Goal: Task Accomplishment & Management: Manage account settings

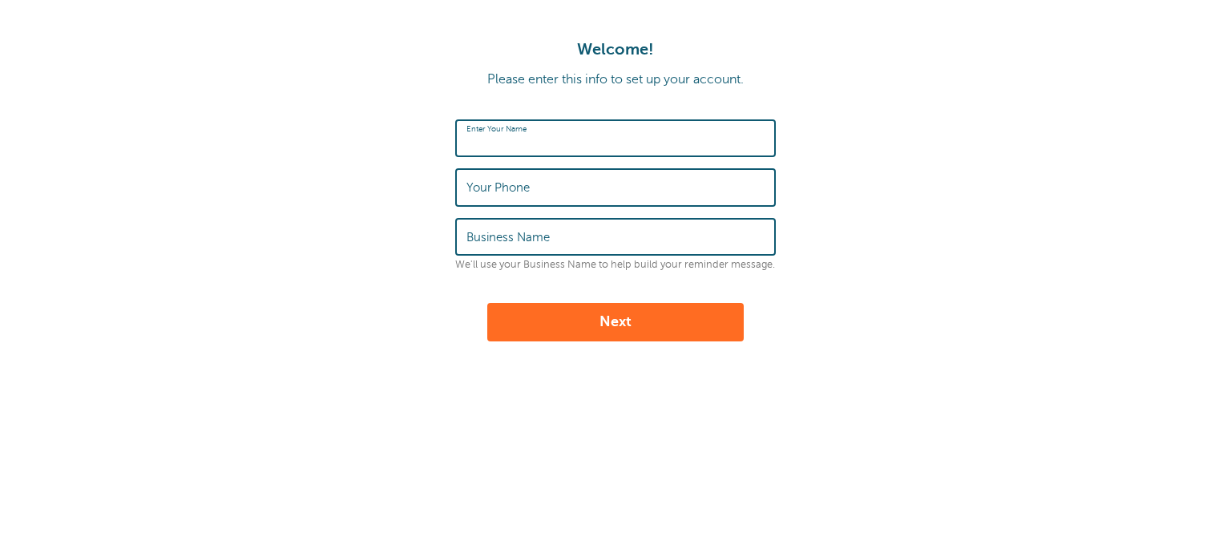
click at [583, 135] on input "Enter Your Name" at bounding box center [616, 138] width 298 height 34
type input "[PERSON_NAME]"
type input "3612158264"
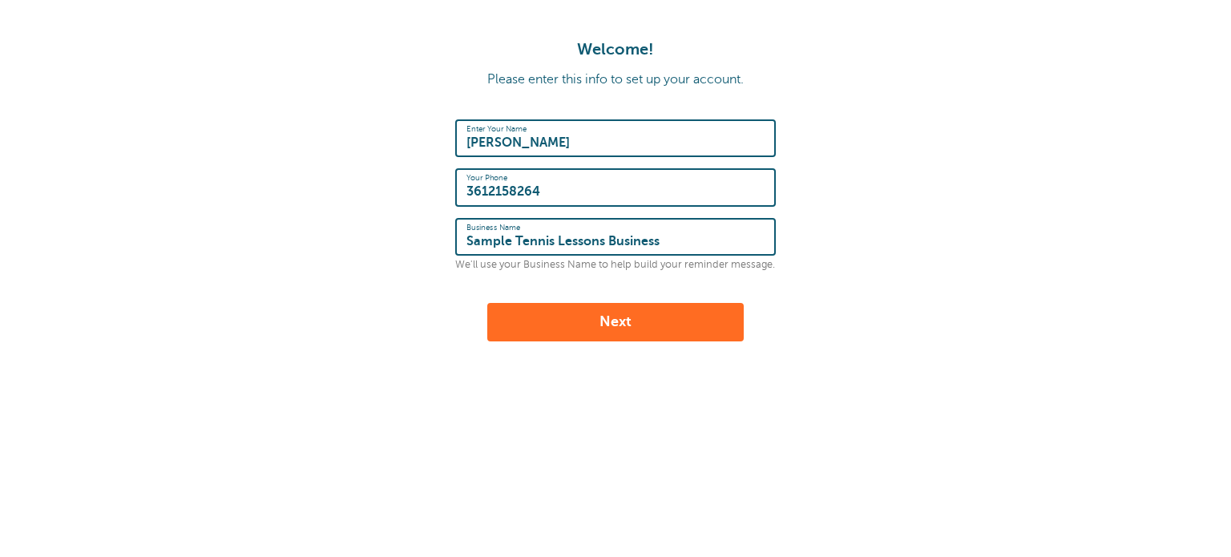
type input "Sample Tennis Lessons Business"
click at [626, 324] on button "Next" at bounding box center [615, 322] width 257 height 38
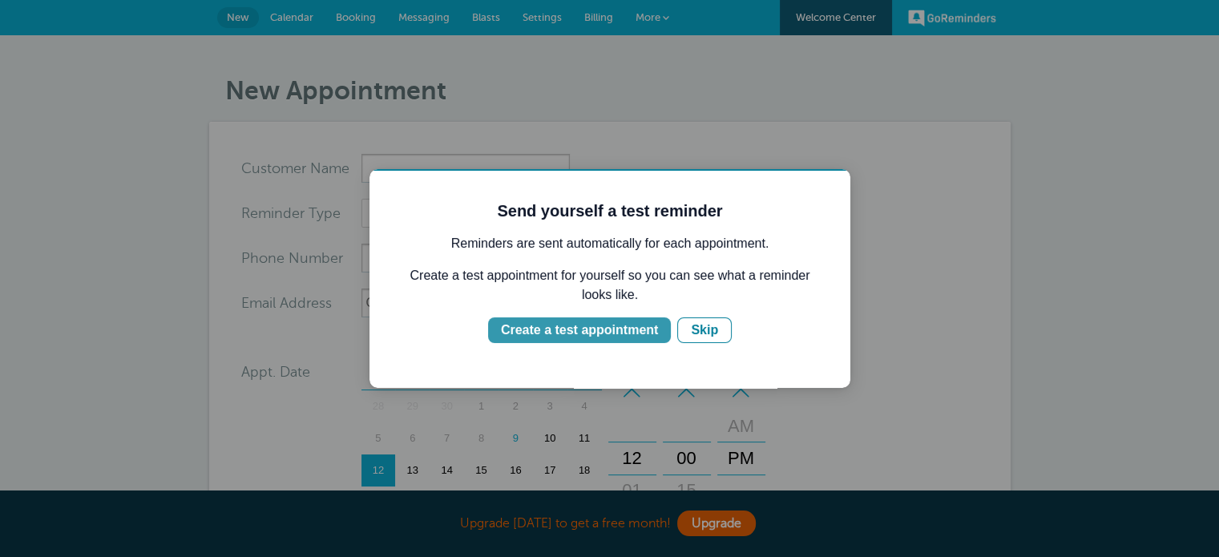
click at [616, 330] on div "Create a test appointment" at bounding box center [579, 330] width 157 height 19
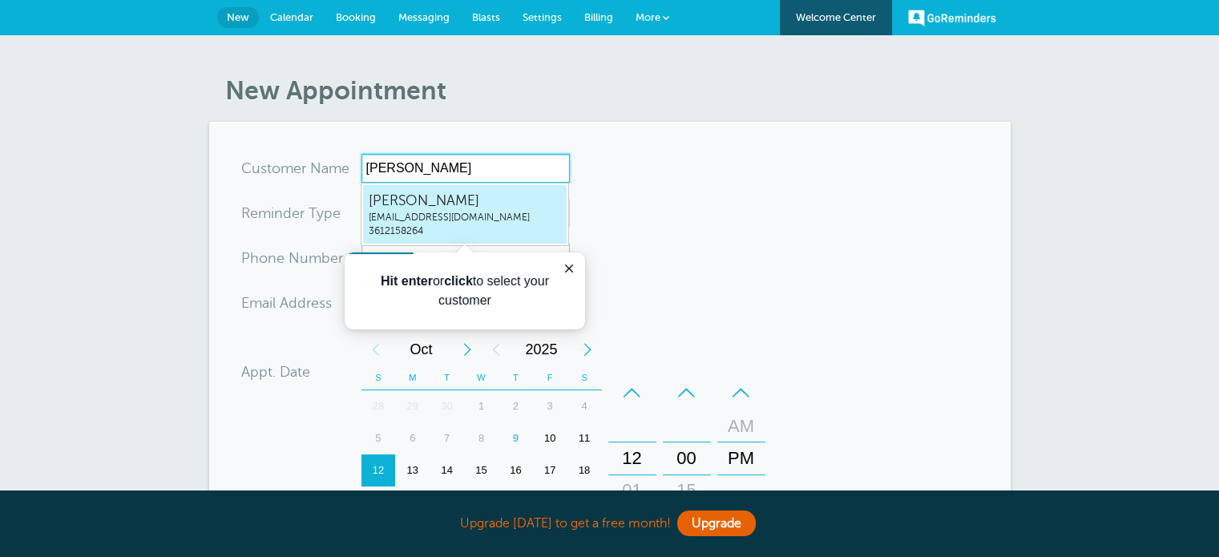
click at [397, 198] on span "Sara McNeil" at bounding box center [465, 201] width 192 height 20
type input "SaraMcNeilsarammcneil27@gmail.com3612158264"
type input "Sara McNeil"
type input "3612158264"
type input "sarammcneil27@gmail.com"
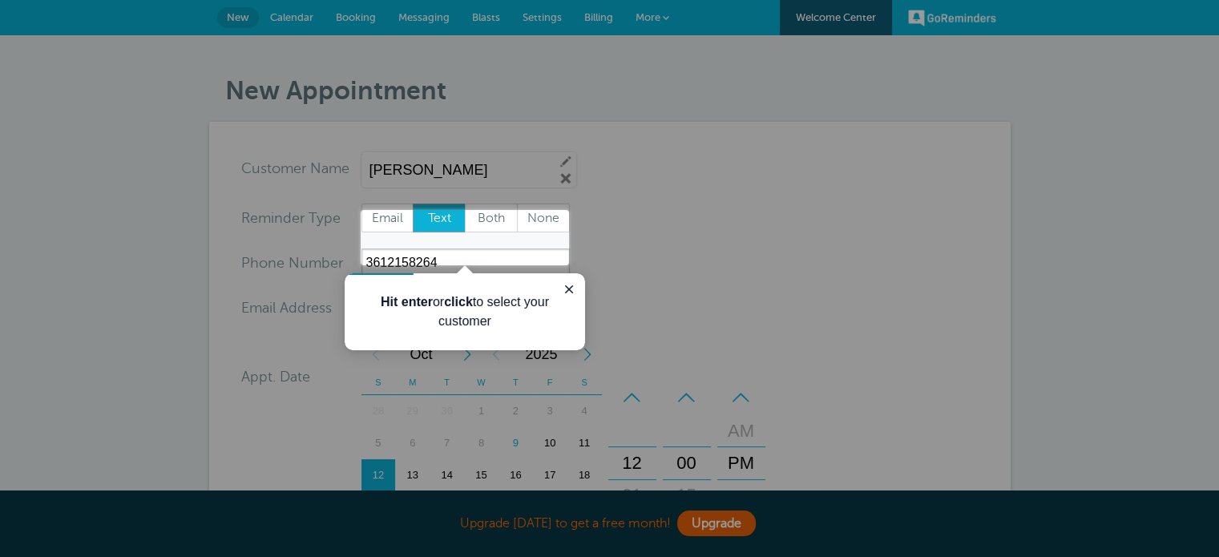
scroll to position [535, 0]
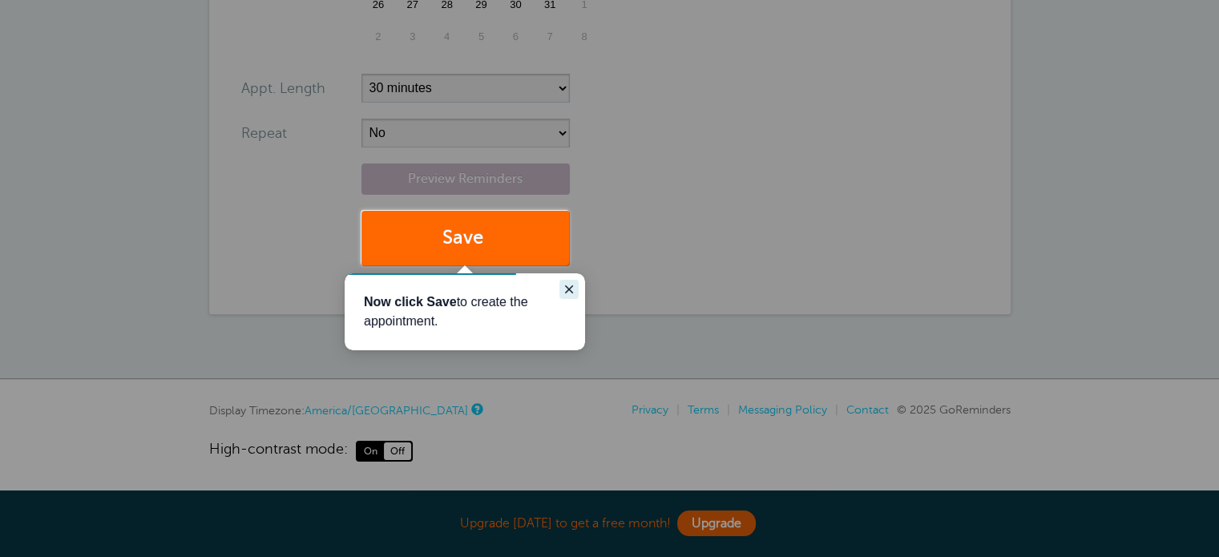
click at [573, 291] on icon "Close guide" at bounding box center [569, 289] width 13 height 13
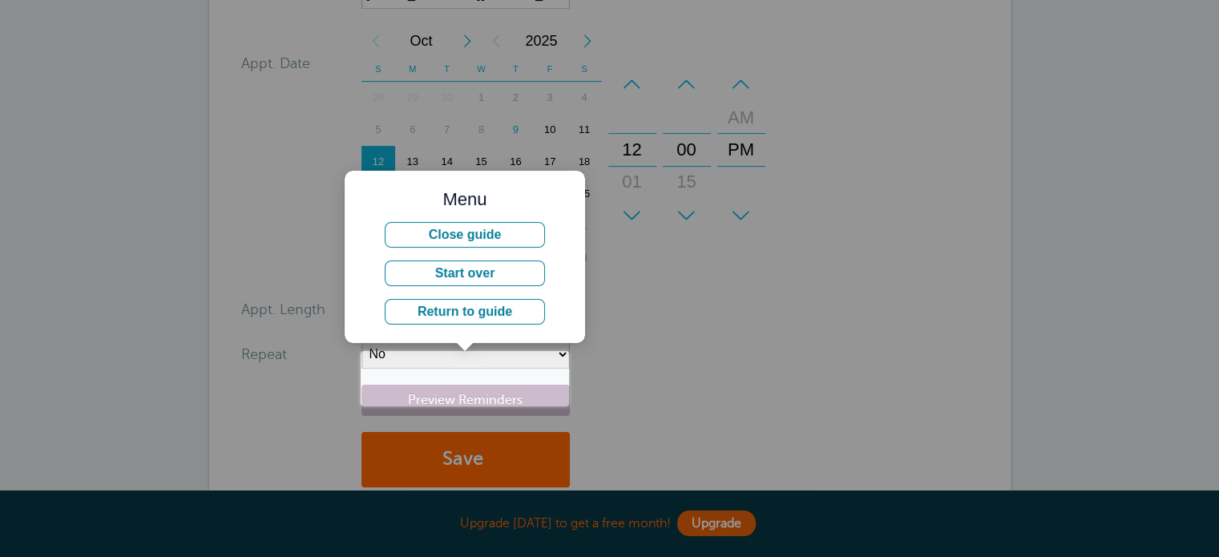
scroll to position [396, 0]
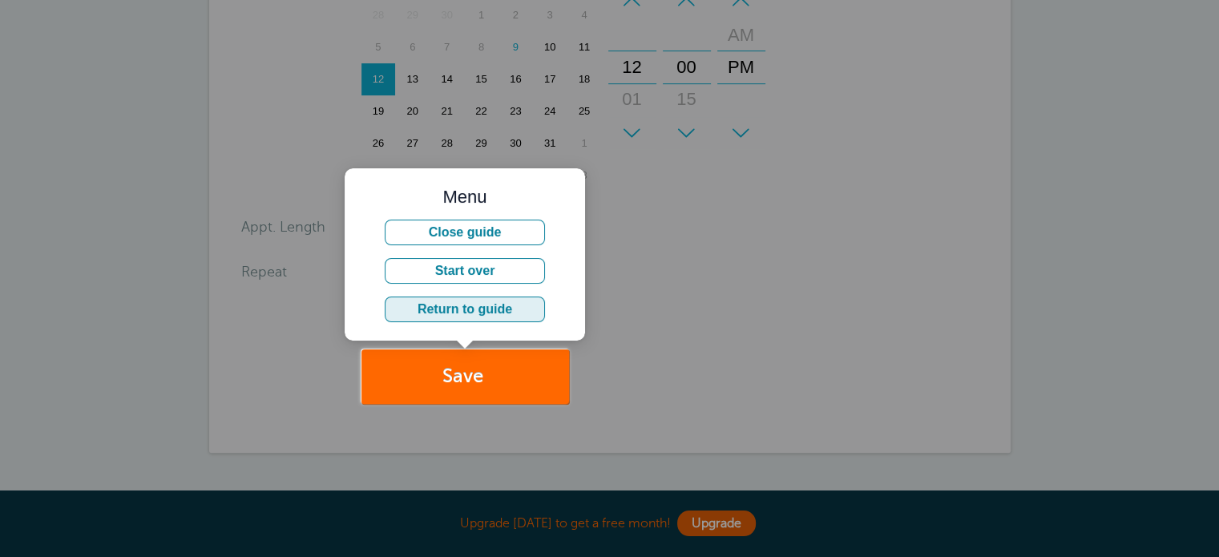
click at [479, 314] on button "Return to guide" at bounding box center [465, 310] width 160 height 26
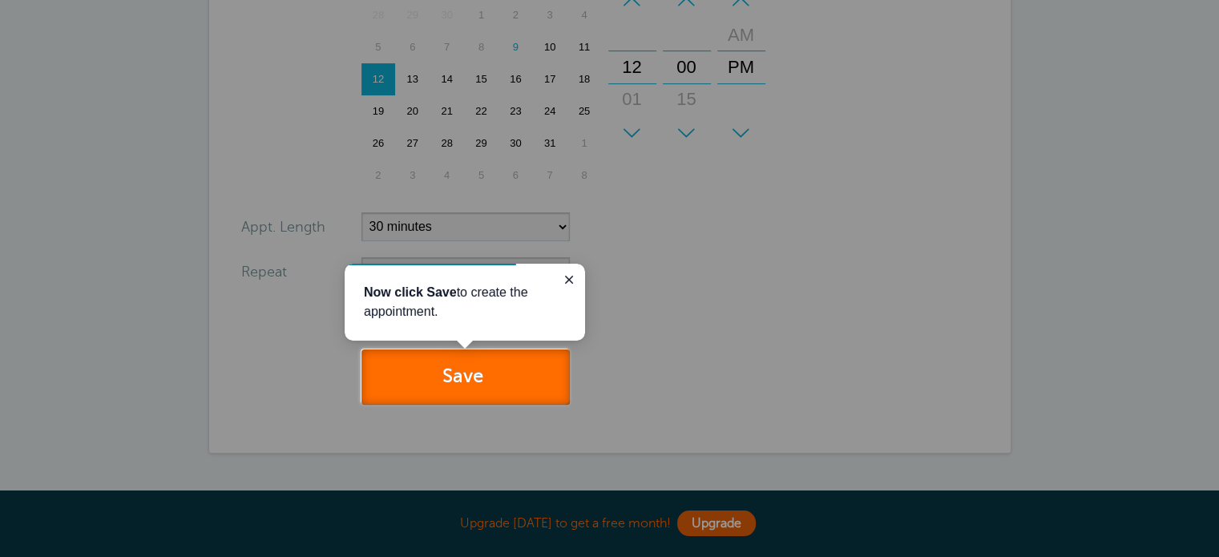
click at [487, 378] on span "submit" at bounding box center [485, 377] width 5 height 22
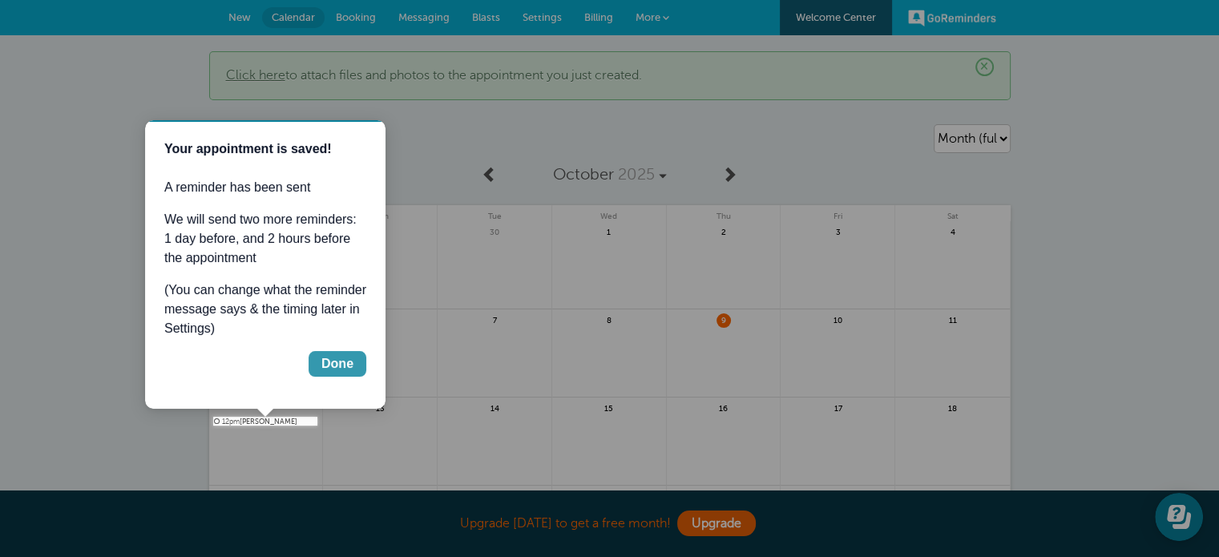
click at [330, 364] on div "Done" at bounding box center [337, 363] width 32 height 19
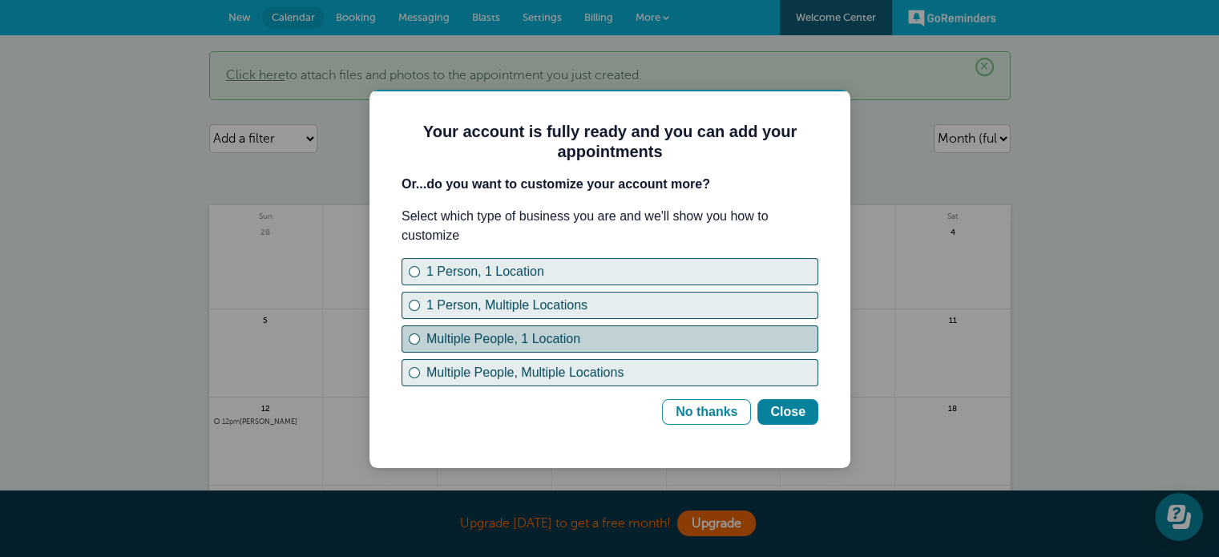
click at [511, 346] on div "Multiple People, 1 Location" at bounding box center [621, 338] width 391 height 19
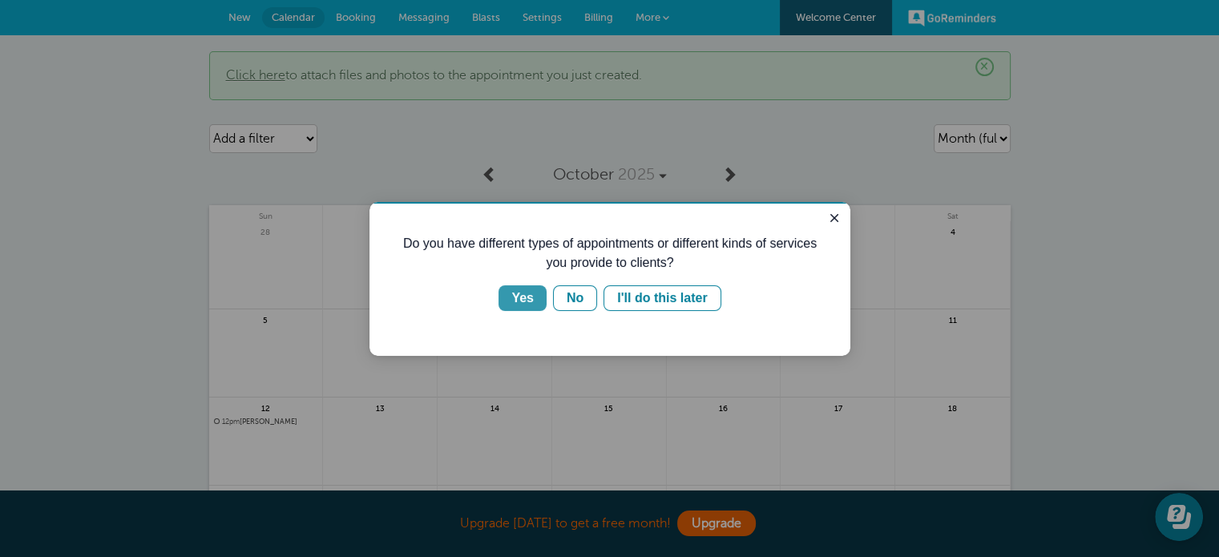
click at [529, 301] on div "Yes" at bounding box center [522, 298] width 22 height 19
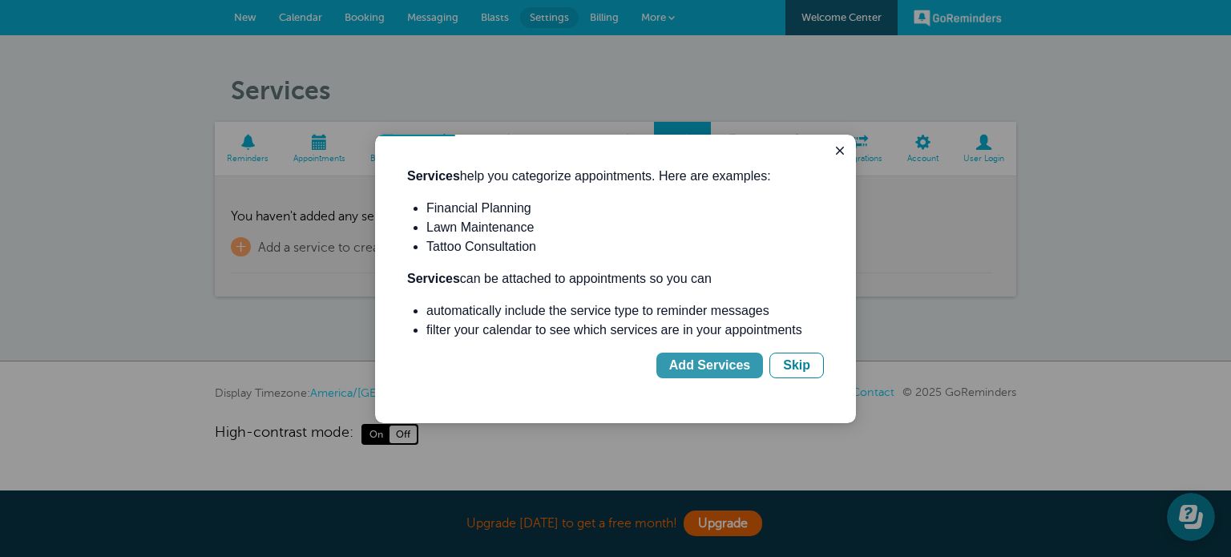
click at [735, 366] on div "Add Services" at bounding box center [709, 365] width 81 height 19
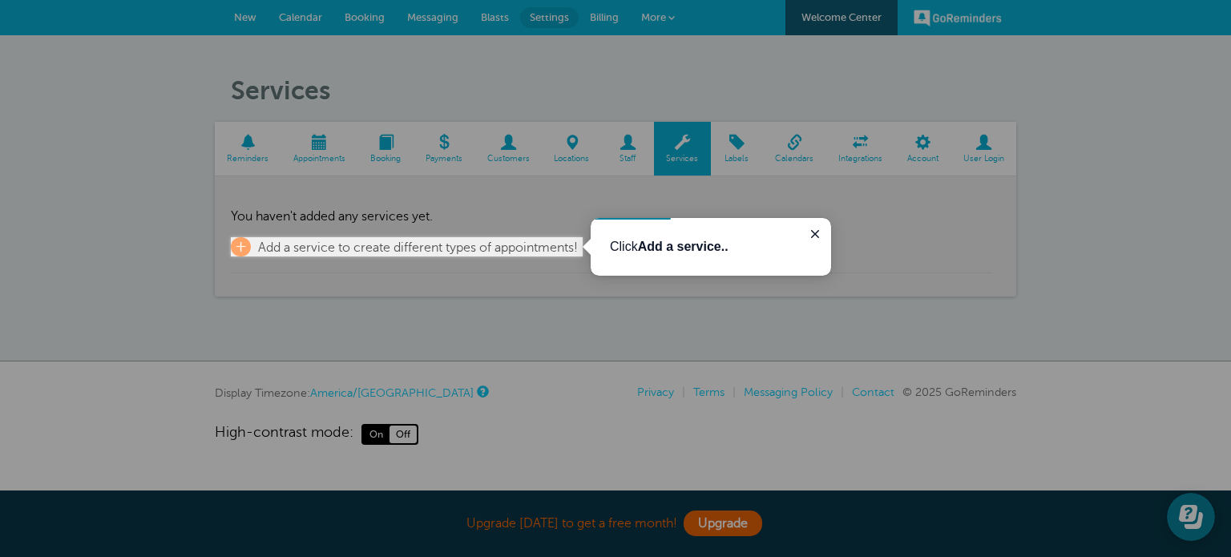
click at [665, 261] on div "Click Add a service.." at bounding box center [711, 247] width 241 height 58
click at [484, 249] on span "Add a service to create different types of appointments!" at bounding box center [418, 248] width 320 height 14
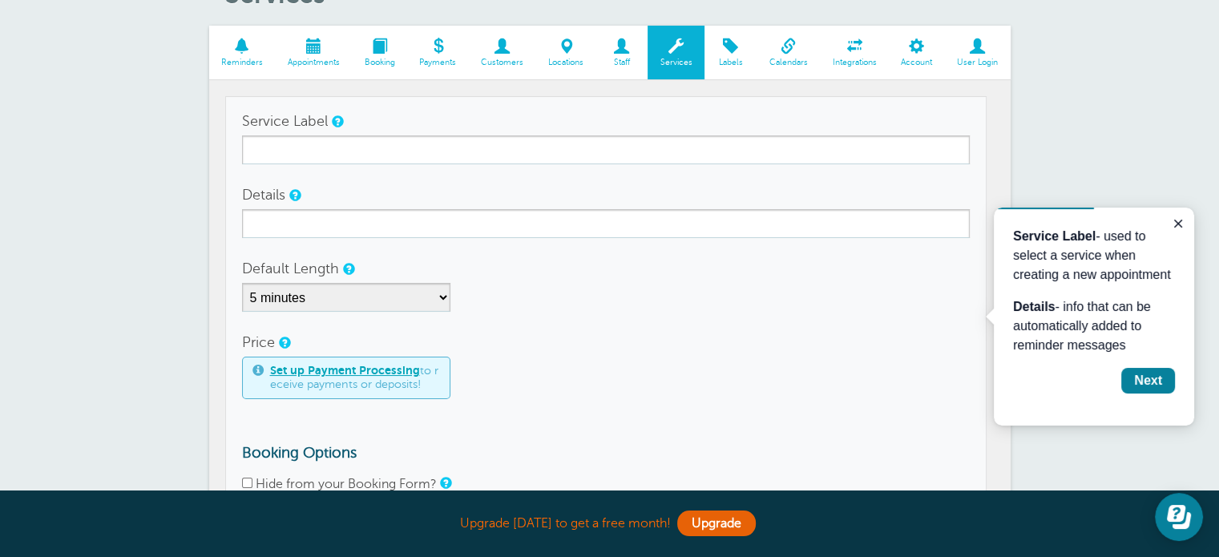
scroll to position [119, 0]
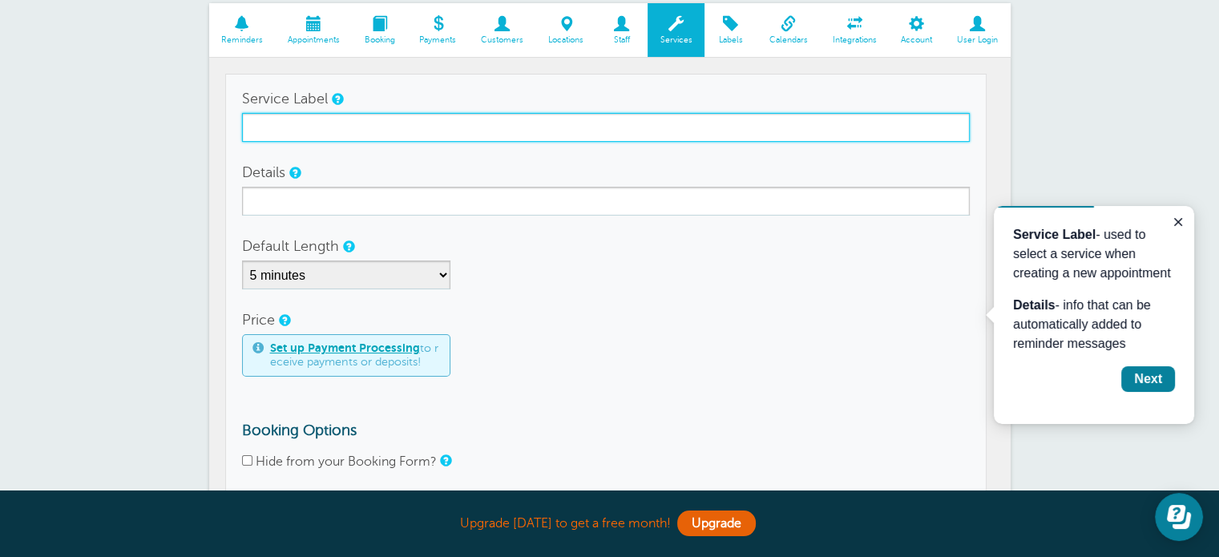
click at [338, 127] on input "Service Label" at bounding box center [606, 127] width 728 height 29
type input "Sample 4-6 year old tennis group lesson"
drag, startPoint x: 525, startPoint y: 128, endPoint x: 83, endPoint y: 127, distance: 441.7
click at [83, 127] on div "Services Reminders Appointments Booking Payments Customers Locations Staff Serv…" at bounding box center [609, 282] width 1219 height 730
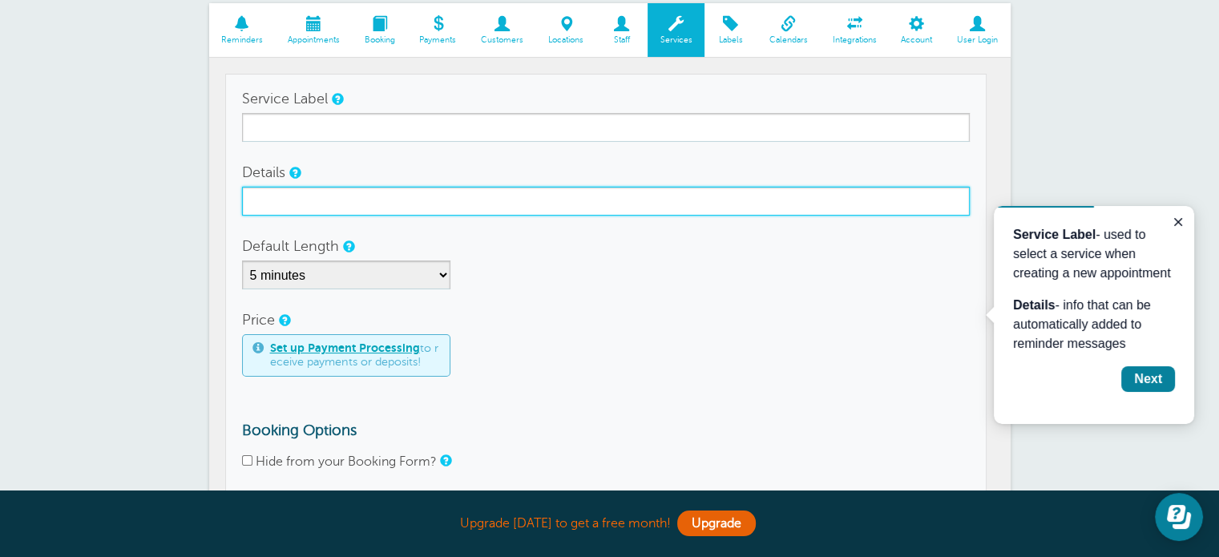
click at [272, 204] on input "Details" at bounding box center [606, 201] width 728 height 29
paste input "Sample 4-6 year old tennis group lesson"
type input "Sample 4-6 year old tennis group lesson"
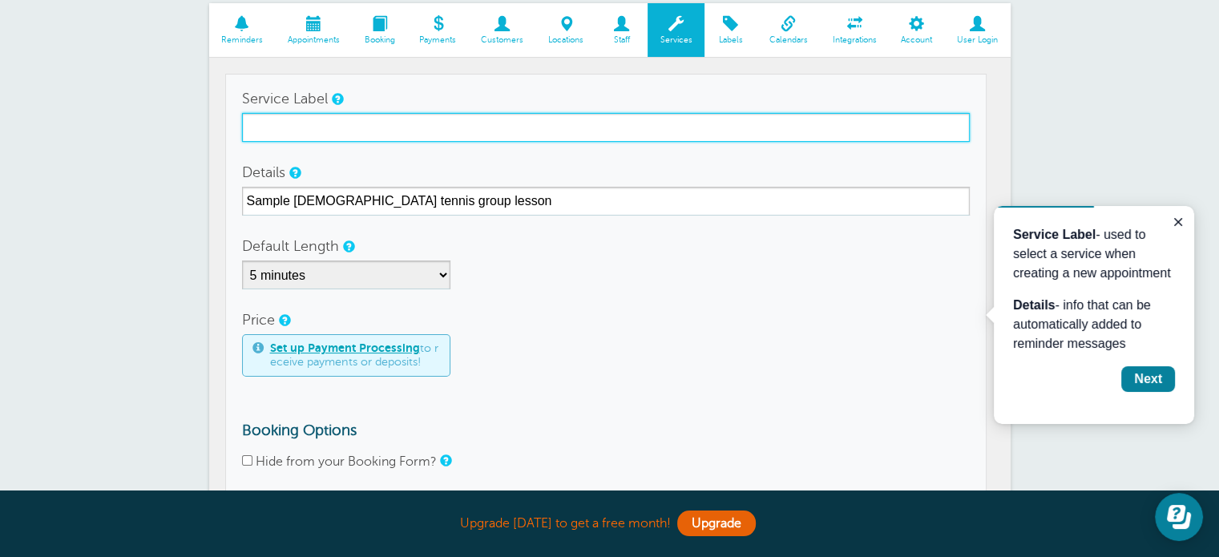
click at [305, 128] on input "Service Label" at bounding box center [606, 127] width 728 height 29
type input "Sample Minis Tennis Group"
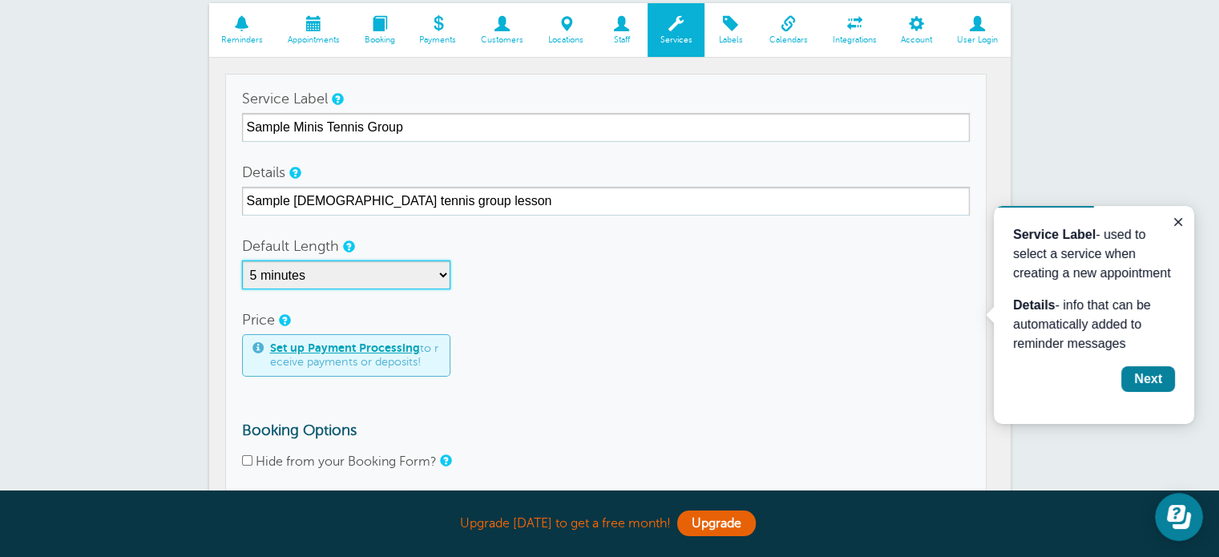
click at [348, 278] on select "5 minutes 10 minutes 15 minutes 20 minutes 25 minutes 30 minutes 35 minutes 40 …" at bounding box center [346, 275] width 208 height 29
select select "30"
click at [242, 261] on select "5 minutes 10 minutes 15 minutes 20 minutes 25 minutes 30 minutes 35 minutes 40 …" at bounding box center [346, 275] width 208 height 29
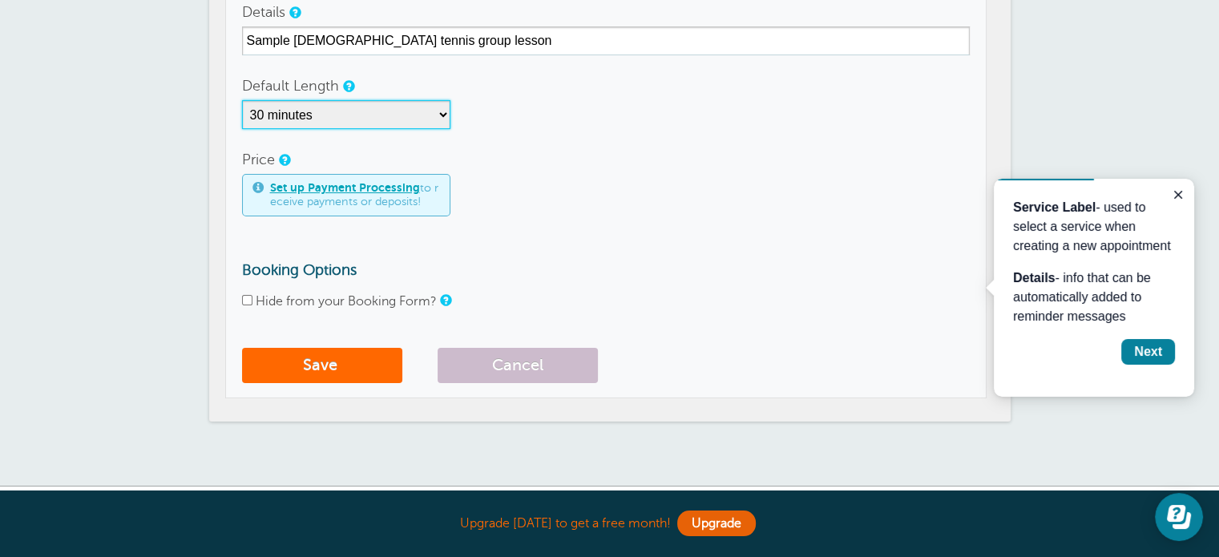
scroll to position [281, 0]
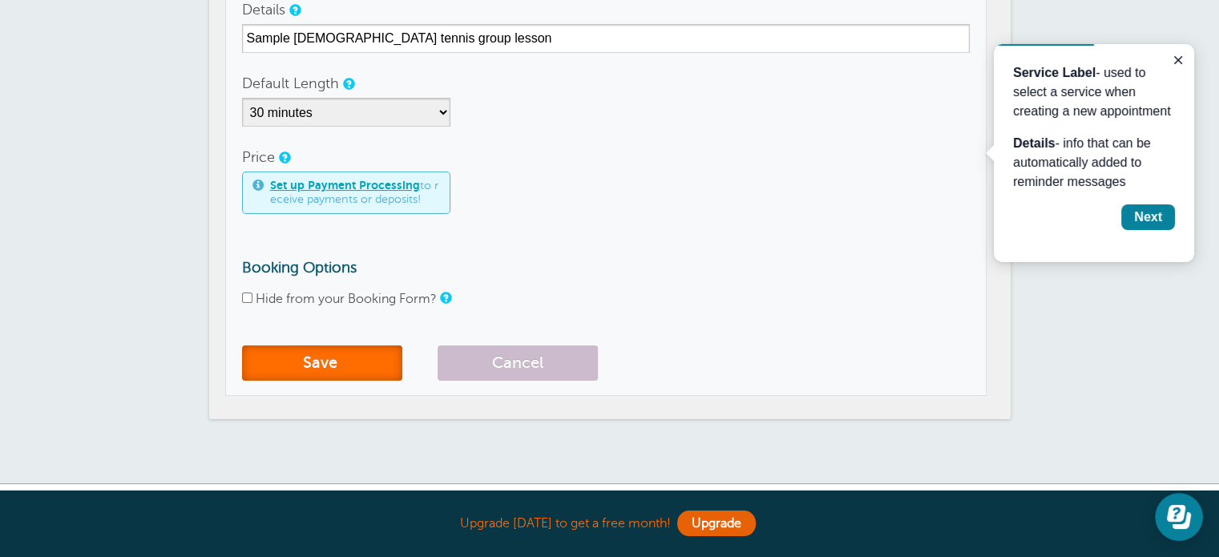
click at [320, 358] on button "Save" at bounding box center [322, 363] width 160 height 35
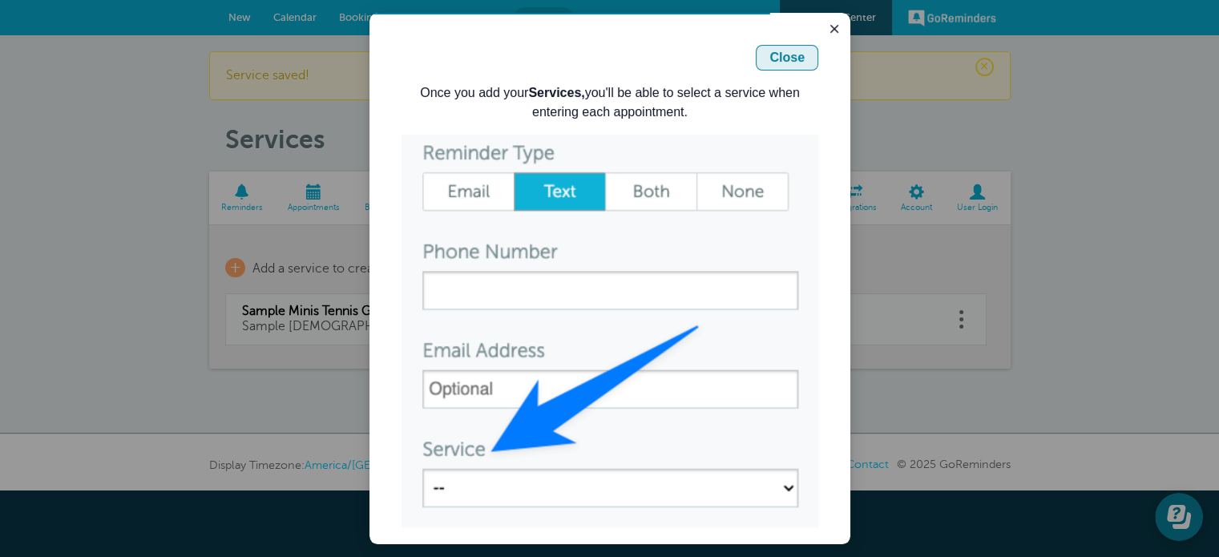
click at [776, 62] on div "Close" at bounding box center [787, 57] width 35 height 19
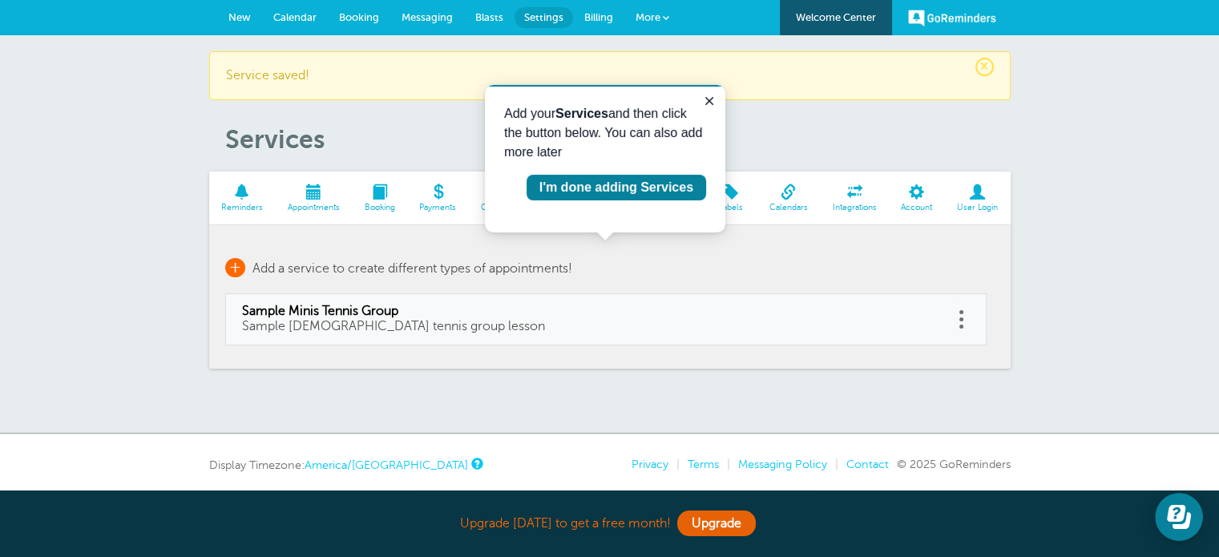
click at [238, 264] on span "+" at bounding box center [235, 267] width 20 height 19
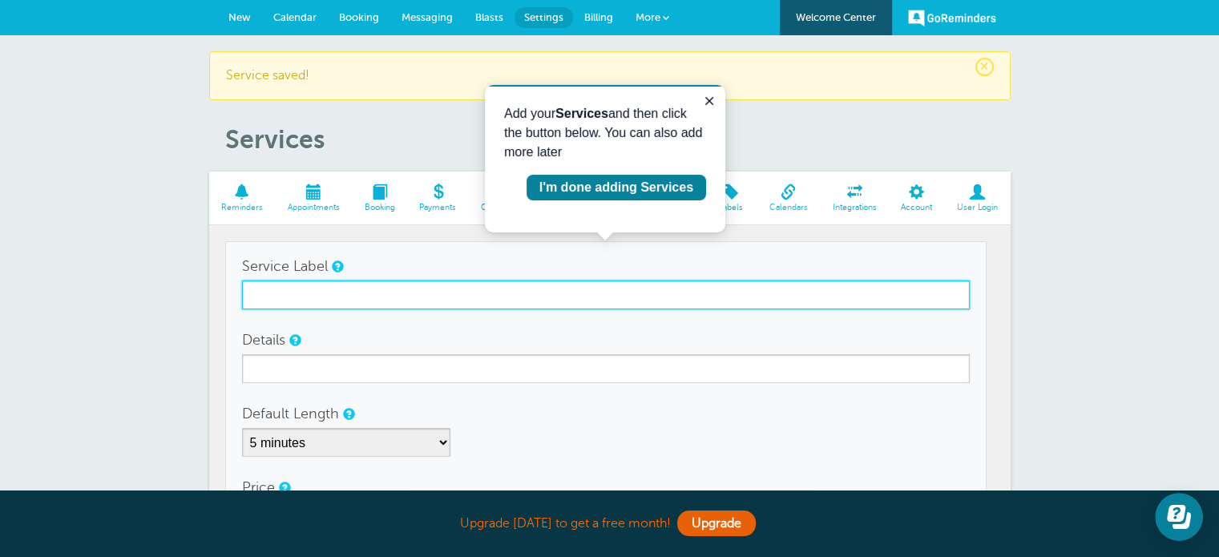
click at [278, 289] on input "Service Label" at bounding box center [606, 295] width 728 height 29
type input "Sample Intermediate Tennis Group"
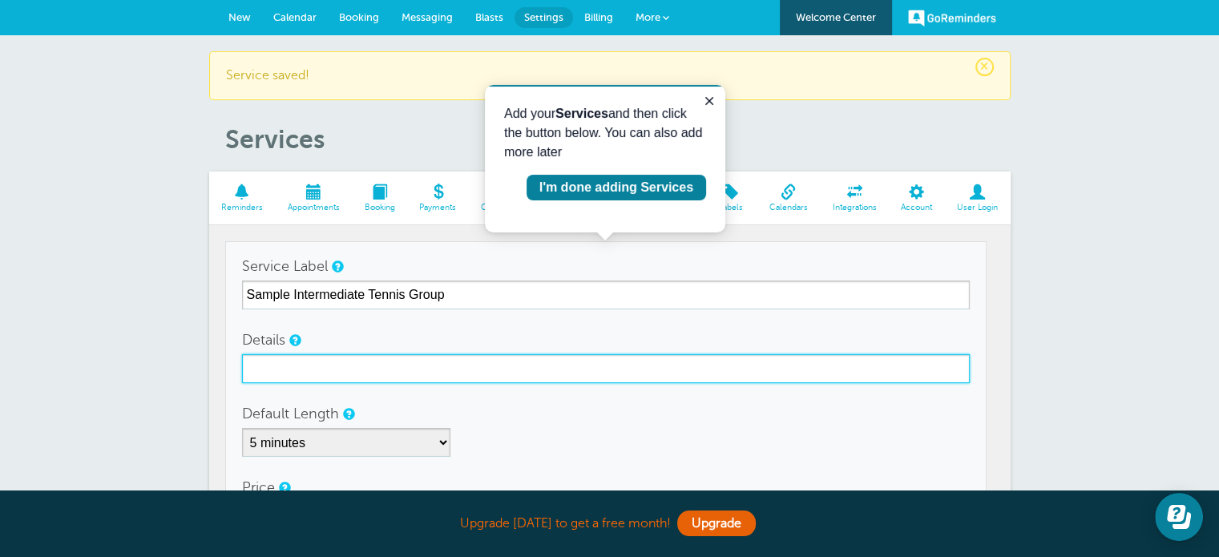
click at [297, 374] on input "Details" at bounding box center [606, 368] width 728 height 29
type input "I"
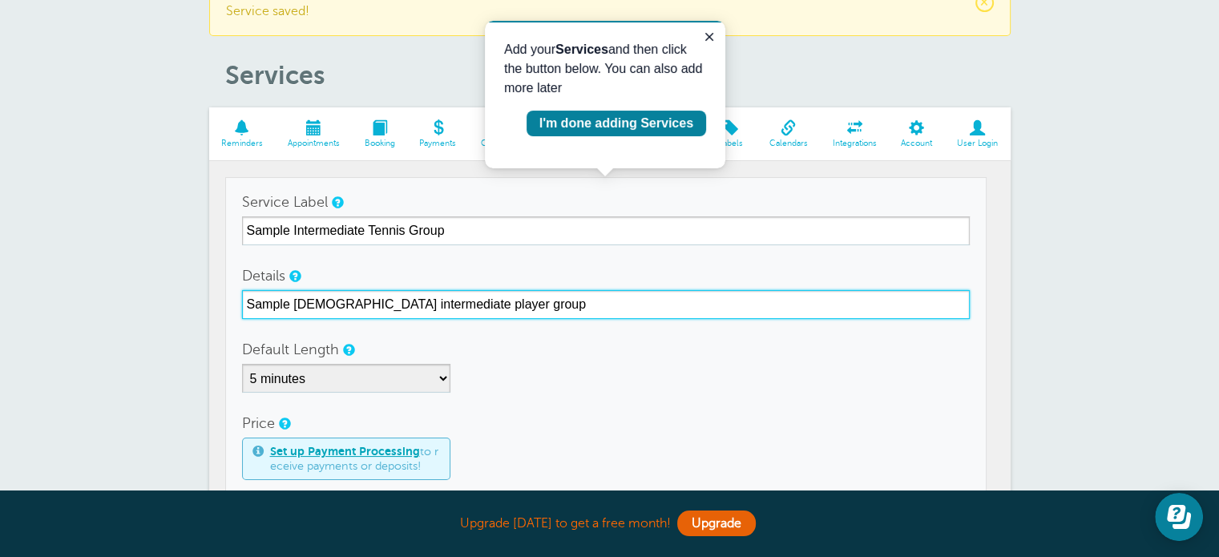
scroll to position [64, 0]
type input "Sample 8-12 y.o intermediate player group"
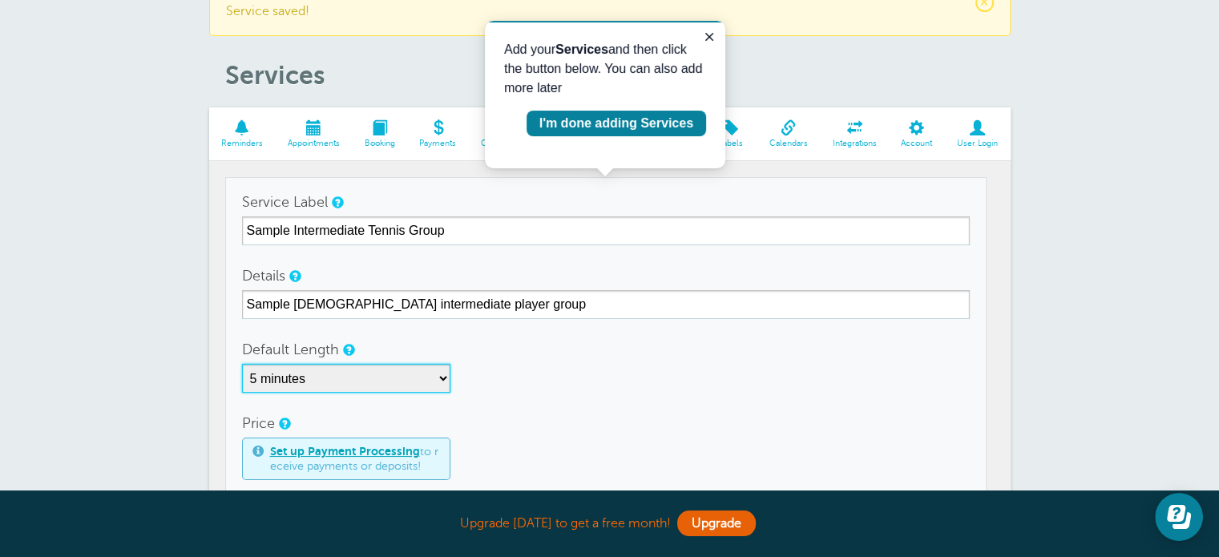
click at [316, 373] on select "5 minutes 10 minutes 15 minutes 20 minutes 25 minutes 30 minutes 35 minutes 40 …" at bounding box center [346, 378] width 208 height 29
select select "60"
click at [242, 364] on select "5 minutes 10 minutes 15 minutes 20 minutes 25 minutes 30 minutes 35 minutes 40 …" at bounding box center [346, 378] width 208 height 29
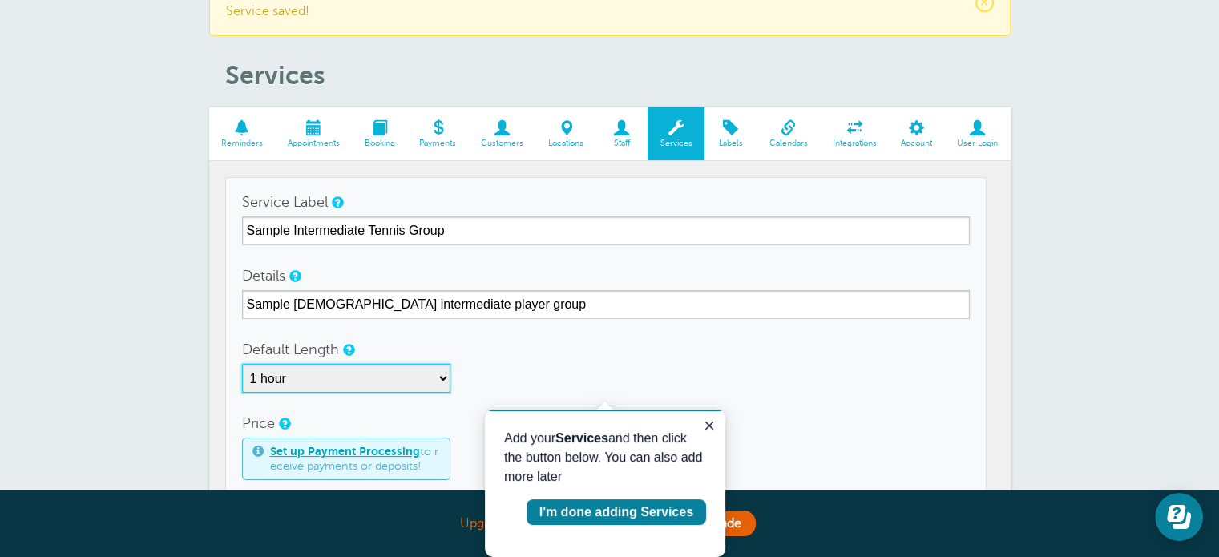
scroll to position [245, 0]
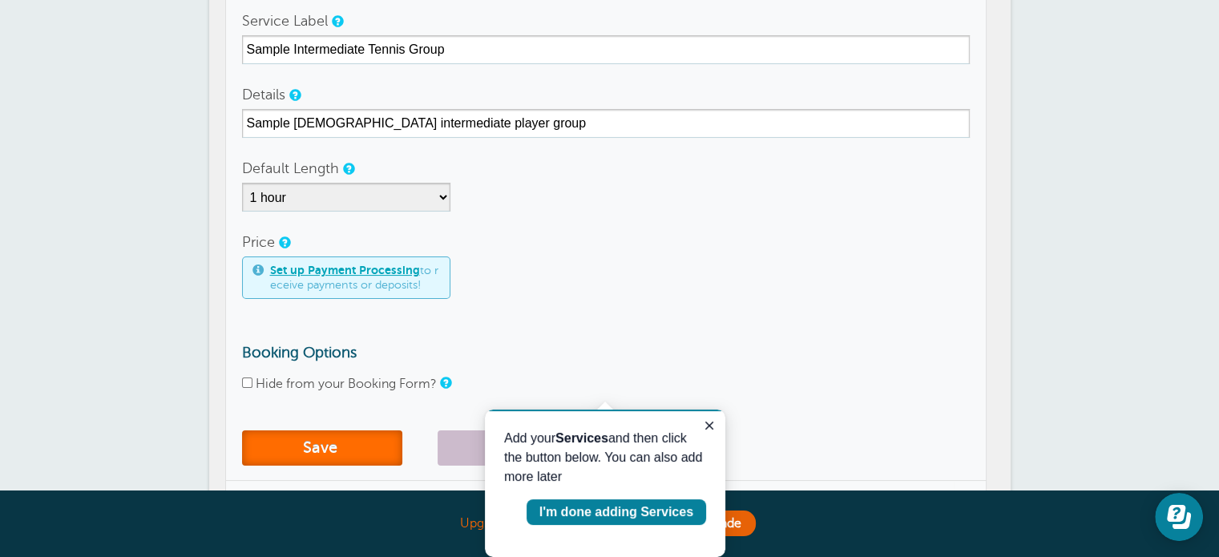
click at [346, 447] on button "Save" at bounding box center [322, 447] width 160 height 35
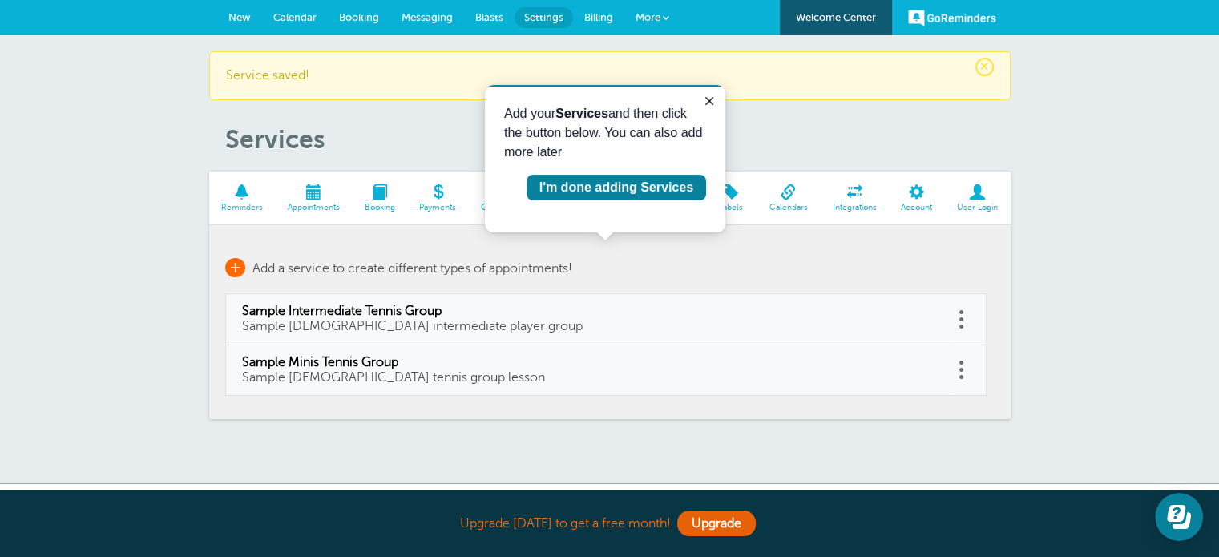
click at [237, 265] on span "+" at bounding box center [235, 267] width 20 height 19
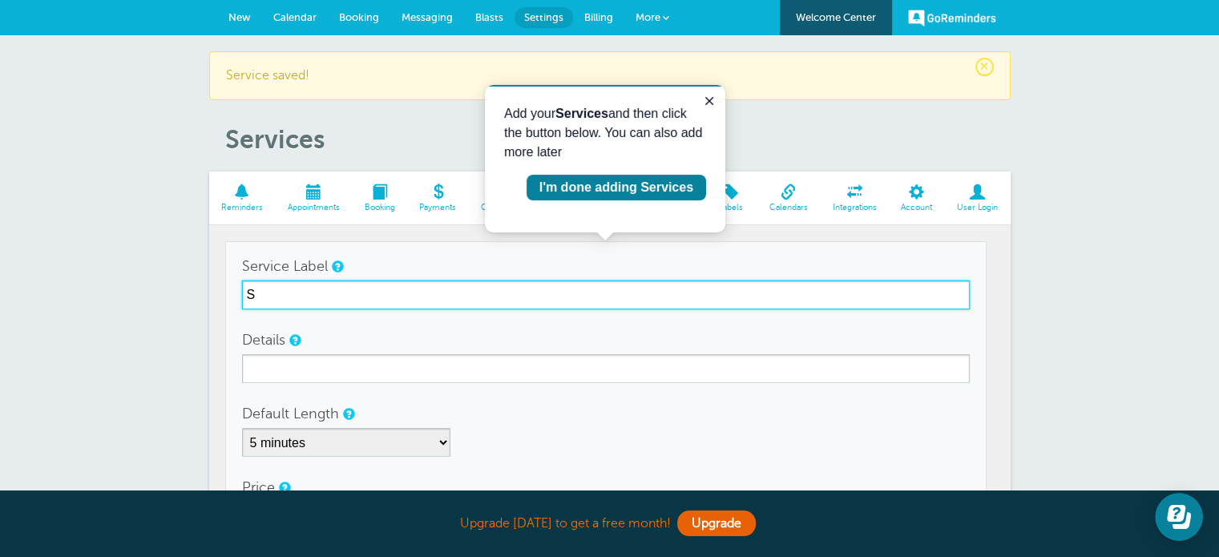
click at [291, 294] on input "S" at bounding box center [606, 295] width 728 height 29
type input "Sample Advanced Tennis Group"
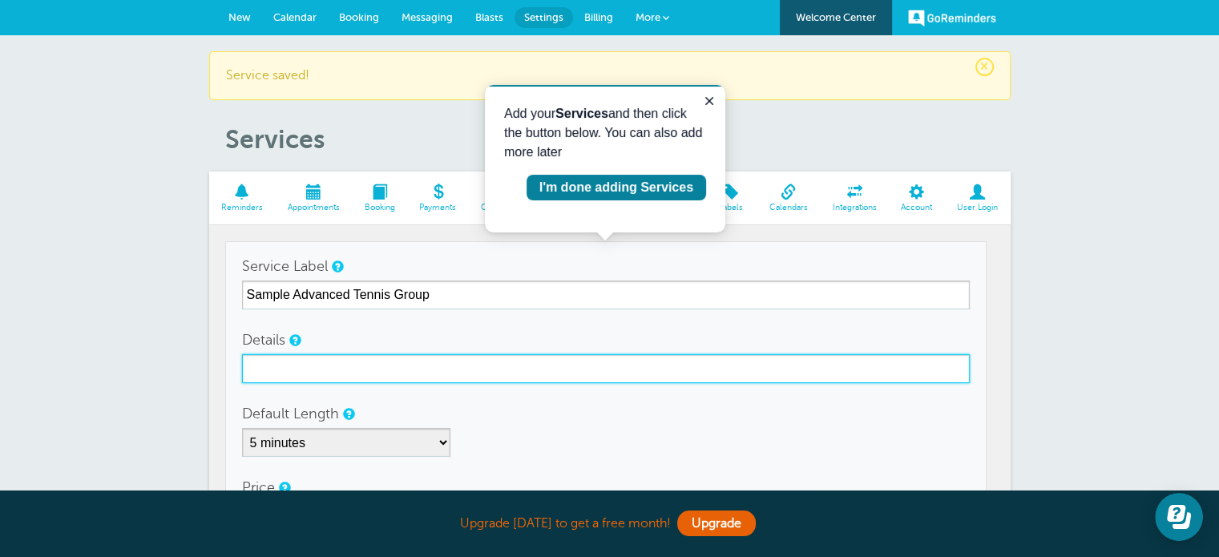
click at [302, 366] on input "Details" at bounding box center [606, 368] width 728 height 29
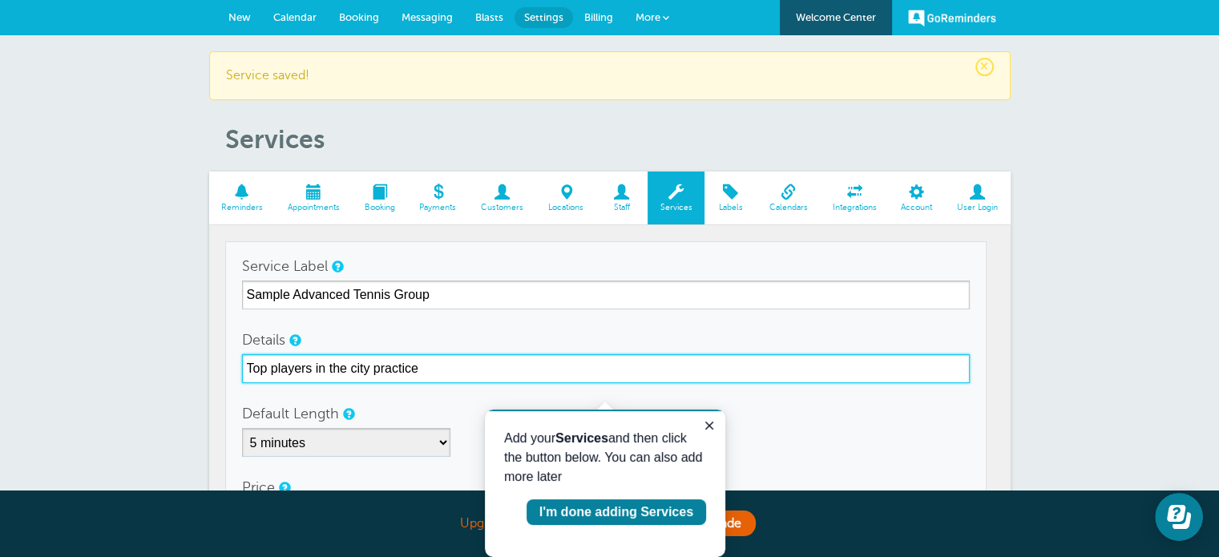
scroll to position [117, 0]
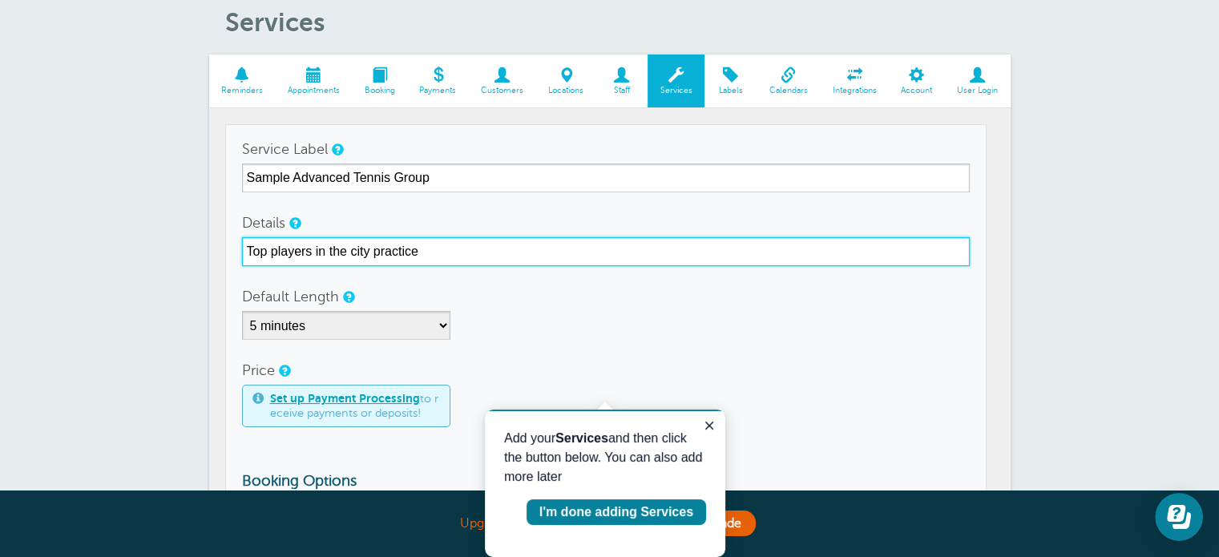
type input "Top players in the city practice"
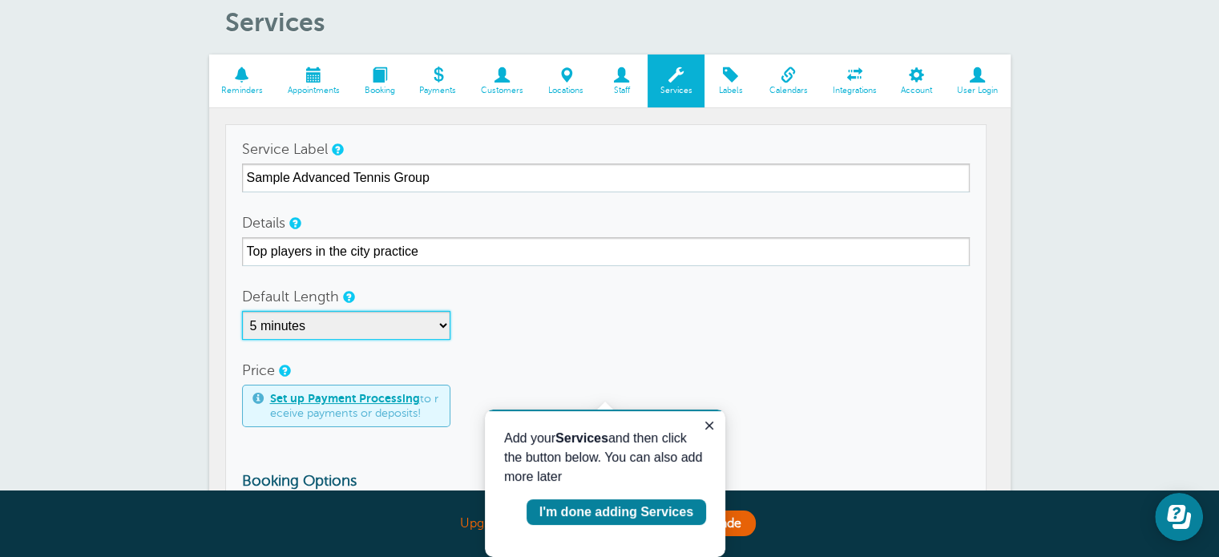
click at [343, 330] on select "5 minutes 10 minutes 15 minutes 20 minutes 25 minutes 30 minutes 35 minutes 40 …" at bounding box center [346, 325] width 208 height 29
select select "90"
click at [242, 311] on select "5 minutes 10 minutes 15 minutes 20 minutes 25 minutes 30 minutes 35 minutes 40 …" at bounding box center [346, 325] width 208 height 29
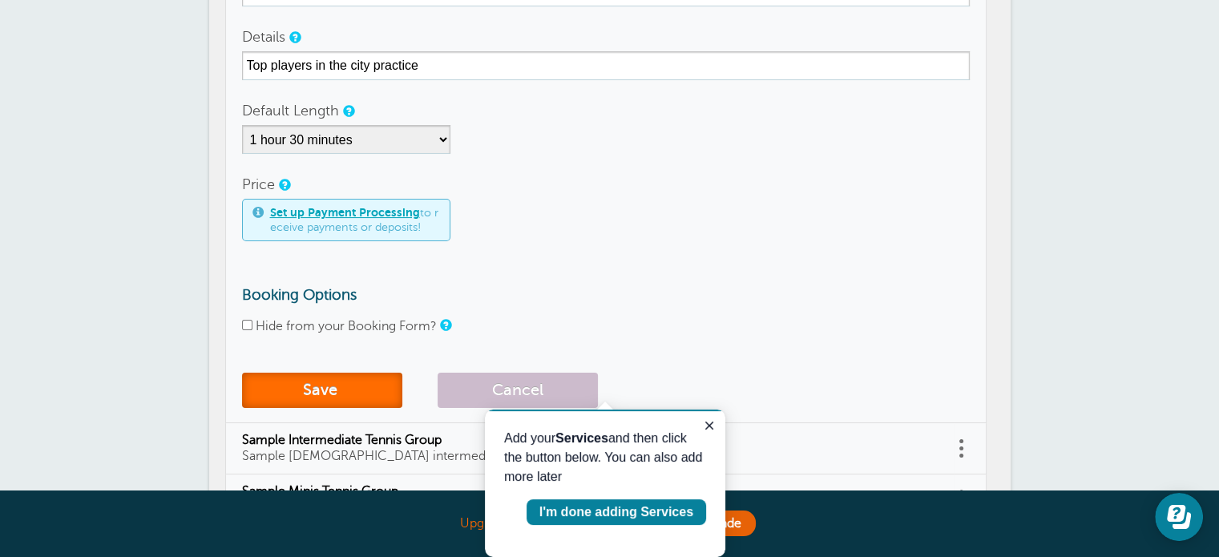
click at [352, 392] on button "Save" at bounding box center [322, 390] width 160 height 35
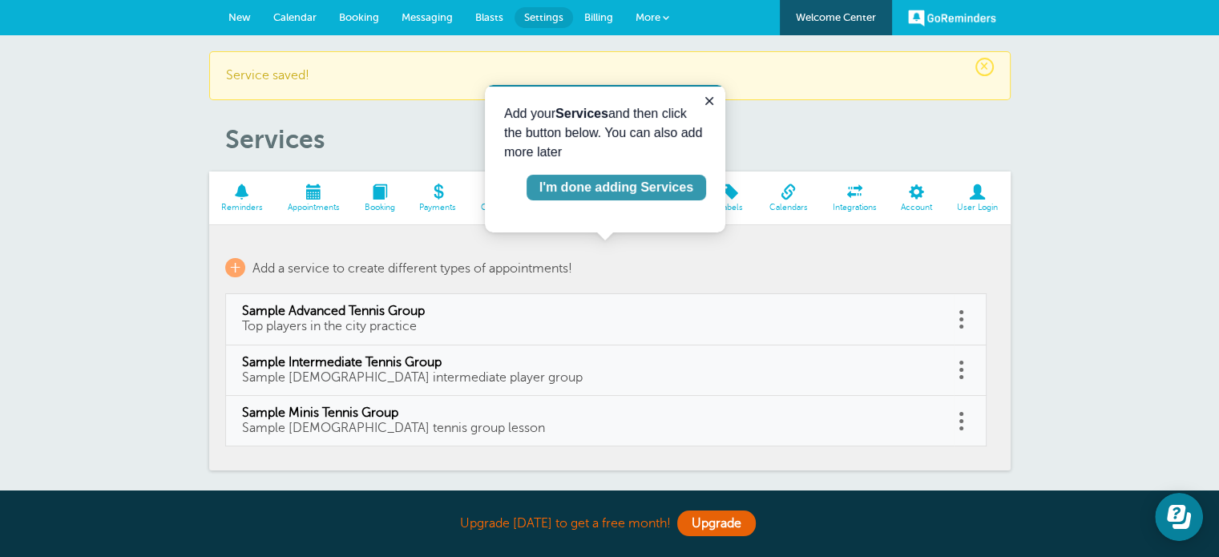
click at [644, 182] on div "I'm done adding Services" at bounding box center [617, 187] width 154 height 19
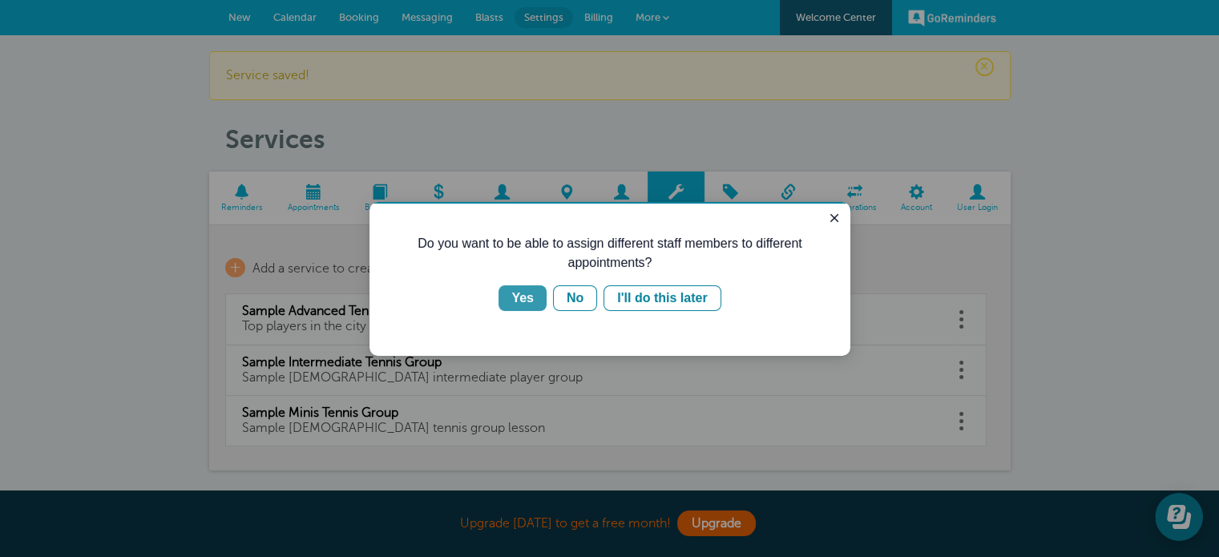
click at [517, 298] on div "Yes" at bounding box center [522, 298] width 22 height 19
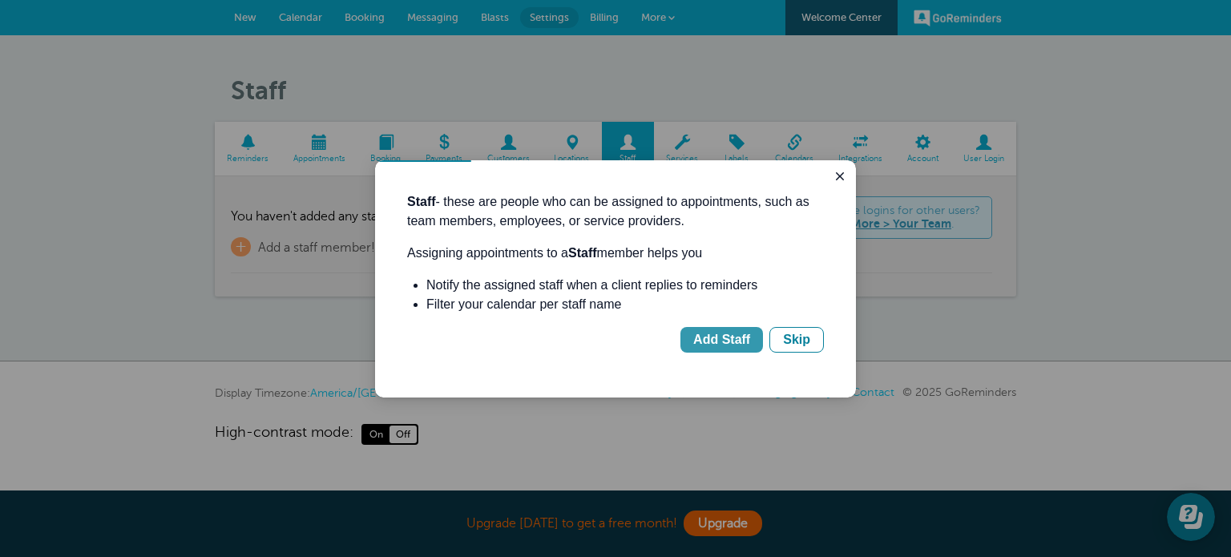
click at [750, 342] on div "Add Staff" at bounding box center [721, 339] width 57 height 19
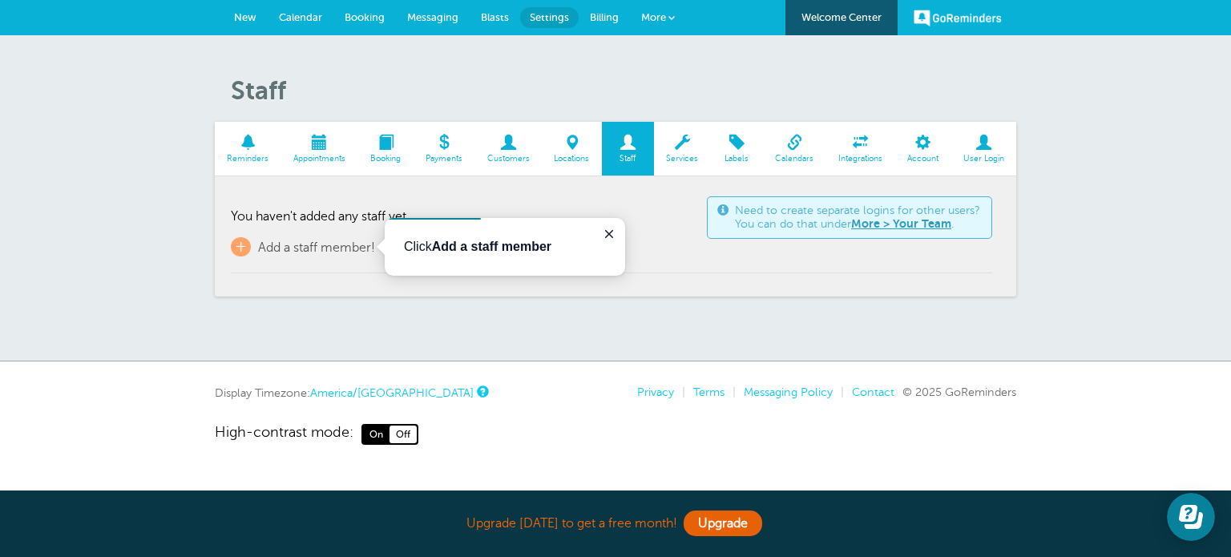
click at [502, 249] on b "Add a staff member" at bounding box center [491, 247] width 119 height 14
click at [407, 245] on p "Click Add a staff member" at bounding box center [505, 246] width 202 height 19
click at [243, 250] on span "+" at bounding box center [241, 246] width 20 height 19
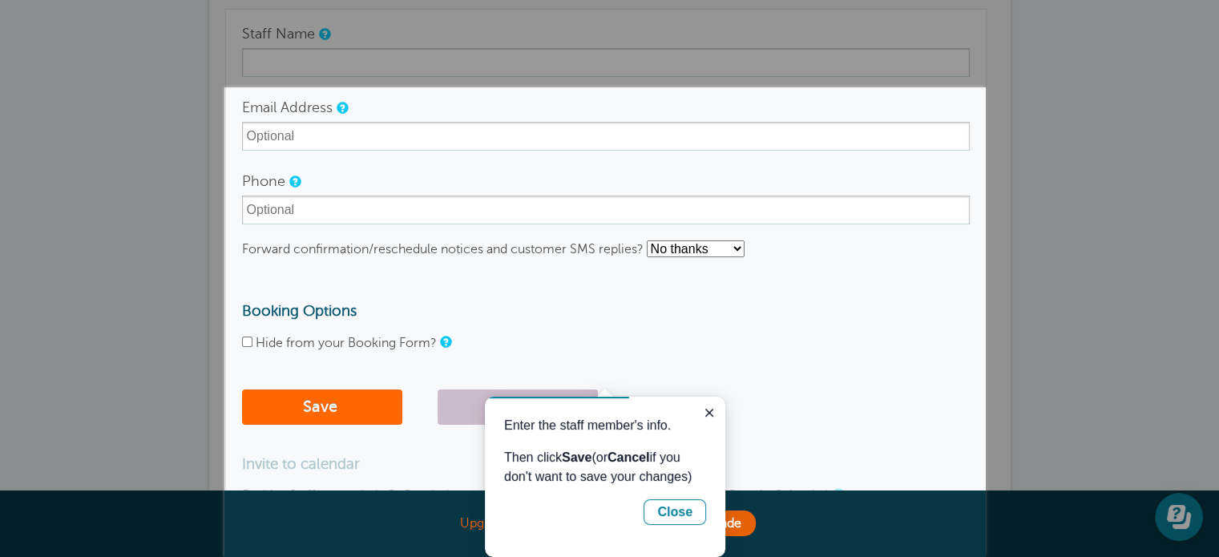
scroll to position [192, 0]
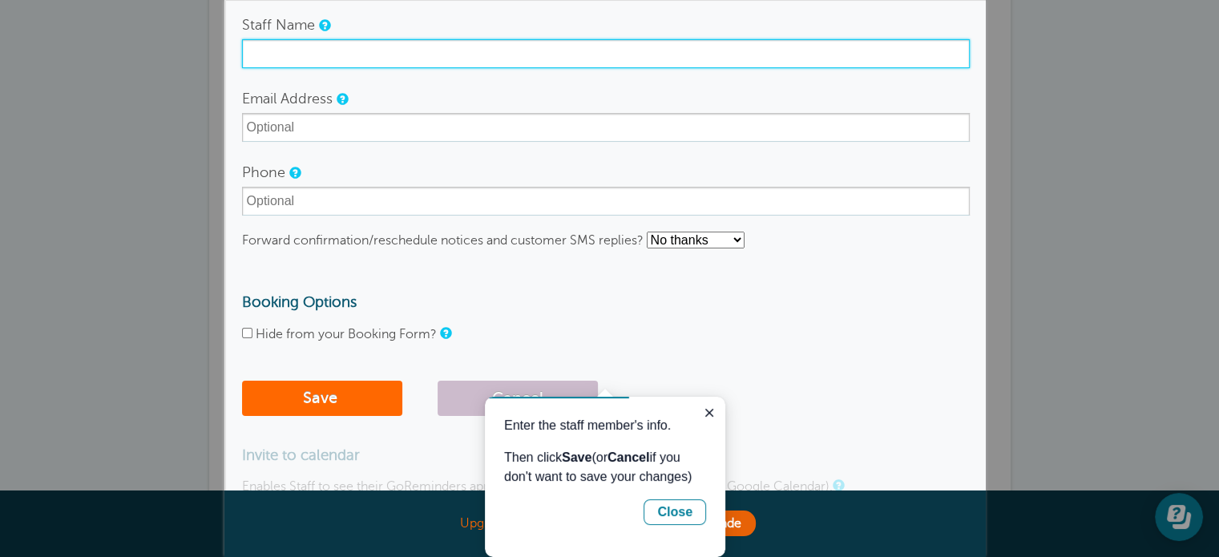
click at [401, 50] on input "Staff Name" at bounding box center [606, 53] width 728 height 29
type input "[PERSON_NAME]"
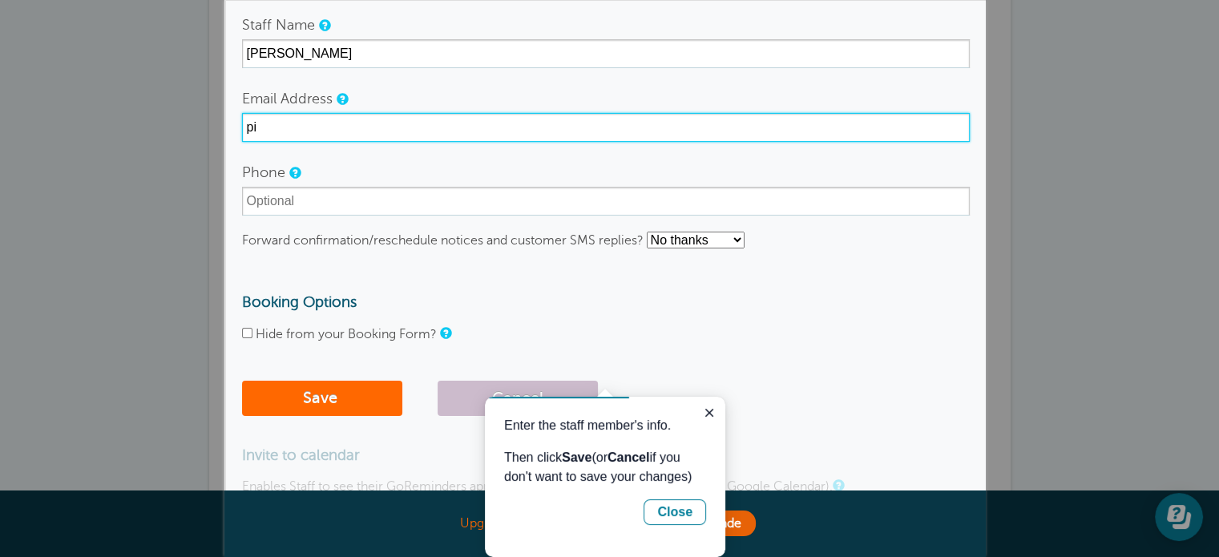
type input "p"
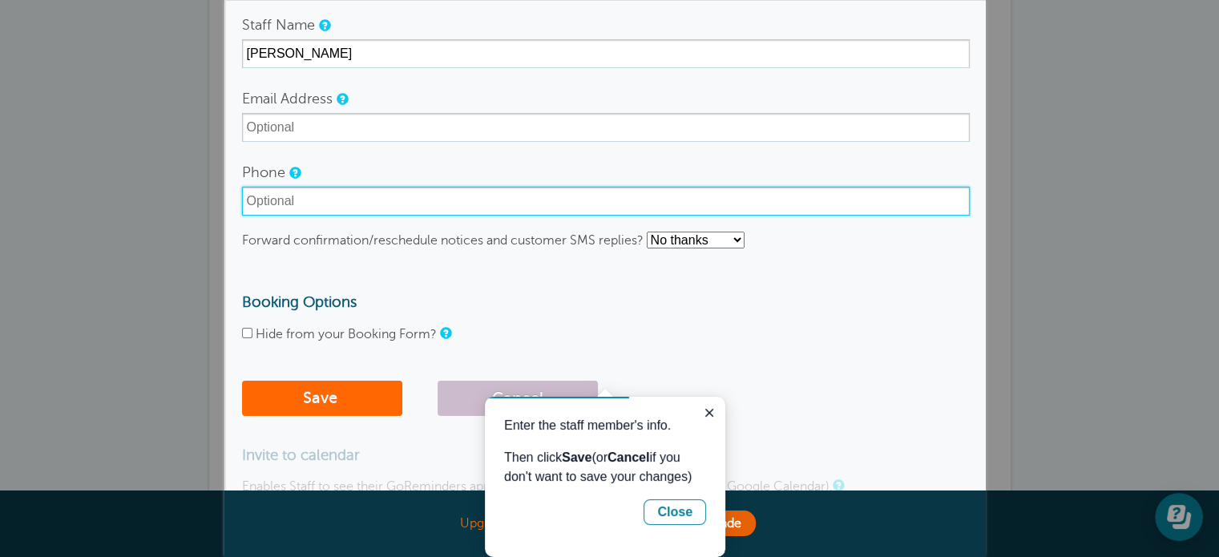
click at [333, 195] on input "Phone" at bounding box center [606, 201] width 728 height 29
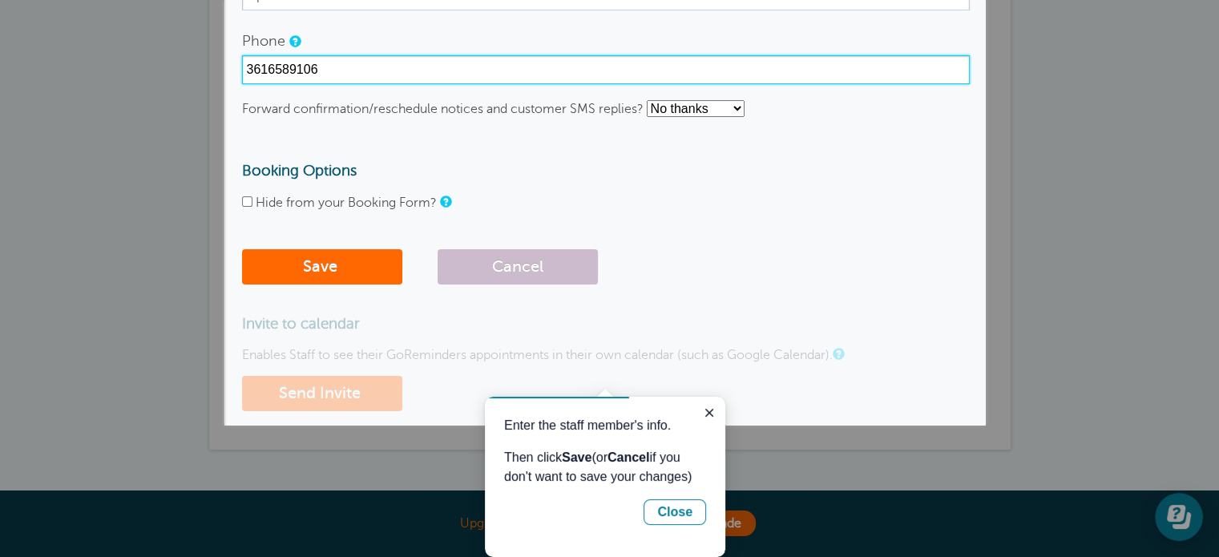
scroll to position [324, 0]
type input "3616589106"
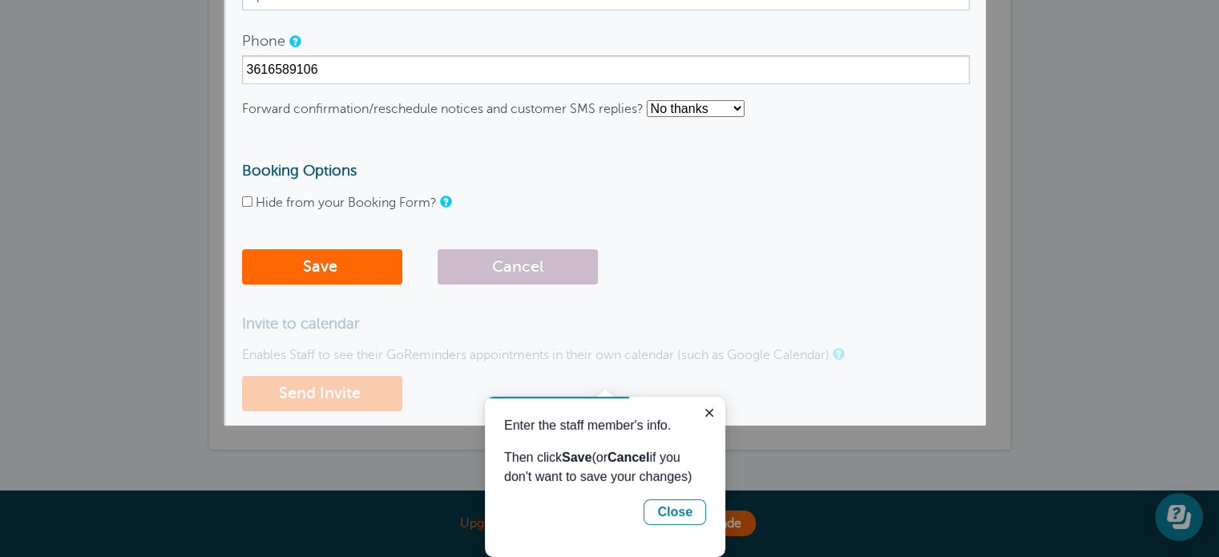
click at [718, 105] on select "No thanks Yes, text me Yes, email me" at bounding box center [696, 108] width 98 height 17
click at [648, 100] on select "No thanks Yes, text me Yes, email me" at bounding box center [696, 108] width 98 height 17
click at [705, 111] on select "No thanks Yes, text me Yes, email me" at bounding box center [696, 108] width 98 height 17
select select "5"
click at [648, 100] on select "No thanks Yes, text me Yes, email me" at bounding box center [696, 108] width 98 height 17
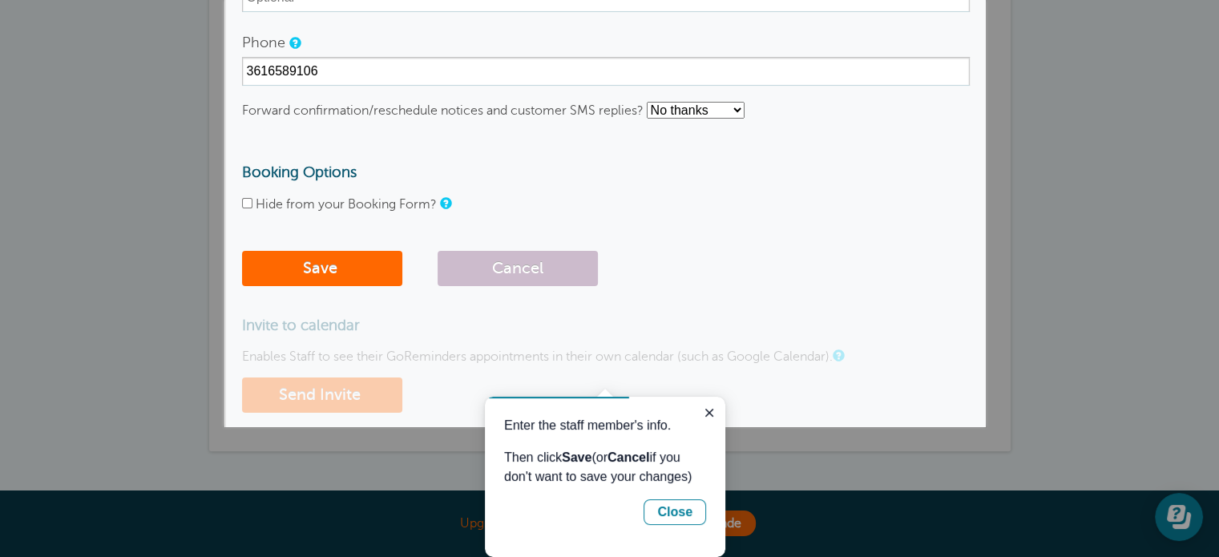
scroll to position [315, 0]
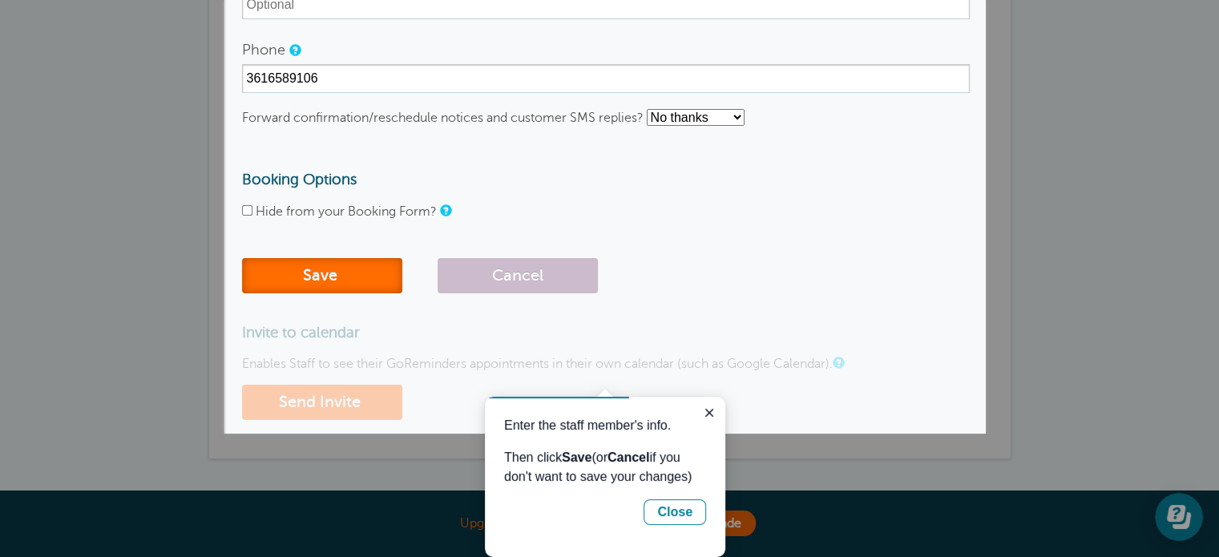
click at [350, 283] on button "Save" at bounding box center [322, 275] width 160 height 35
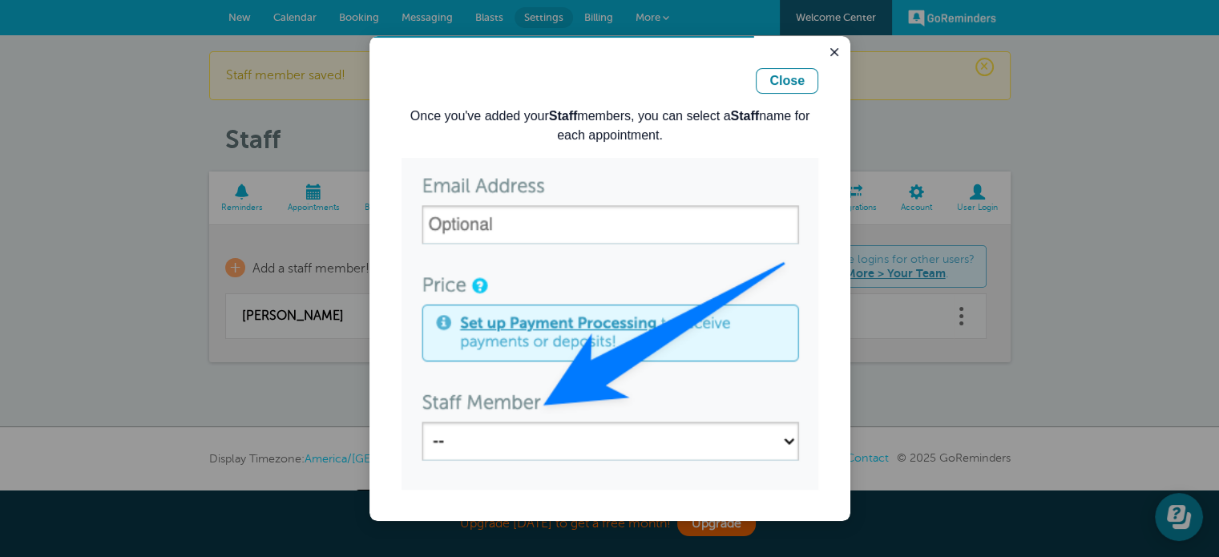
click at [234, 265] on div at bounding box center [609, 278] width 1219 height 557
click at [815, 87] on button "Close" at bounding box center [787, 81] width 63 height 26
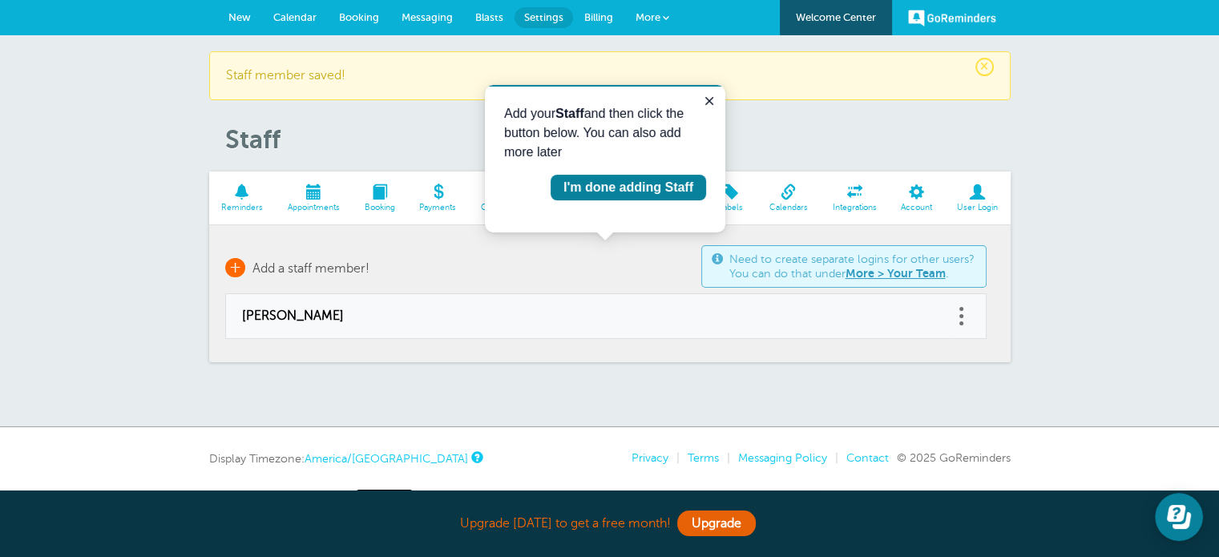
click at [234, 267] on span "+" at bounding box center [235, 267] width 20 height 19
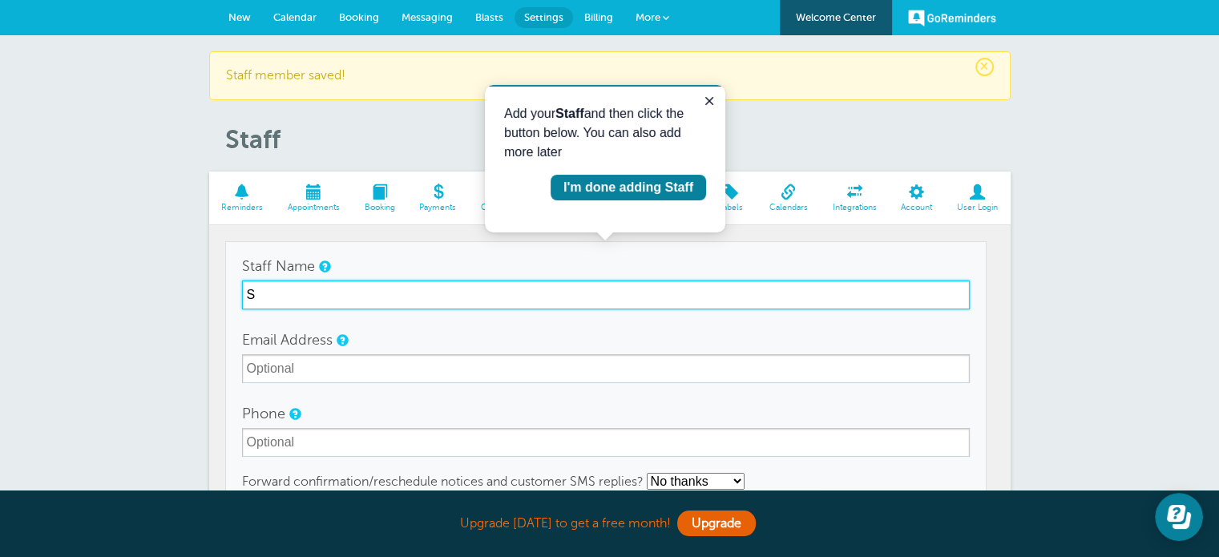
click at [281, 293] on input "S" at bounding box center [606, 295] width 728 height 29
type input "[PERSON_NAME]"
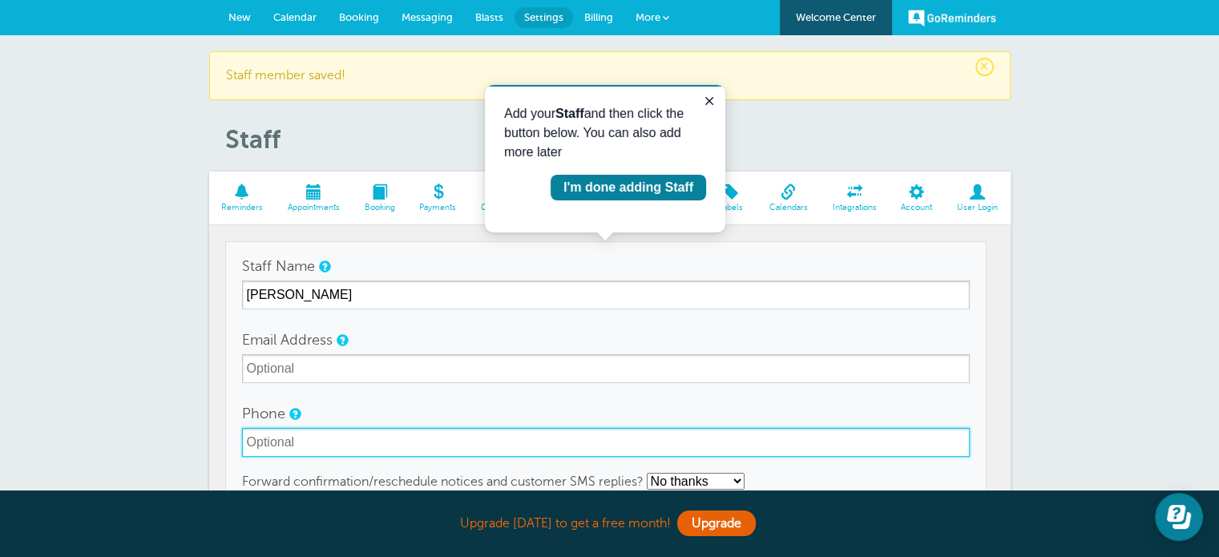
click at [311, 443] on input "Phone" at bounding box center [606, 442] width 728 height 29
click at [311, 443] on input "371" at bounding box center [606, 442] width 728 height 29
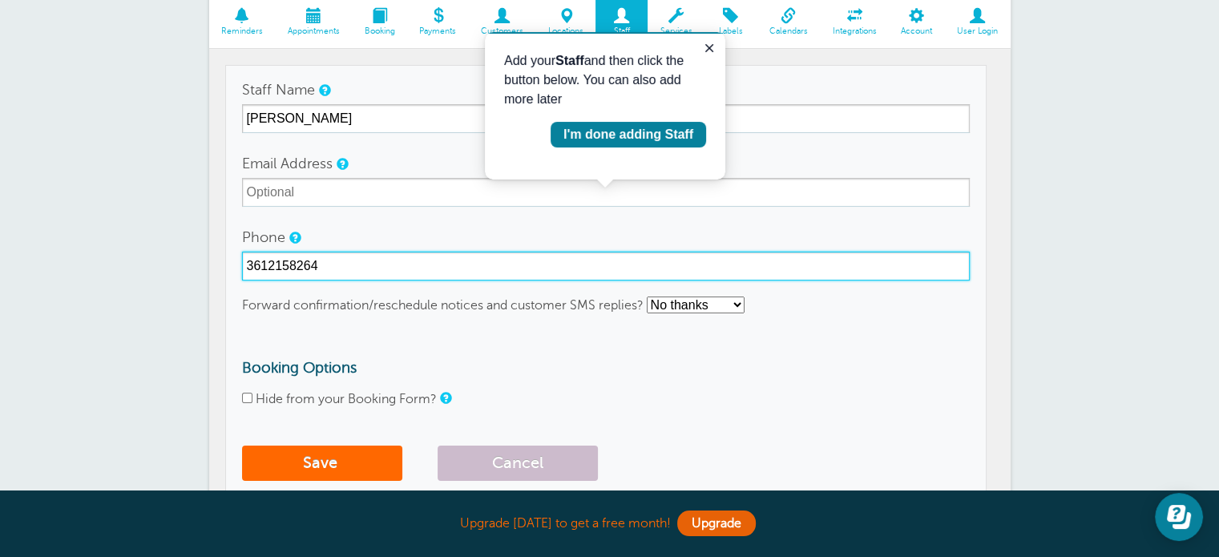
scroll to position [196, 0]
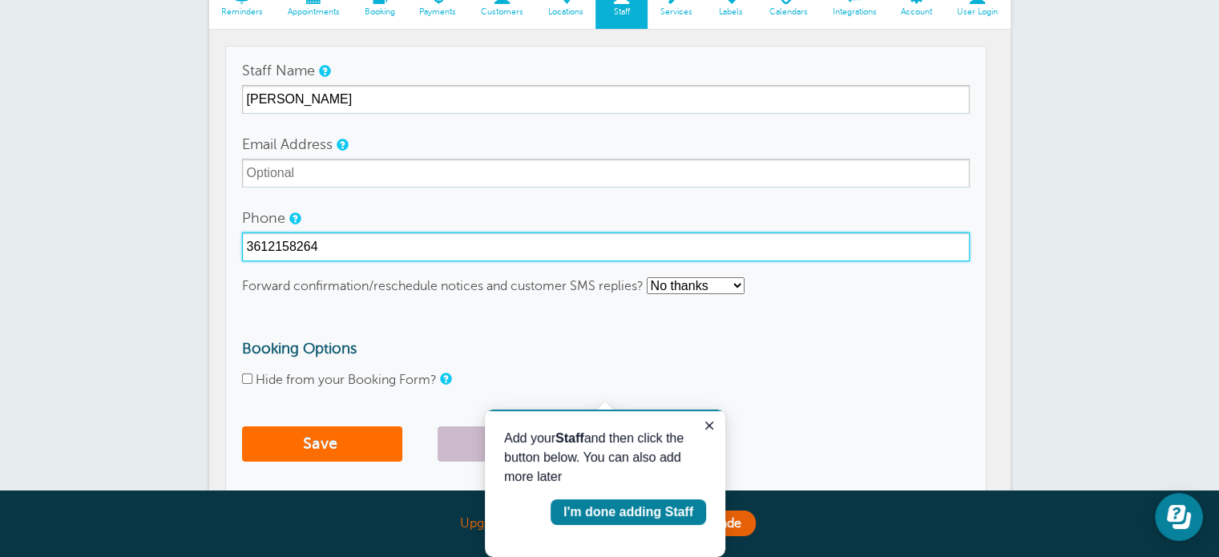
type input "3612158264"
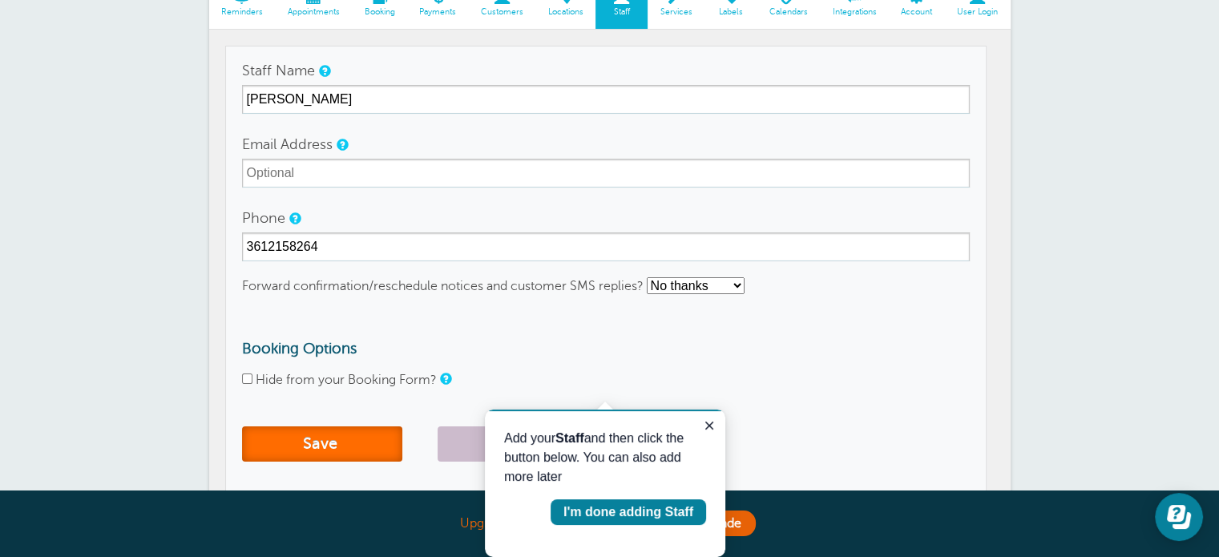
click at [321, 445] on button "Save" at bounding box center [322, 443] width 160 height 35
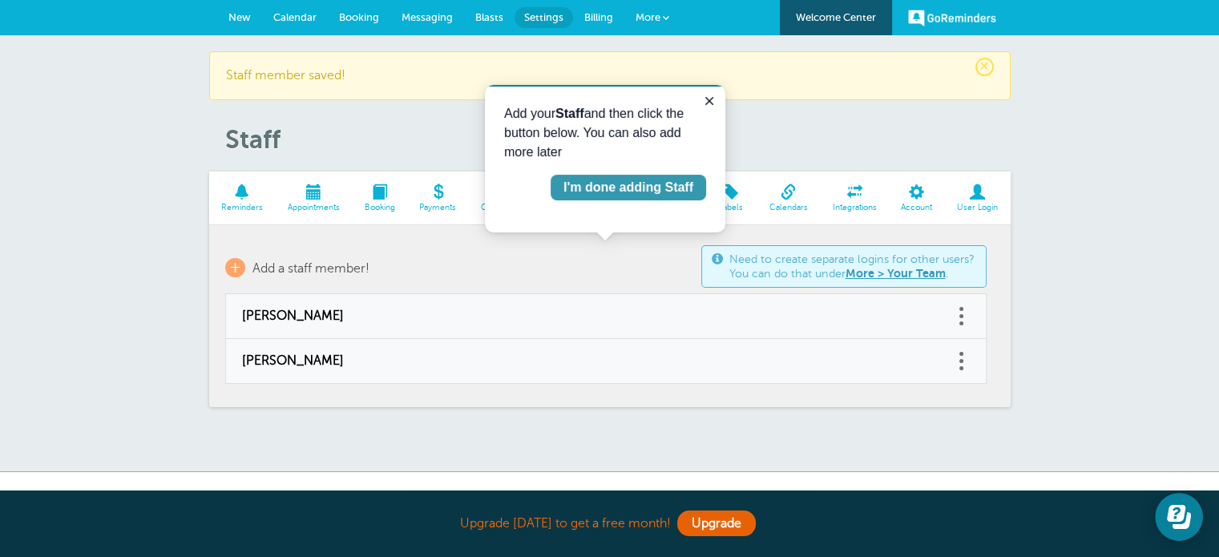
click at [616, 186] on div "I'm done adding Staff" at bounding box center [629, 187] width 130 height 19
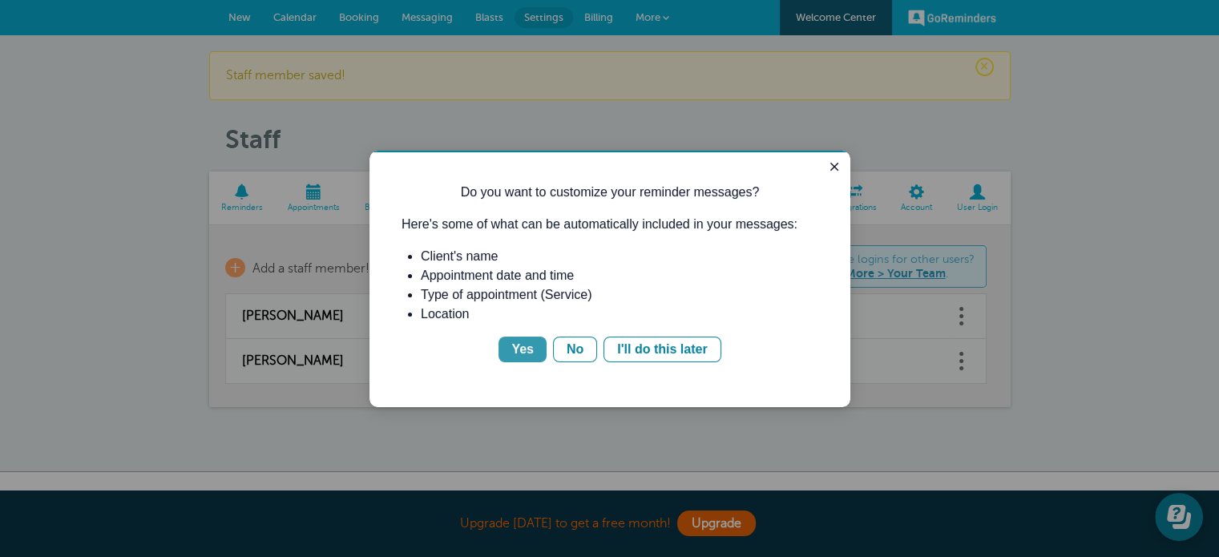
click at [529, 345] on div "Yes" at bounding box center [522, 349] width 22 height 19
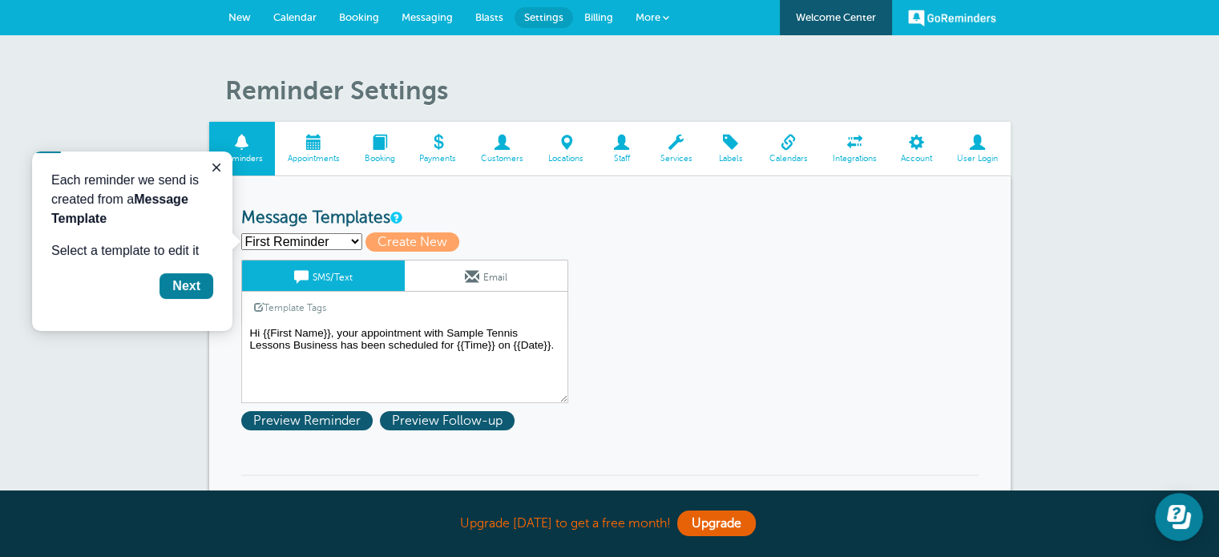
click at [356, 246] on select "First Reminder Second Reminder Third Reminder Create new..." at bounding box center [301, 241] width 121 height 17
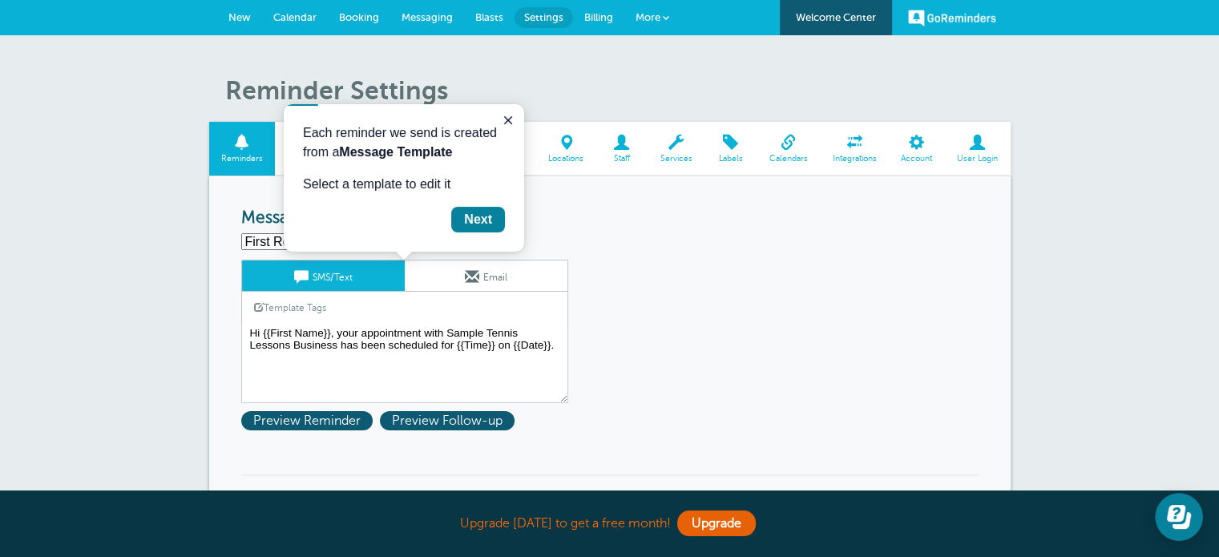
click at [356, 246] on select "First Reminder Second Reminder Third Reminder Create new..." at bounding box center [301, 241] width 121 height 17
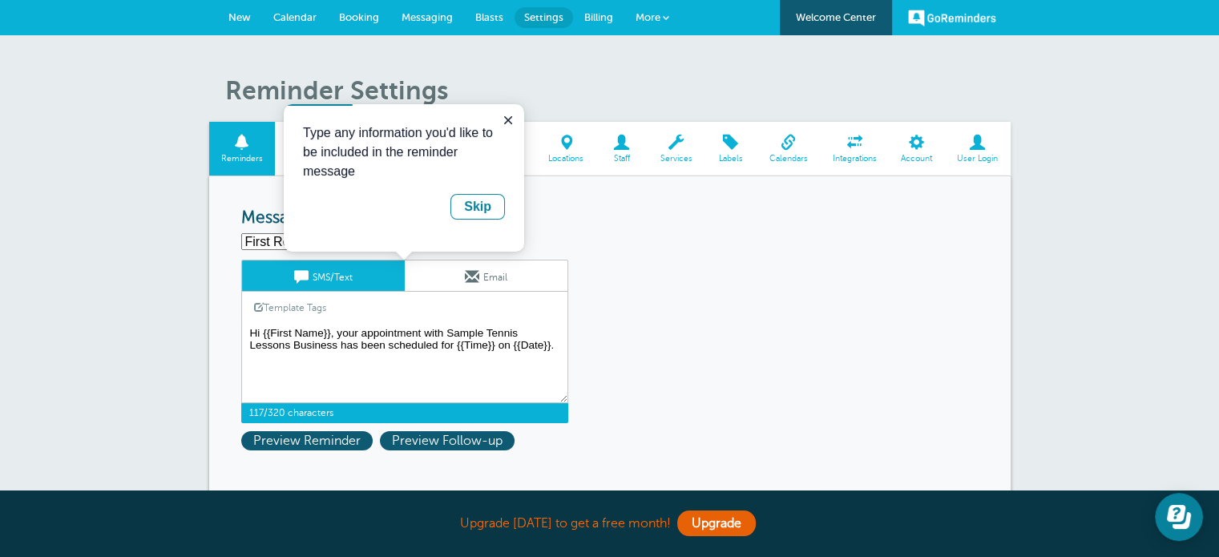
click at [384, 336] on textarea "Hi {{First Name}}, your appointment with Sample Tennis Lessons Business has bee…" at bounding box center [404, 363] width 327 height 80
click at [294, 304] on link "Template Tags" at bounding box center [290, 307] width 96 height 31
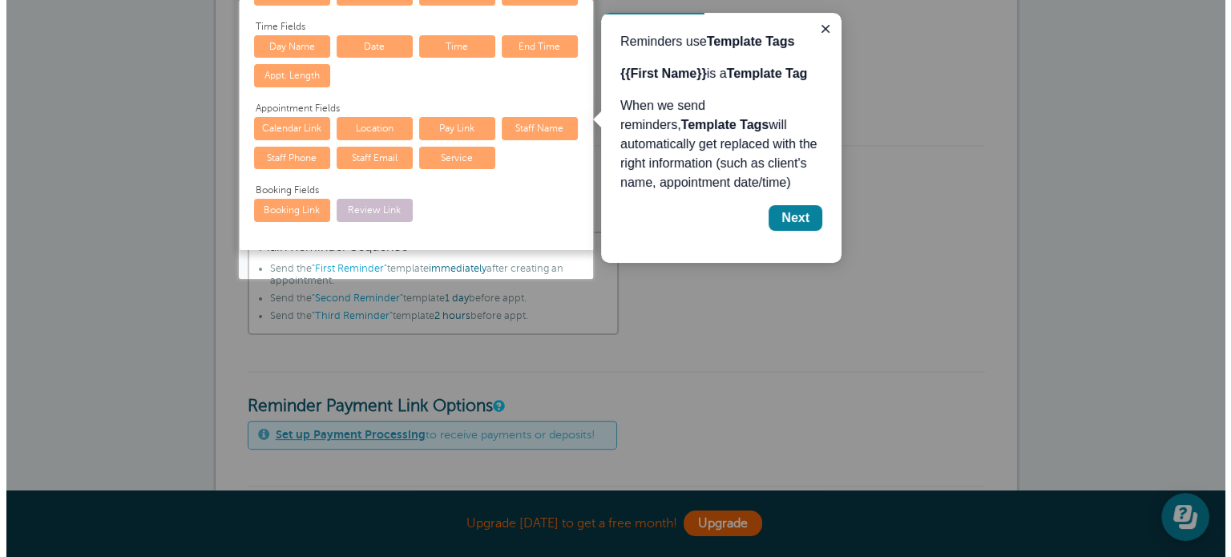
scroll to position [102, 0]
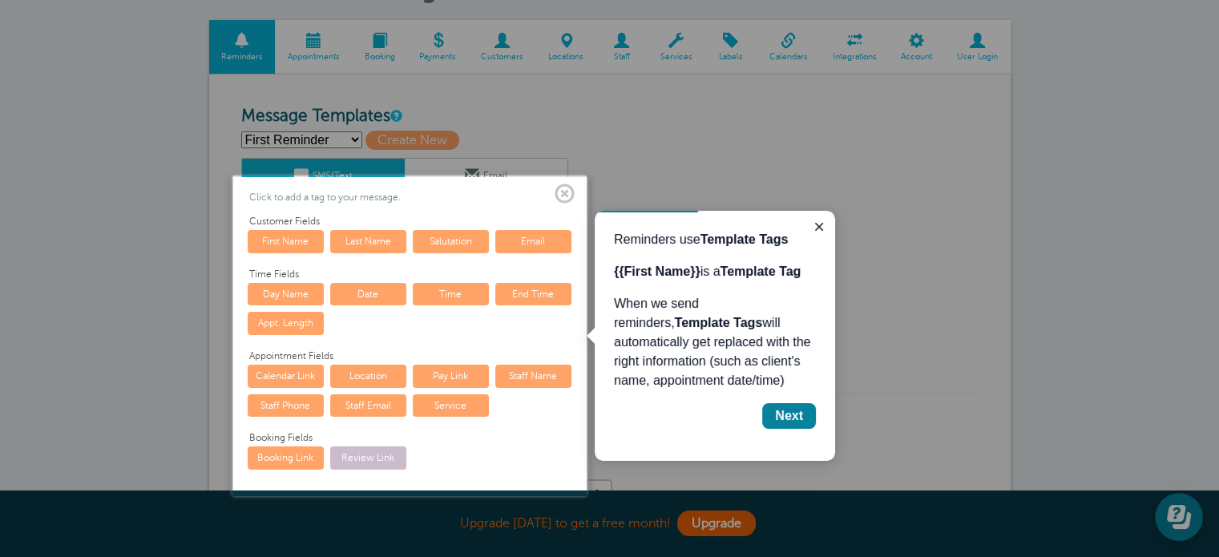
click at [567, 192] on span at bounding box center [565, 194] width 20 height 20
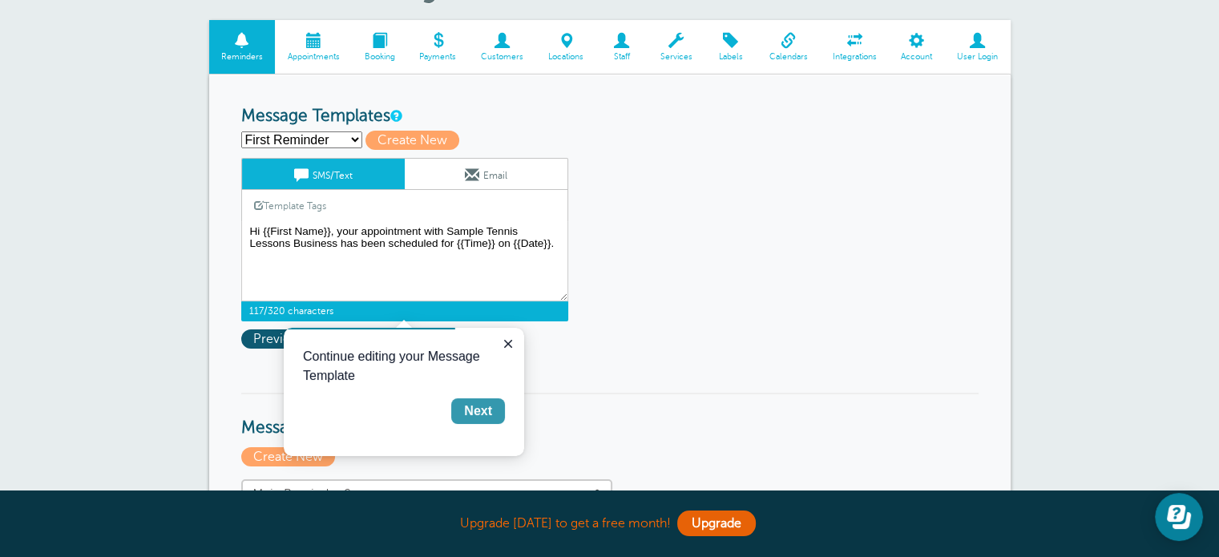
click at [491, 410] on div "Next" at bounding box center [478, 411] width 28 height 19
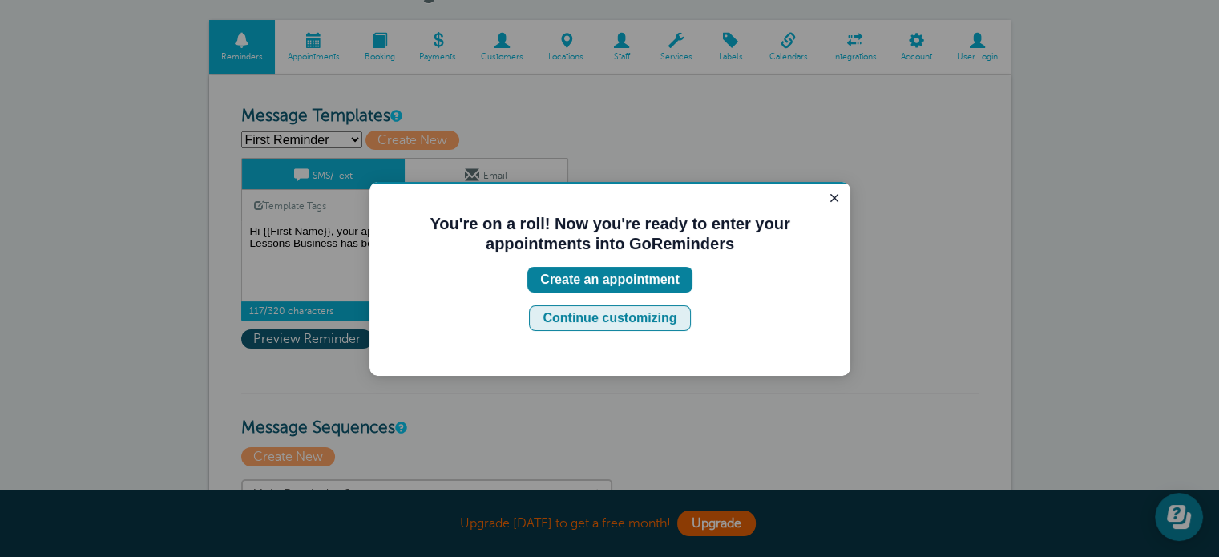
click at [626, 328] on button "Continue customizing" at bounding box center [609, 318] width 161 height 26
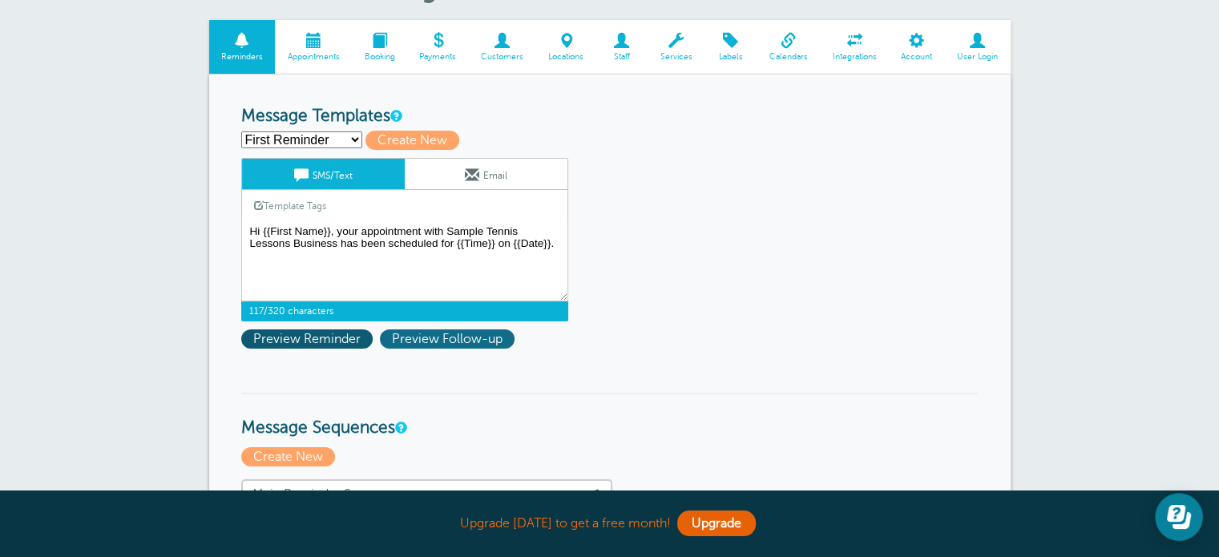
click at [468, 338] on span "Preview Follow-up" at bounding box center [447, 338] width 135 height 19
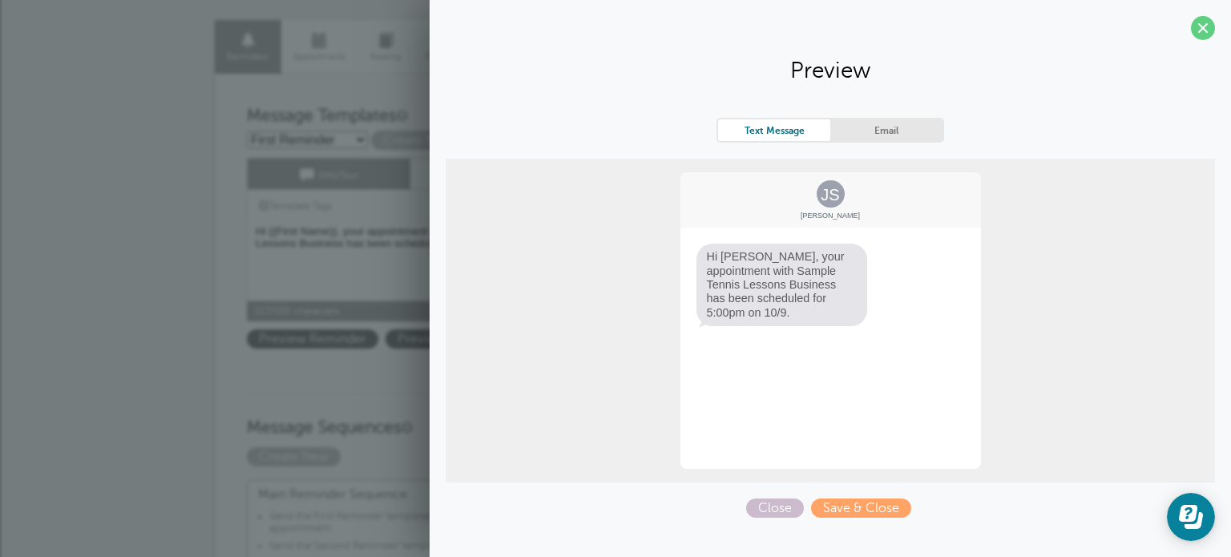
click at [894, 131] on link "Email" at bounding box center [887, 130] width 112 height 22
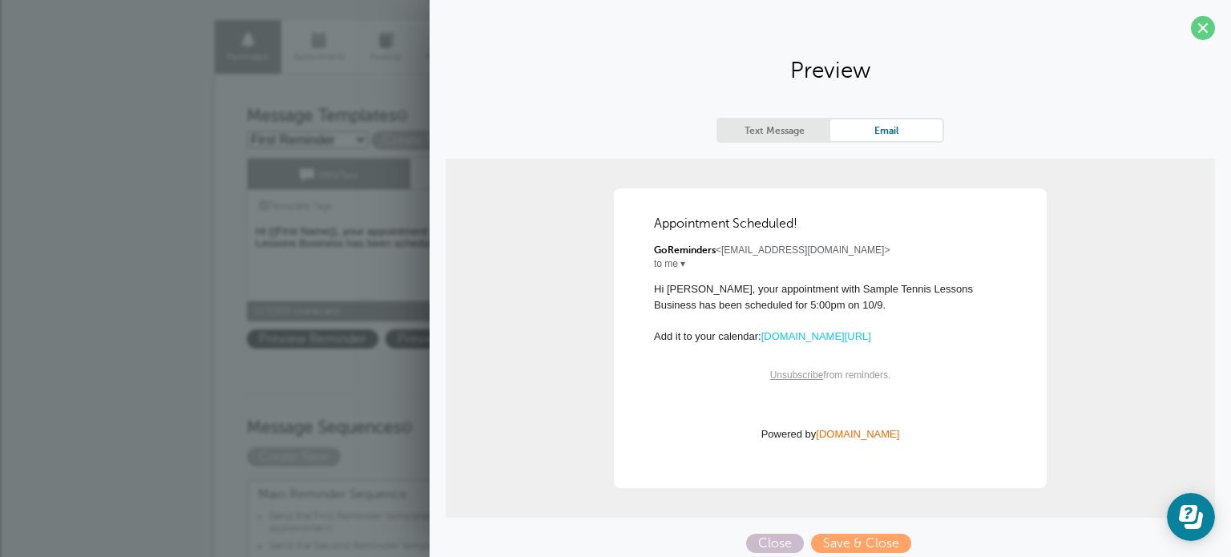
click at [762, 129] on link "Text Message" at bounding box center [774, 130] width 112 height 22
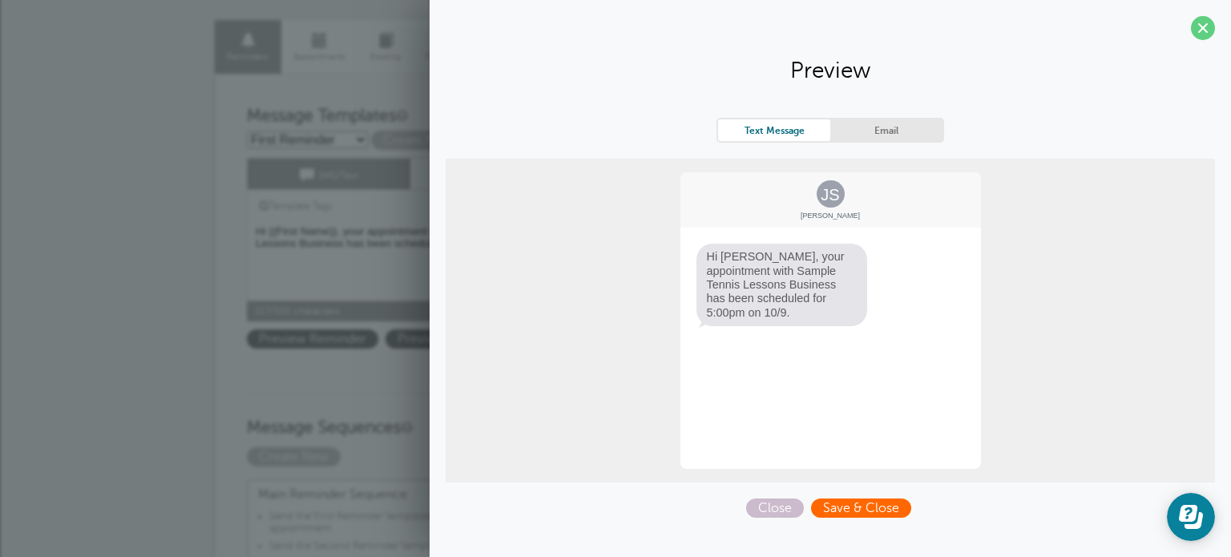
click at [845, 503] on span "Save & Close" at bounding box center [861, 508] width 100 height 19
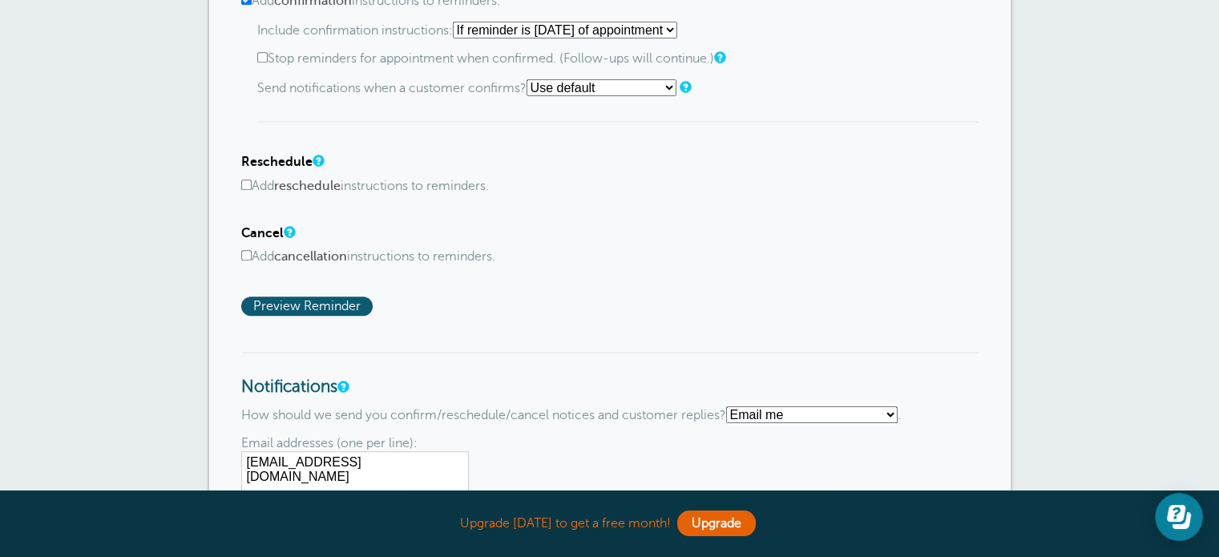
scroll to position [1113, 0]
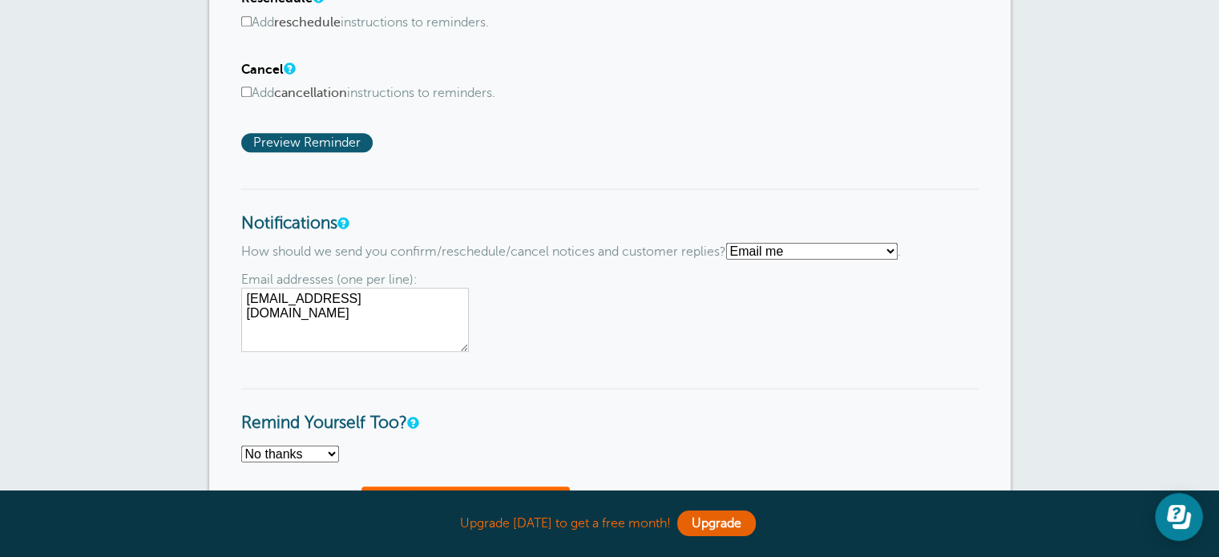
click at [794, 243] on select "Text me Email me Don't send me notifications" at bounding box center [812, 251] width 172 height 17
select select "5"
click at [733, 243] on select "Text me Email me Don't send me notifications" at bounding box center [812, 251] width 172 height 17
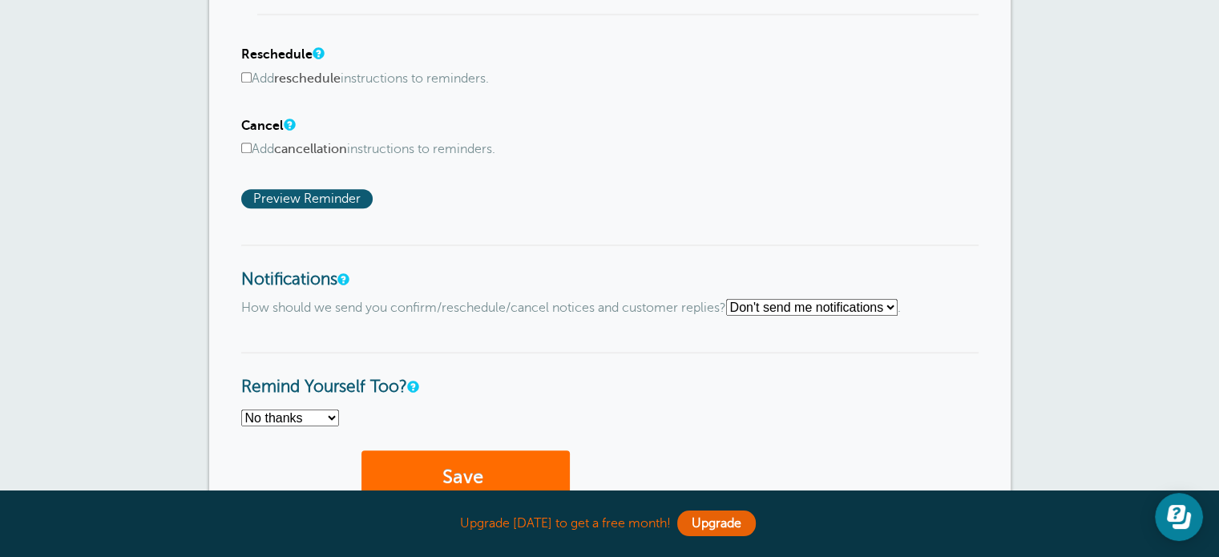
scroll to position [953, 0]
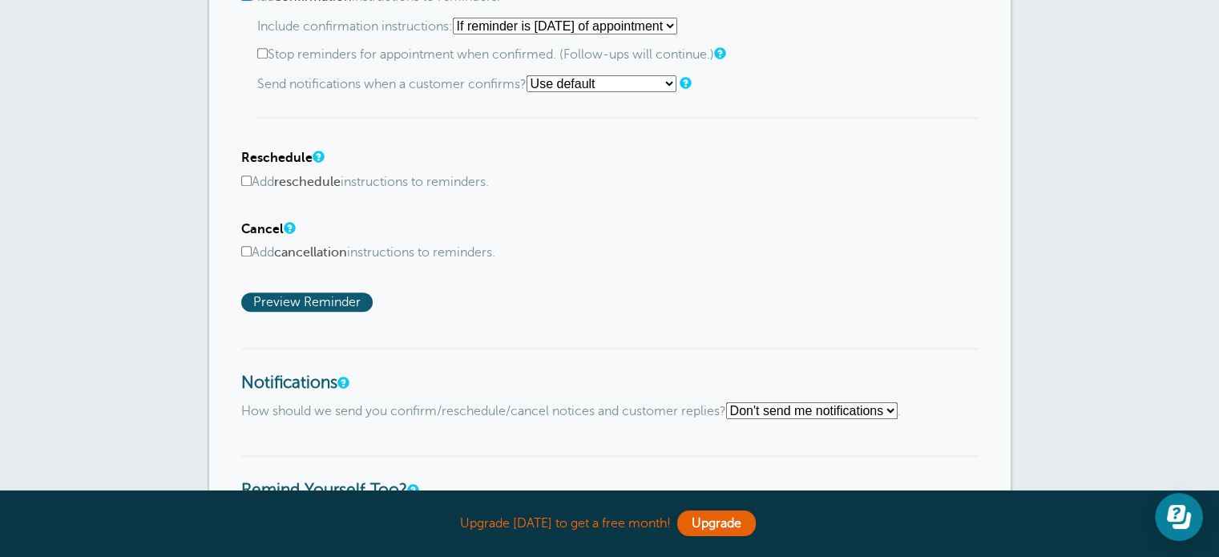
click at [253, 175] on label "Add reschedule instructions to reminders." at bounding box center [610, 182] width 738 height 15
click at [252, 176] on input "Add reschedule instructions to reminders." at bounding box center [246, 181] width 10 height 10
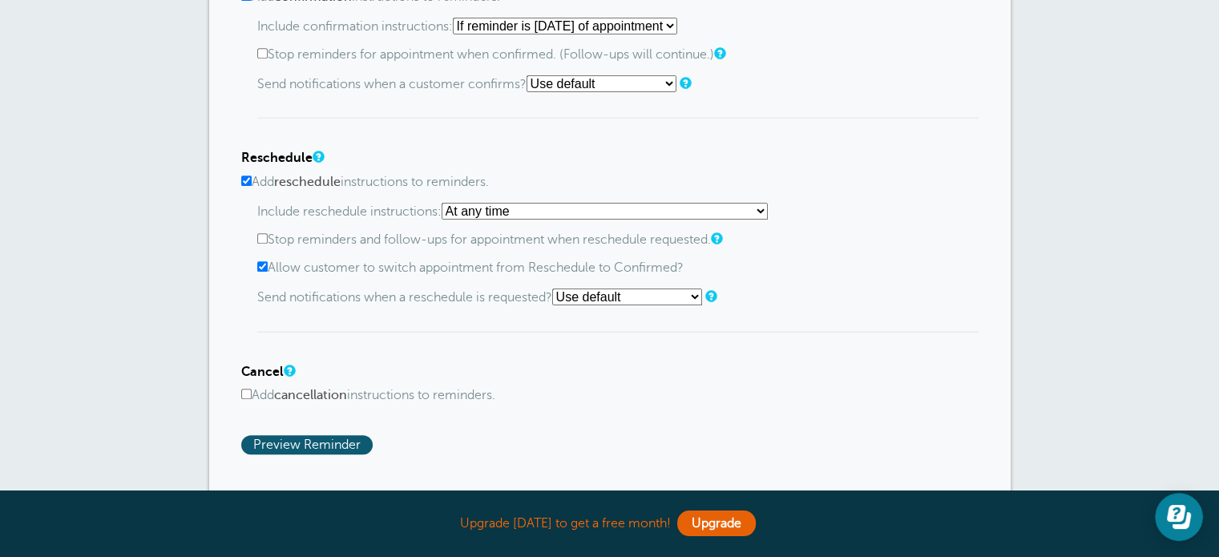
click at [527, 208] on select "At any time If reminder more than 1 day away from appointment If reminder more …" at bounding box center [605, 211] width 326 height 17
click at [247, 178] on input "Add reschedule instructions to reminders." at bounding box center [246, 181] width 10 height 10
checkbox input "false"
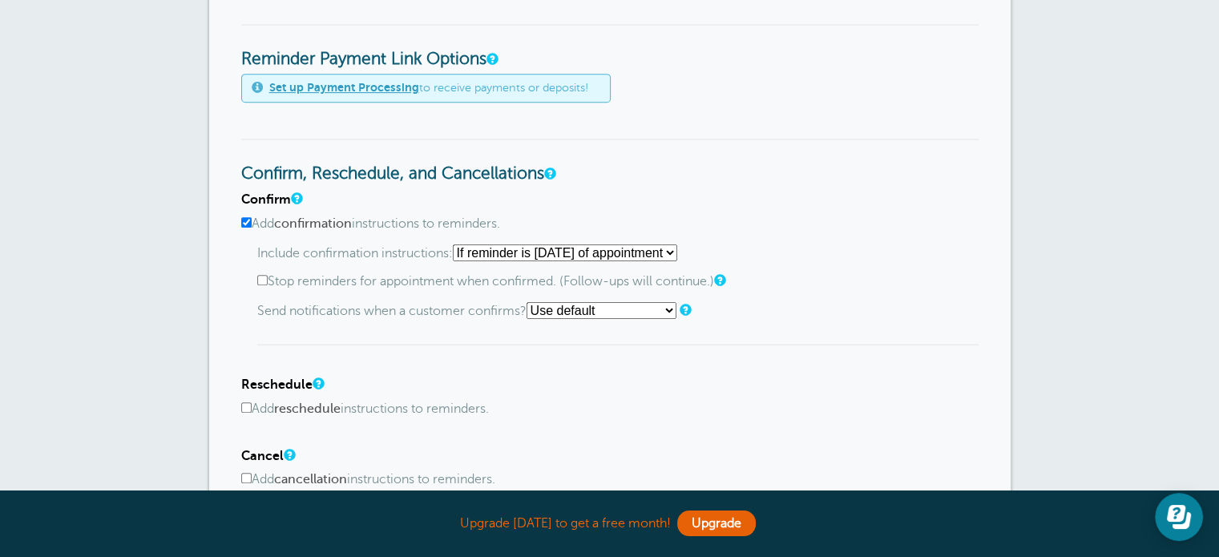
scroll to position [726, 0]
click at [511, 253] on select "Starting with first reminder If reminder is [DATE] of appointment If reminder i…" at bounding box center [565, 253] width 224 height 17
click at [788, 225] on label "Add confirmation instructions to reminders." at bounding box center [610, 224] width 738 height 15
click at [252, 225] on input "Add confirmation instructions to reminders." at bounding box center [246, 223] width 10 height 10
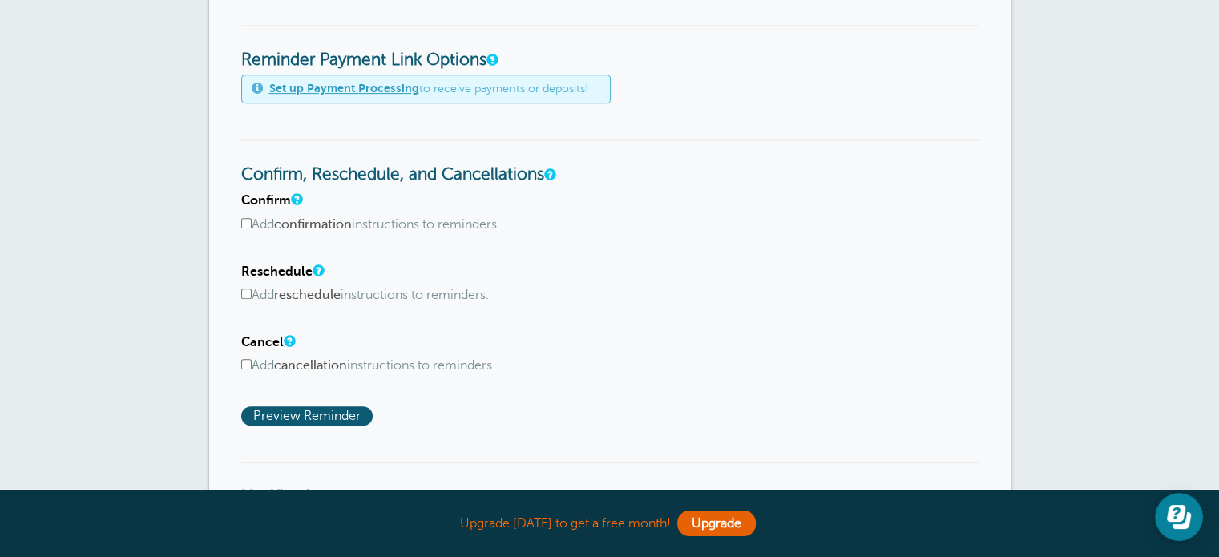
click at [433, 224] on label "Add confirmation instructions to reminders." at bounding box center [610, 224] width 738 height 15
click at [252, 224] on input "Add confirmation instructions to reminders." at bounding box center [246, 223] width 10 height 10
checkbox input "true"
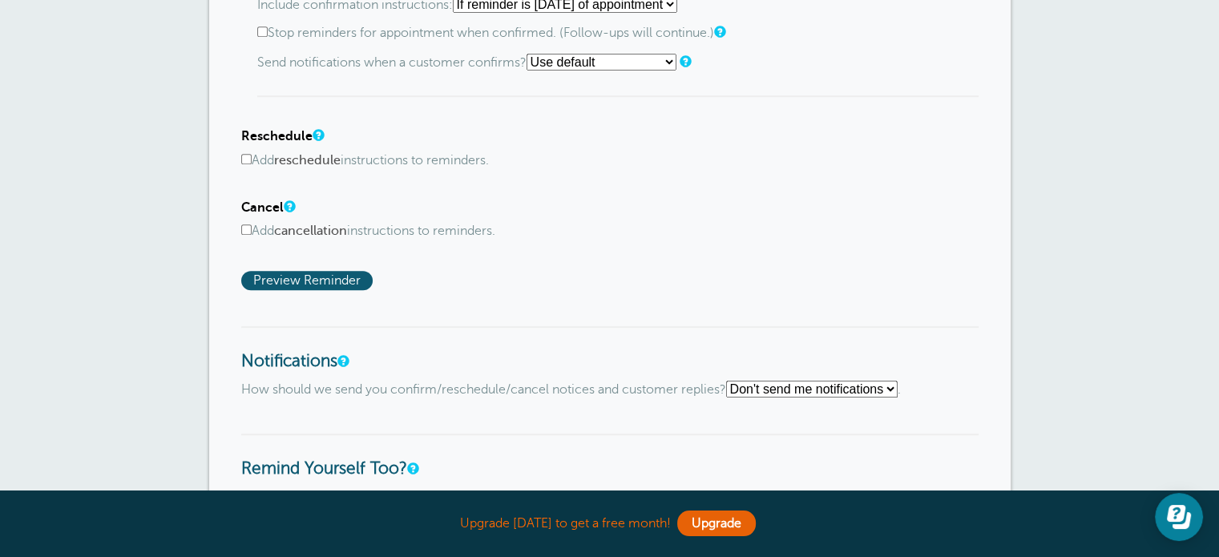
scroll to position [1013, 0]
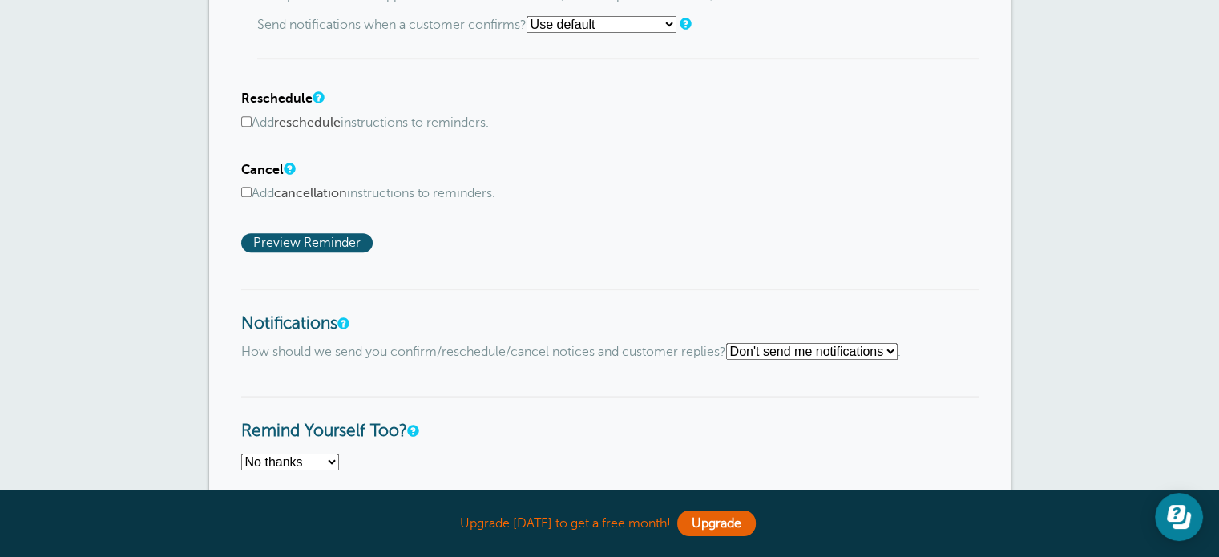
click at [421, 188] on label "Add cancellation instructions to reminders." at bounding box center [610, 193] width 738 height 15
click at [252, 188] on input "Add cancellation instructions to reminders." at bounding box center [246, 192] width 10 height 10
checkbox input "true"
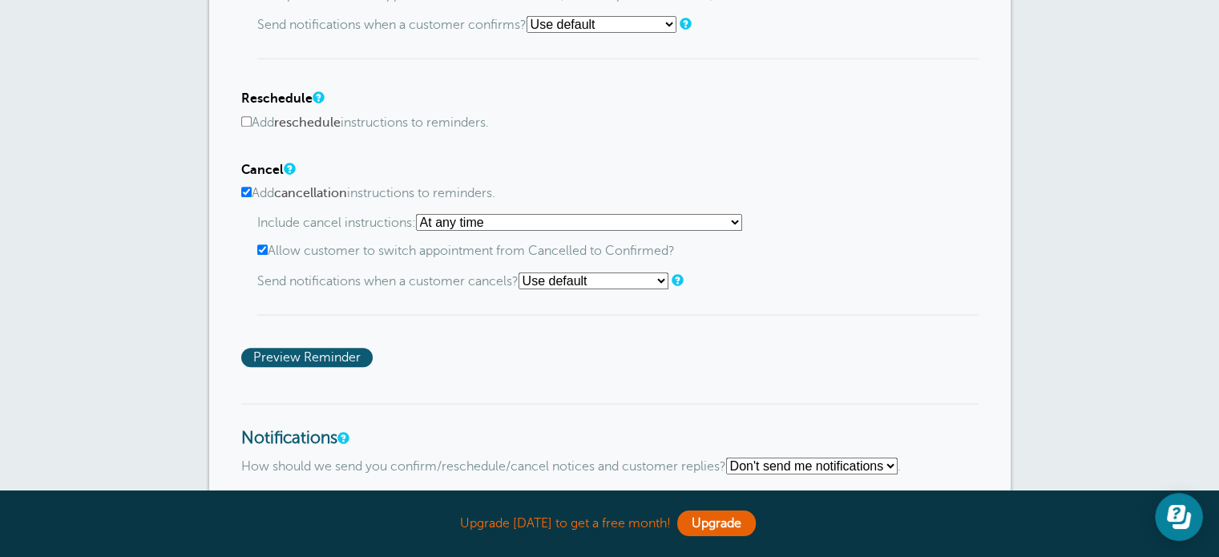
click at [433, 115] on label "Add reschedule instructions to reminders." at bounding box center [610, 122] width 738 height 15
click at [252, 116] on input "Add reschedule instructions to reminders." at bounding box center [246, 121] width 10 height 10
checkbox input "true"
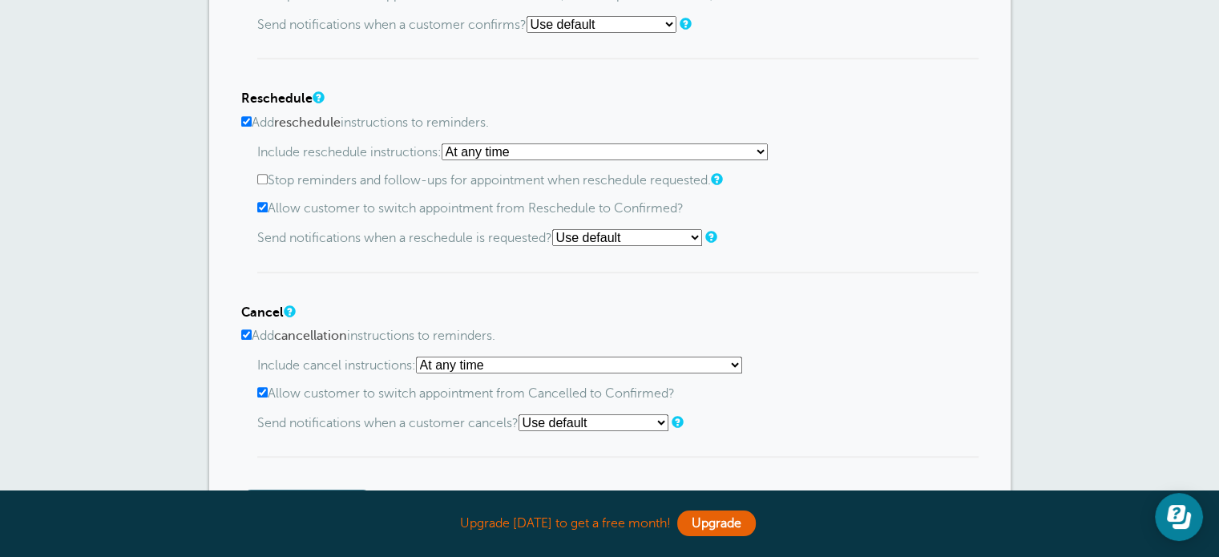
click at [394, 173] on label "Stop reminders and follow-ups for appointment when reschedule requested." at bounding box center [618, 180] width 722 height 15
click at [268, 174] on input "Stop reminders and follow-ups for appointment when reschedule requested." at bounding box center [262, 179] width 10 height 10
checkbox input "true"
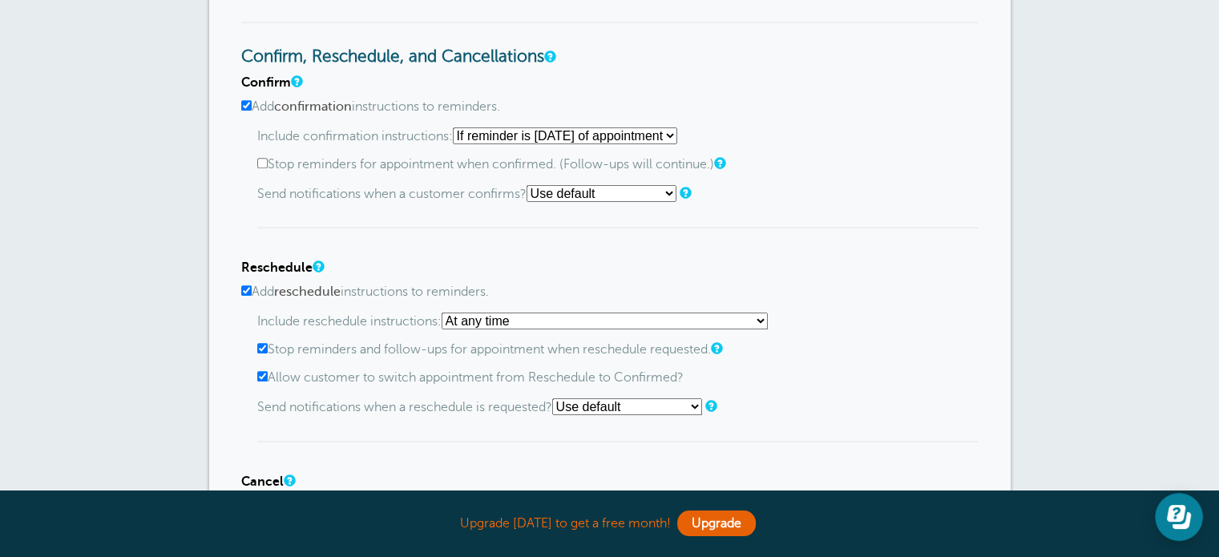
scroll to position [842, 0]
click at [421, 163] on label "Stop reminders for appointment when confirmed. (Follow-ups will continue.)" at bounding box center [618, 166] width 722 height 15
click at [268, 163] on input "Stop reminders for appointment when confirmed. (Follow-ups will continue.)" at bounding box center [262, 165] width 10 height 10
checkbox input "true"
click at [613, 188] on select "Use default Text me Email me Don't send notifications" at bounding box center [602, 195] width 150 height 17
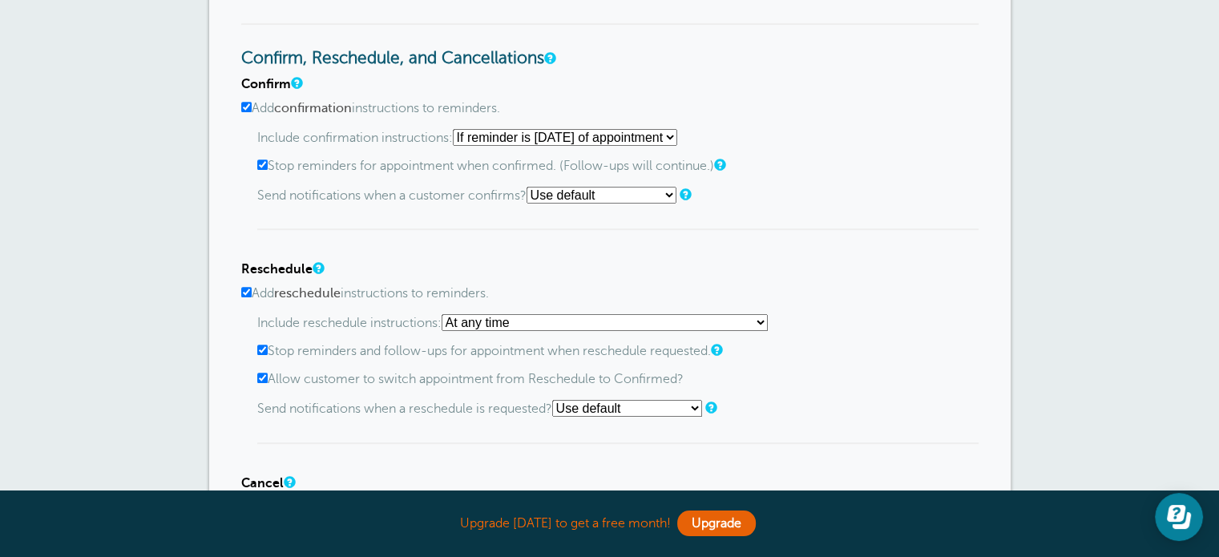
click at [863, 173] on div "Include confirmation instructions: Starting with first reminder If reminder is …" at bounding box center [618, 180] width 722 height 102
click at [625, 321] on select "At any time If reminder more than 1 day away from appointment If reminder more …" at bounding box center [605, 322] width 326 height 17
click at [936, 262] on h4 "Reschedule" at bounding box center [610, 269] width 738 height 15
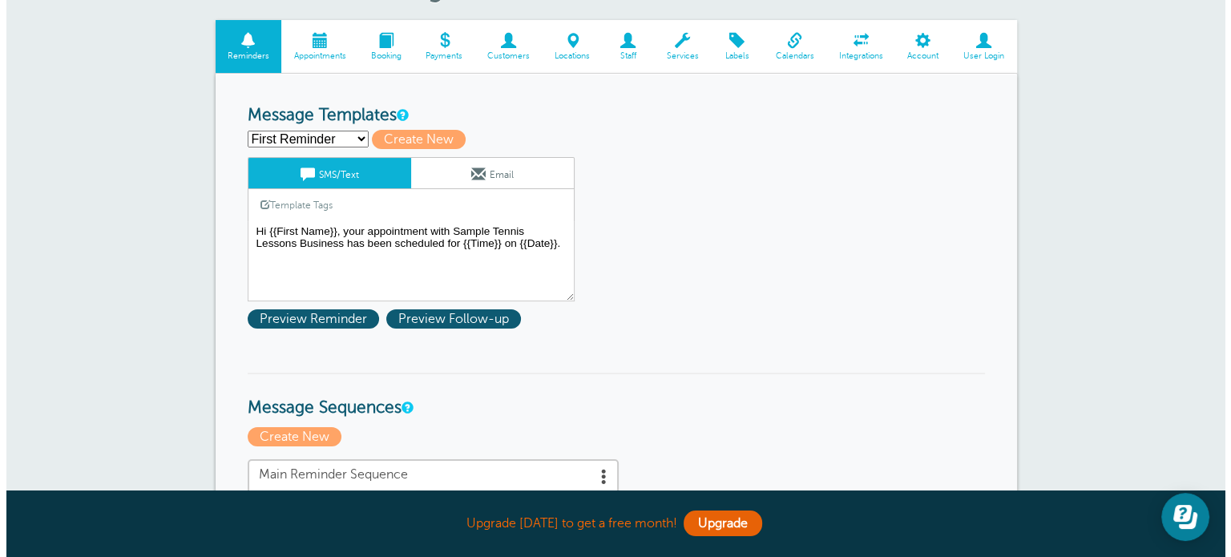
scroll to position [151, 0]
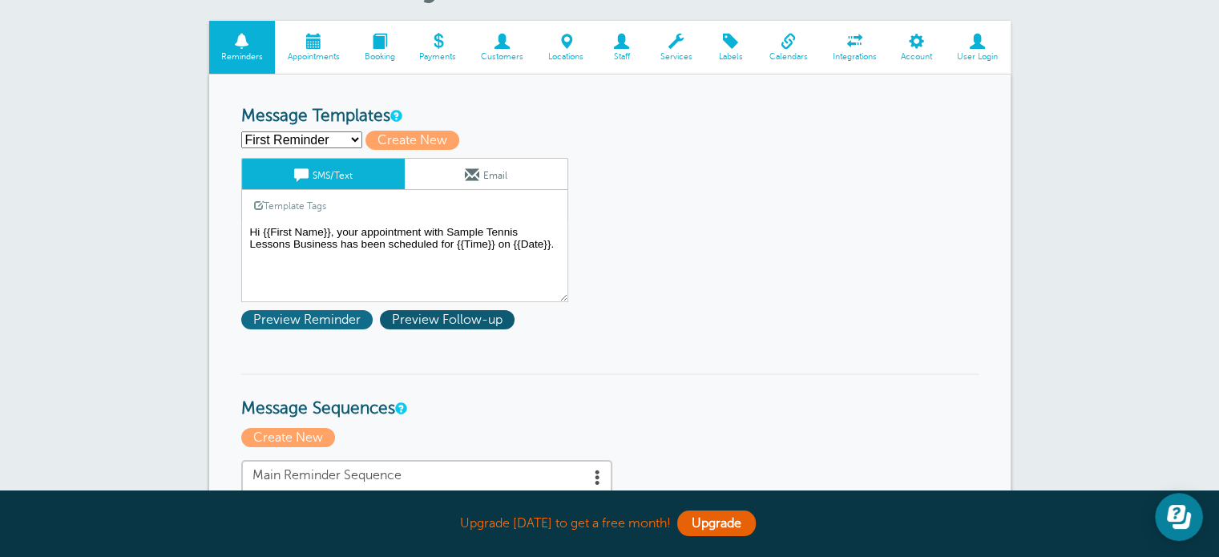
click at [327, 317] on span "Preview Reminder" at bounding box center [306, 319] width 131 height 19
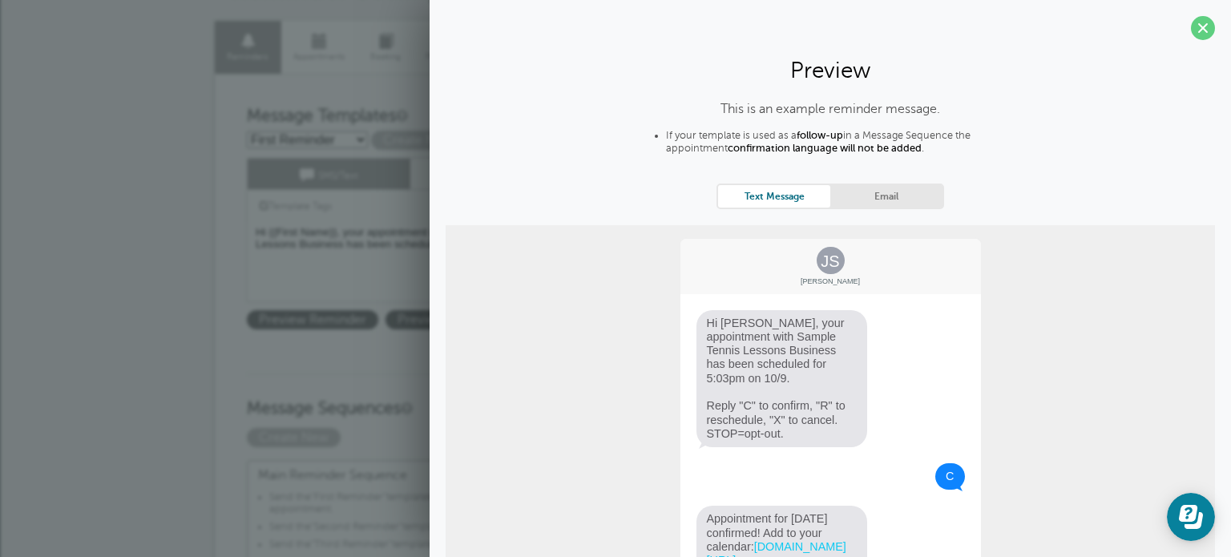
scroll to position [0, 0]
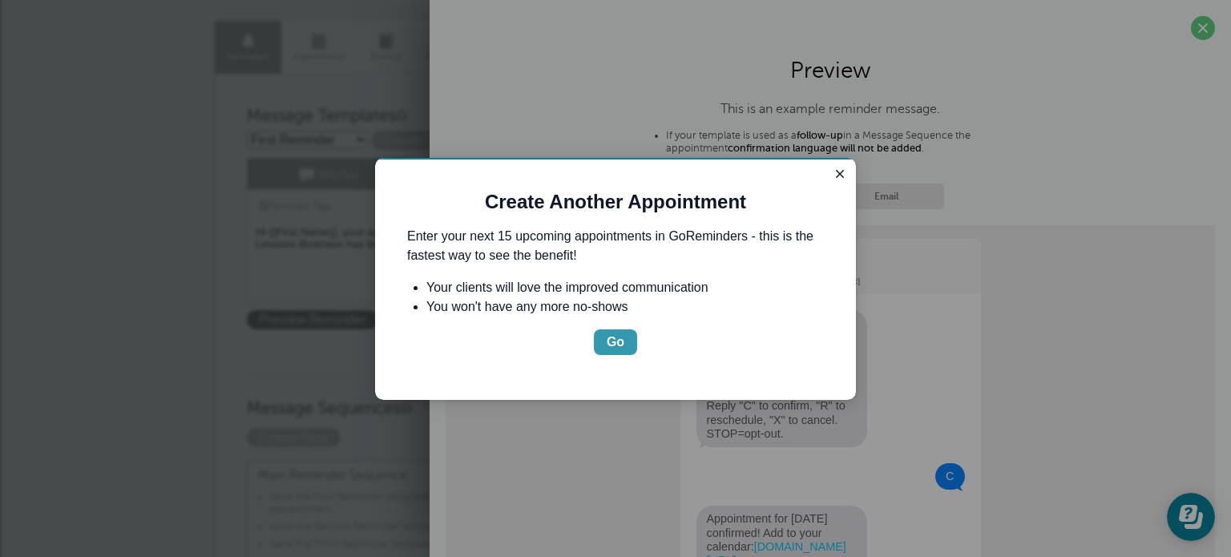
click at [621, 337] on div "Go" at bounding box center [616, 342] width 18 height 19
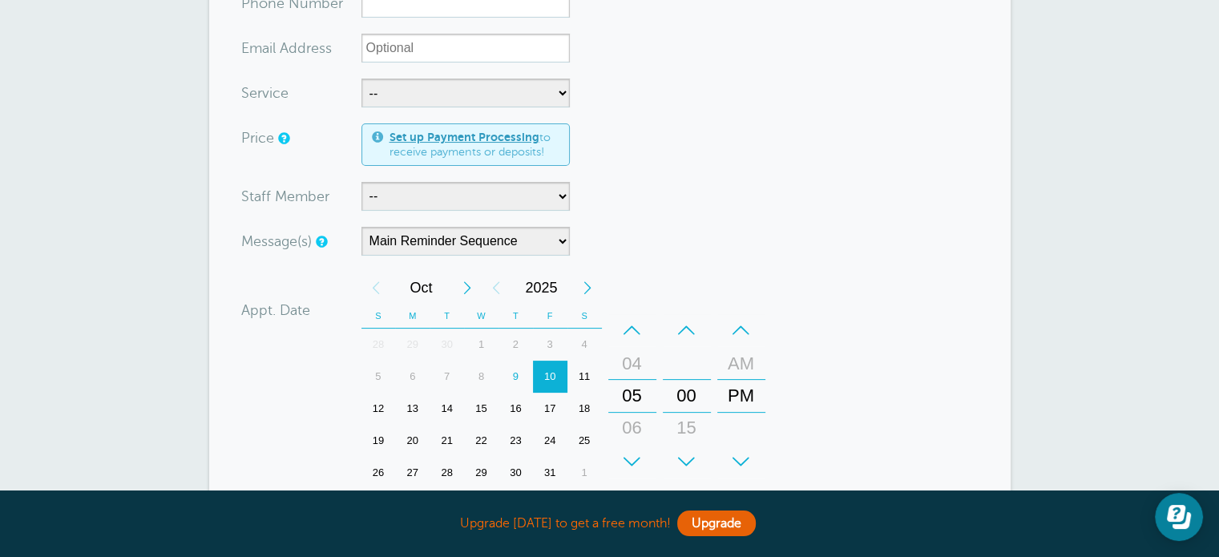
scroll to position [253, 0]
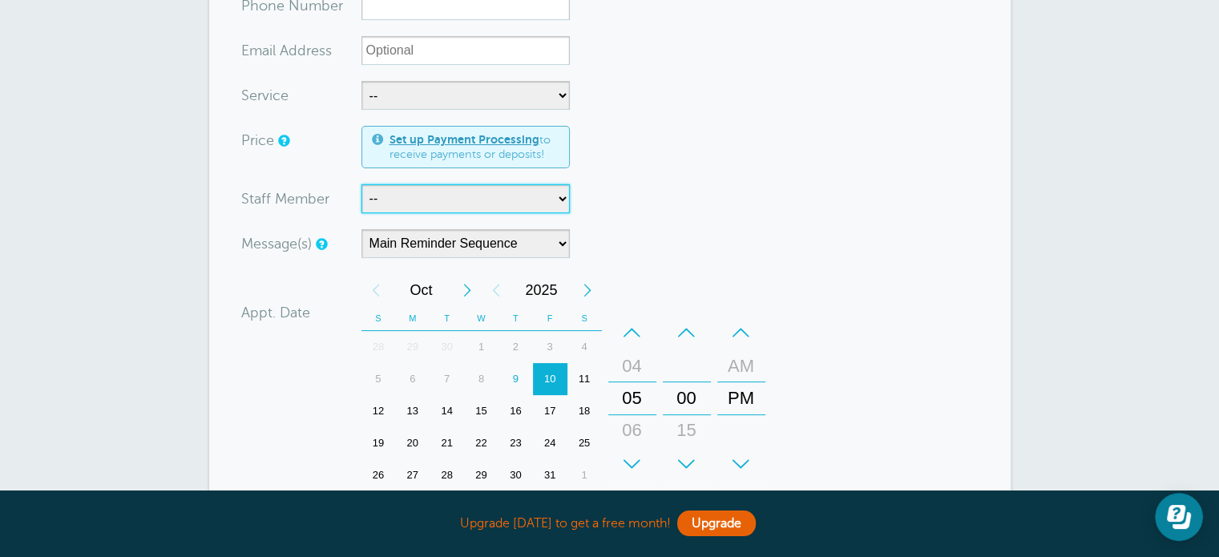
click at [542, 192] on select "-- [PERSON_NAME] [PERSON_NAME]" at bounding box center [466, 198] width 208 height 29
select select "21756"
click at [362, 184] on select "-- [PERSON_NAME] [PERSON_NAME]" at bounding box center [466, 198] width 208 height 29
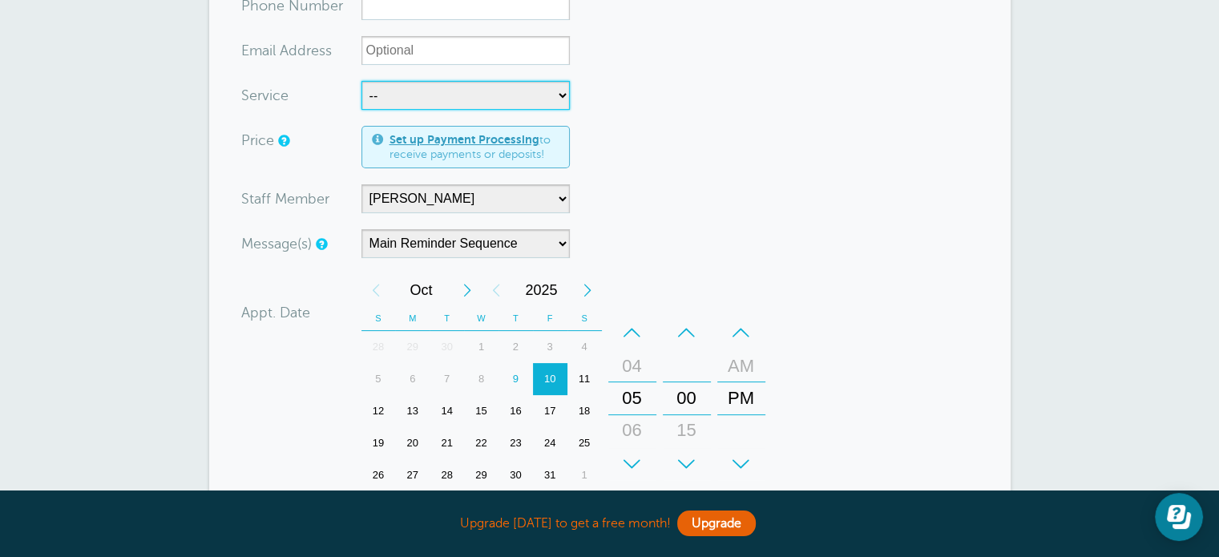
click at [511, 102] on select "-- Sample Advanced Tennis Group Sample Intermediate Tennis Group Sample Minis T…" at bounding box center [466, 95] width 208 height 29
select select "28470"
click at [362, 81] on select "-- Sample Advanced Tennis Group Sample Intermediate Tennis Group Sample Minis T…" at bounding box center [466, 95] width 208 height 29
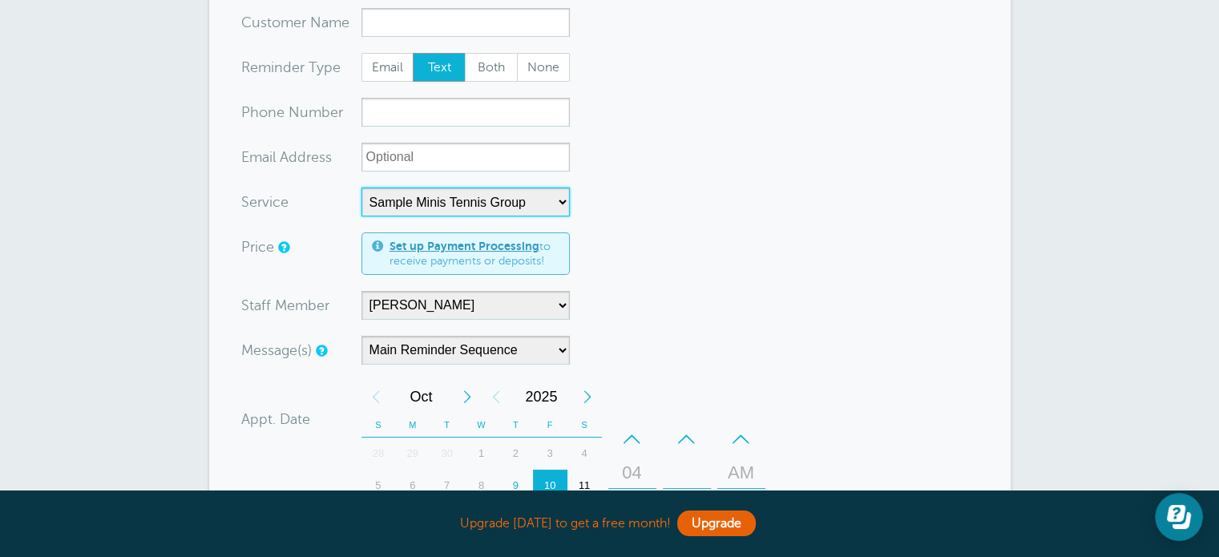
scroll to position [128, 0]
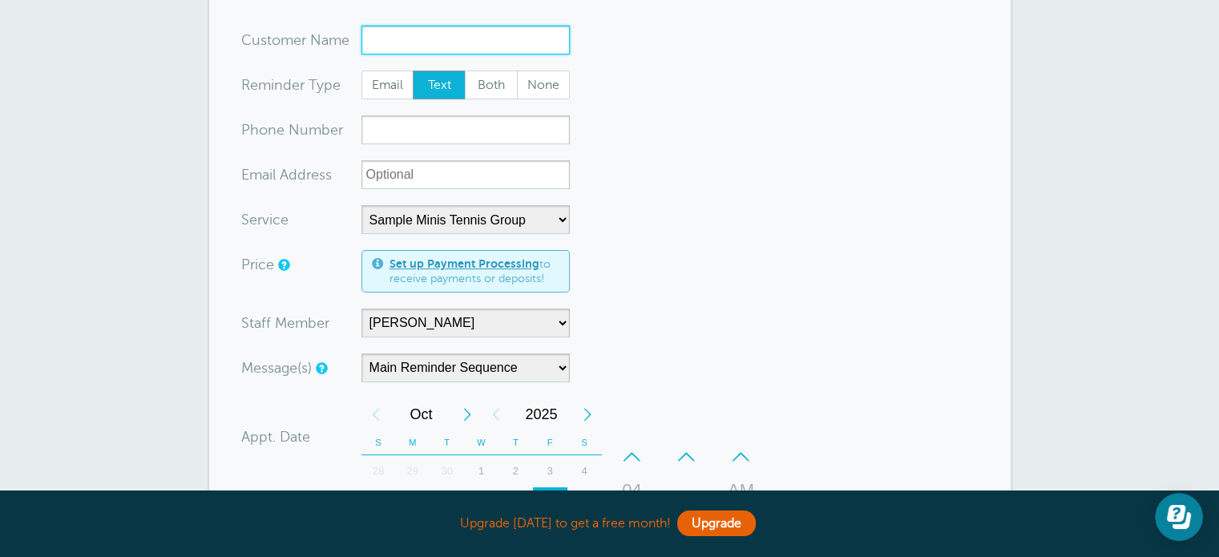
click at [452, 38] on input "x-no-autofill" at bounding box center [466, 40] width 208 height 29
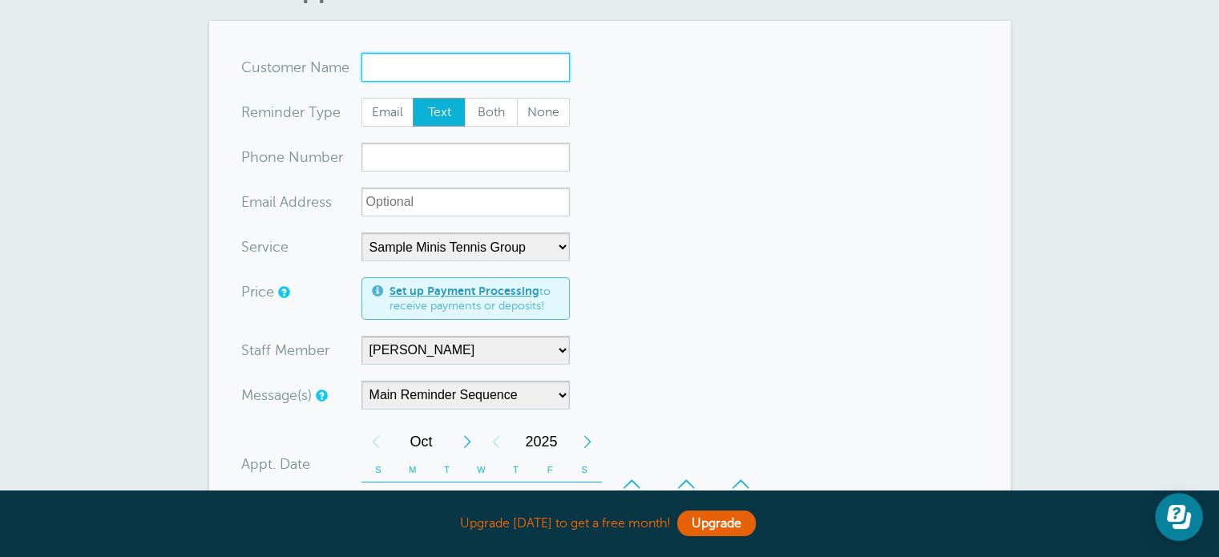
scroll to position [93, 0]
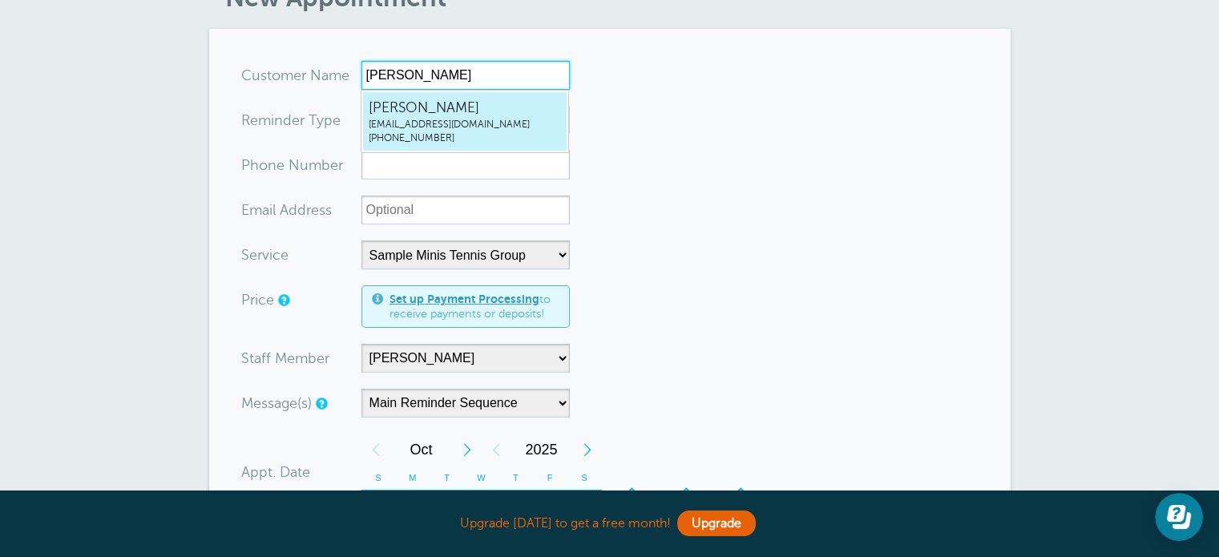
click at [404, 107] on span "[PERSON_NAME]" at bounding box center [465, 108] width 192 height 20
type input "[EMAIL_ADDRESS]"
type input "[PERSON_NAME]"
type input "[PHONE_NUMBER]"
type input "[EMAIL_ADDRESS][DOMAIN_NAME]"
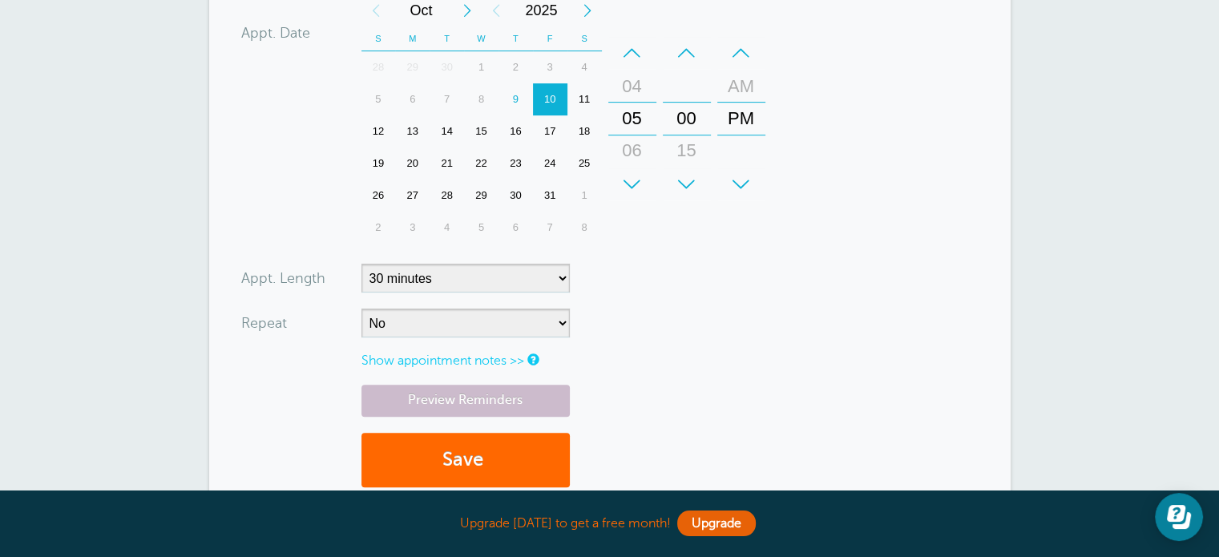
scroll to position [608, 0]
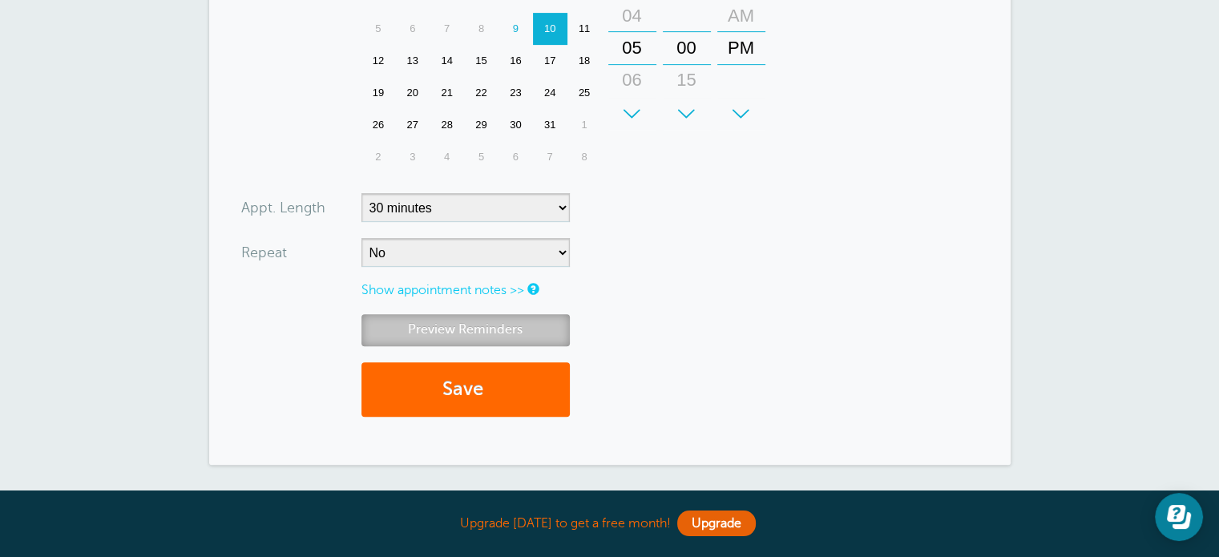
click at [492, 330] on link "Preview Reminders" at bounding box center [466, 329] width 208 height 31
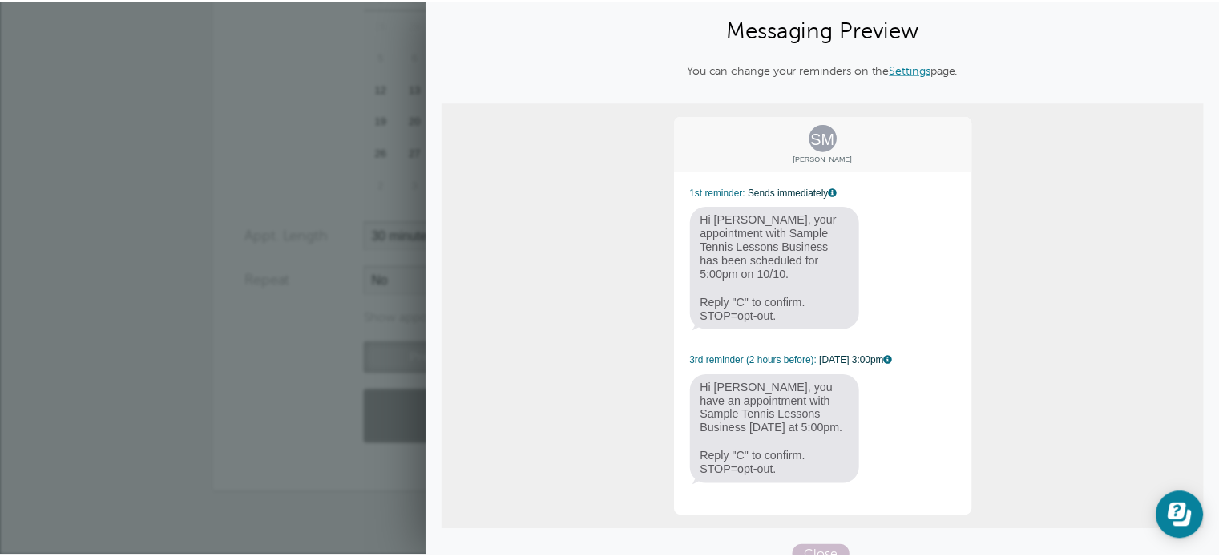
scroll to position [0, 0]
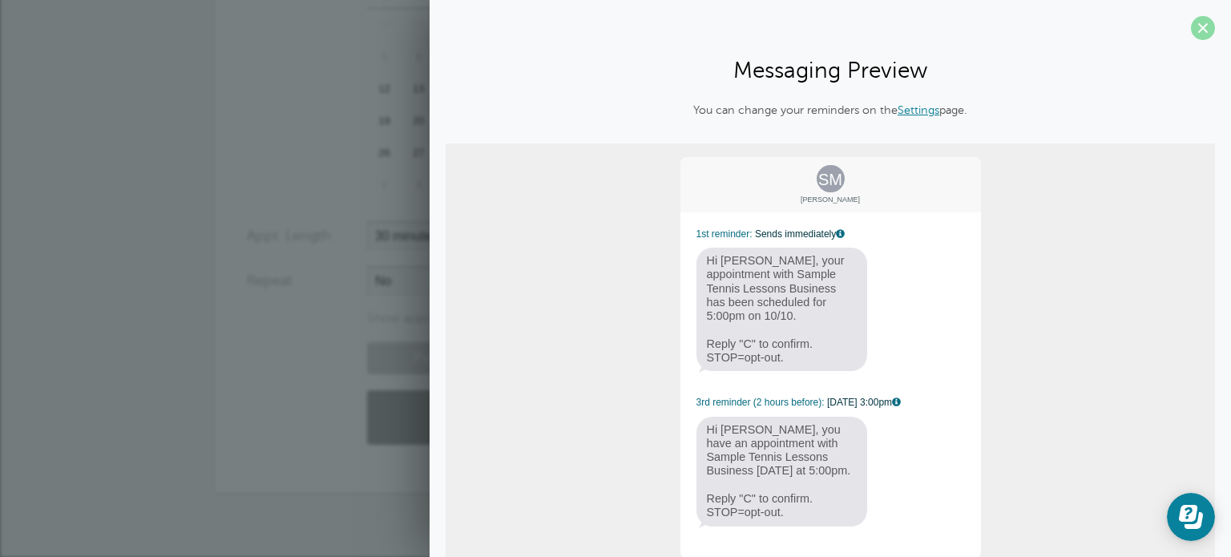
click at [1196, 27] on span at bounding box center [1203, 28] width 24 height 24
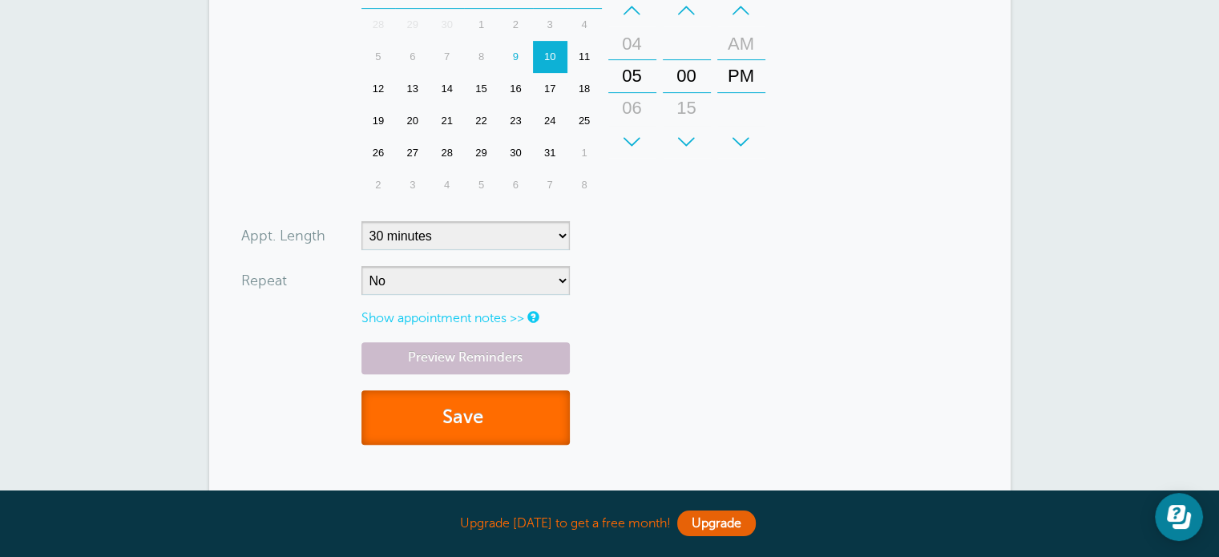
click at [500, 425] on button "Save" at bounding box center [466, 417] width 208 height 55
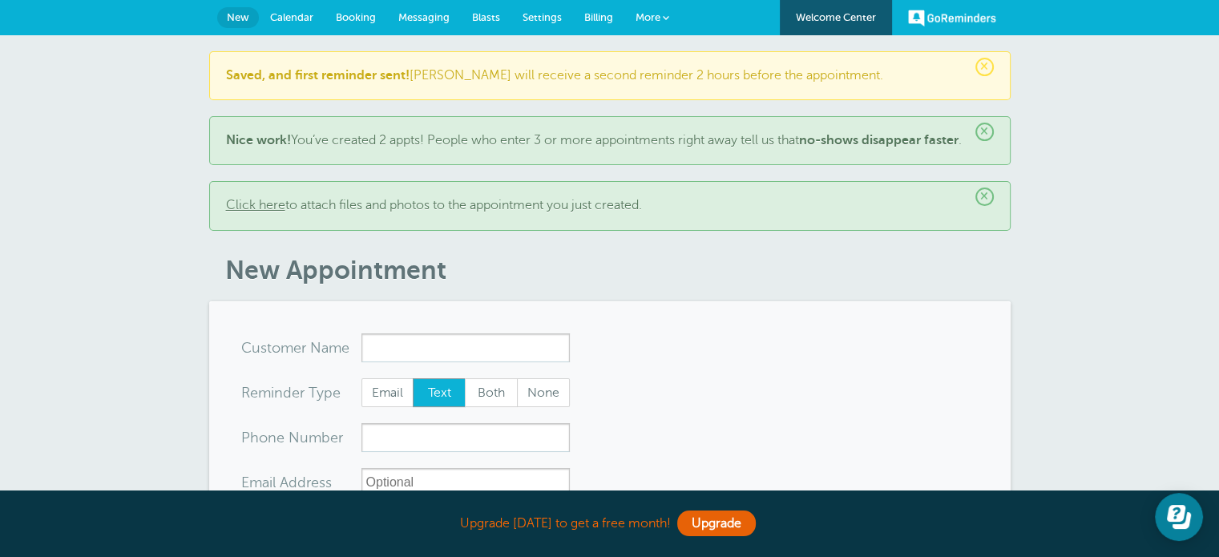
click at [303, 18] on span "Calendar" at bounding box center [291, 17] width 43 height 12
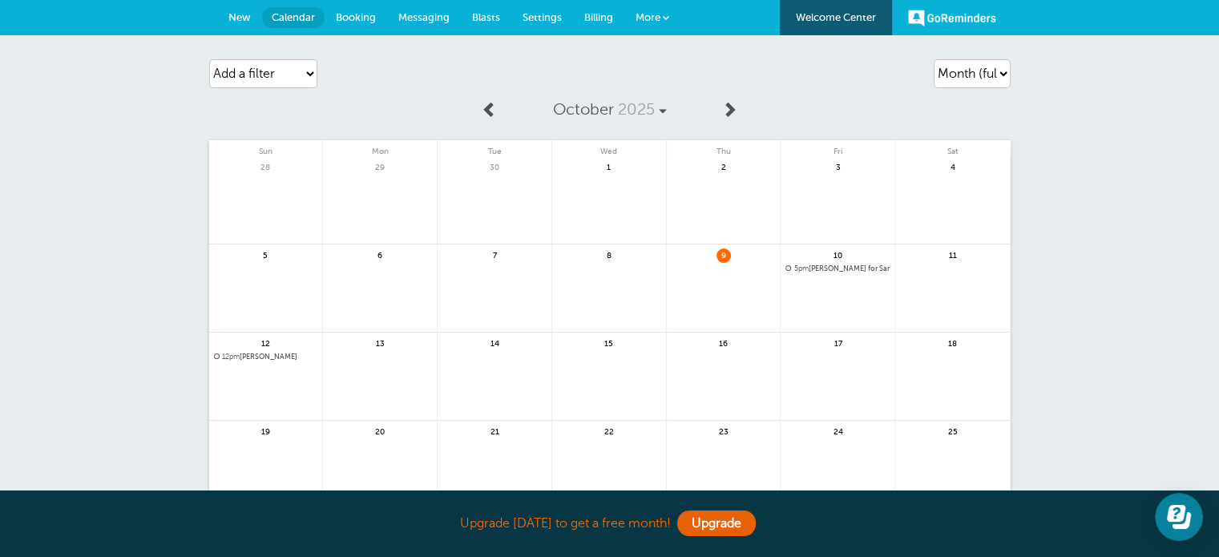
click at [366, 19] on span "Booking" at bounding box center [356, 17] width 40 height 12
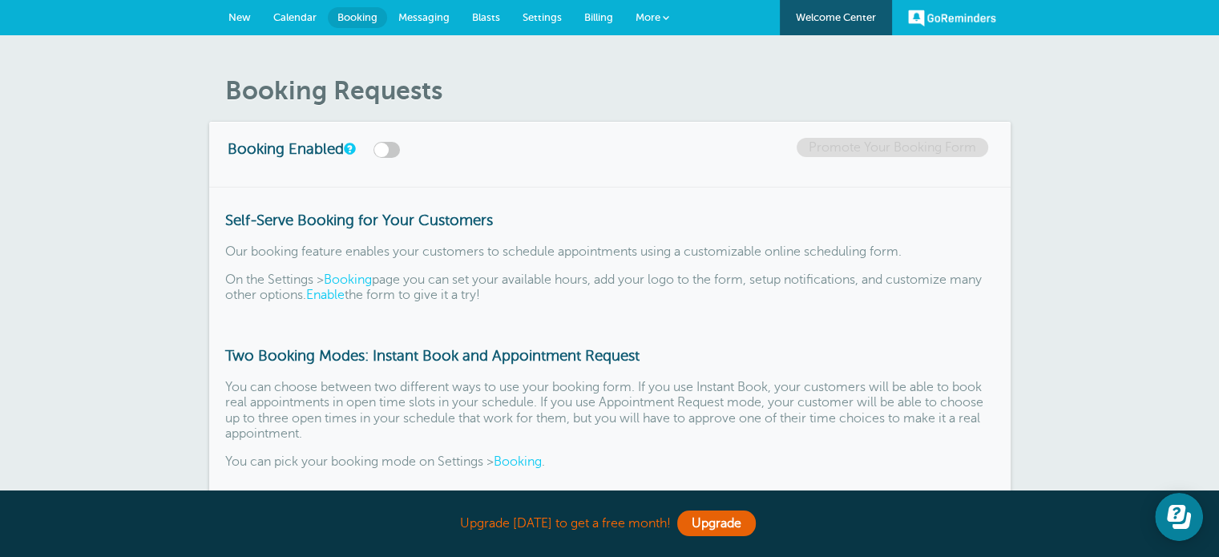
click at [423, 11] on span "Messaging" at bounding box center [423, 17] width 51 height 12
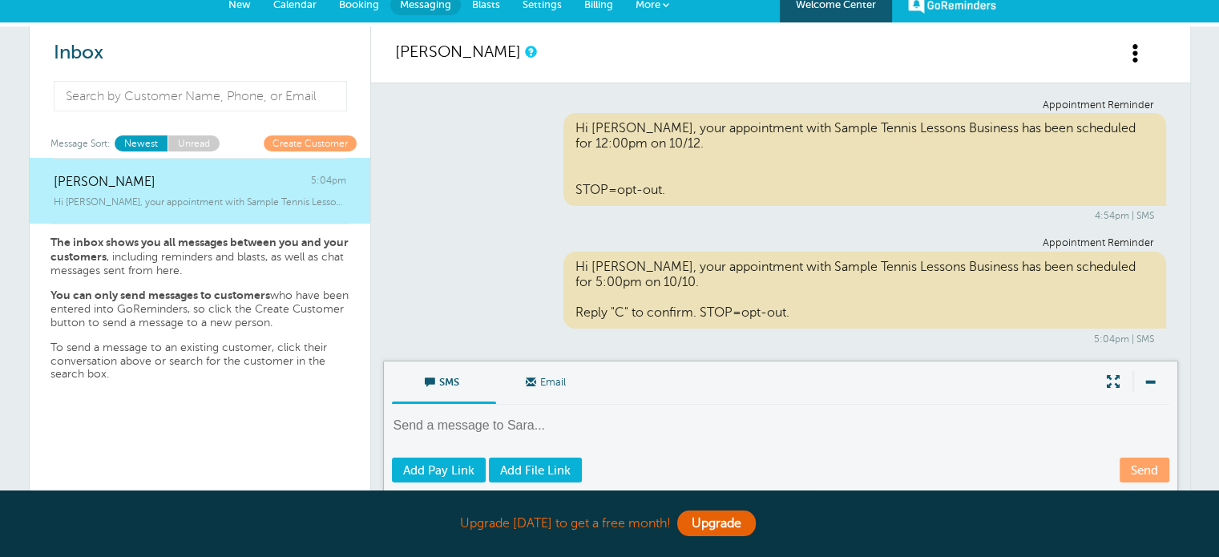
scroll to position [3, 0]
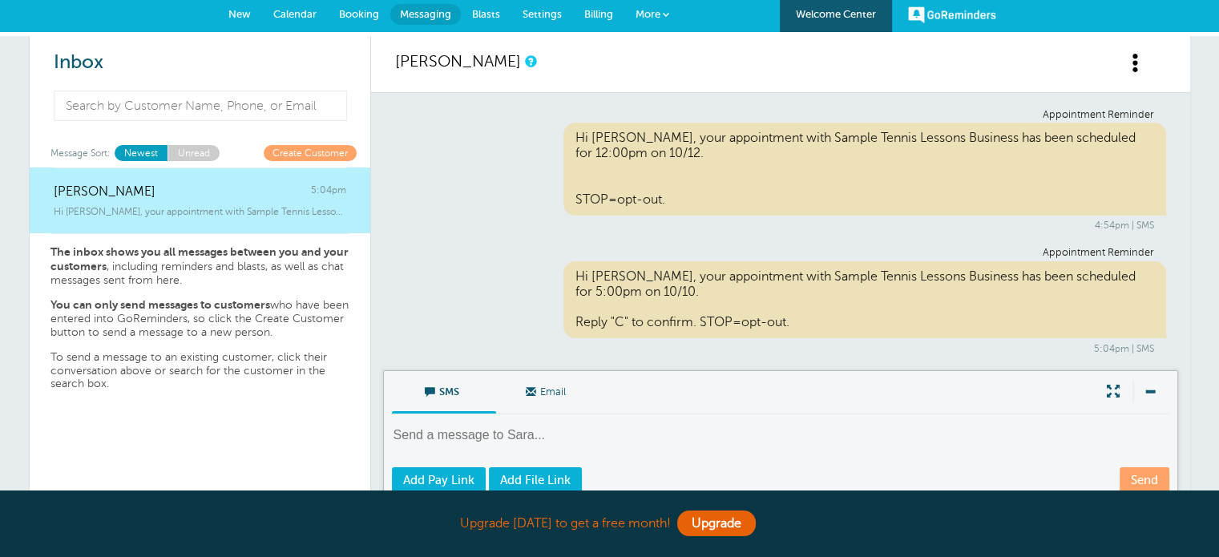
click at [477, 15] on span "Blasts" at bounding box center [486, 14] width 28 height 12
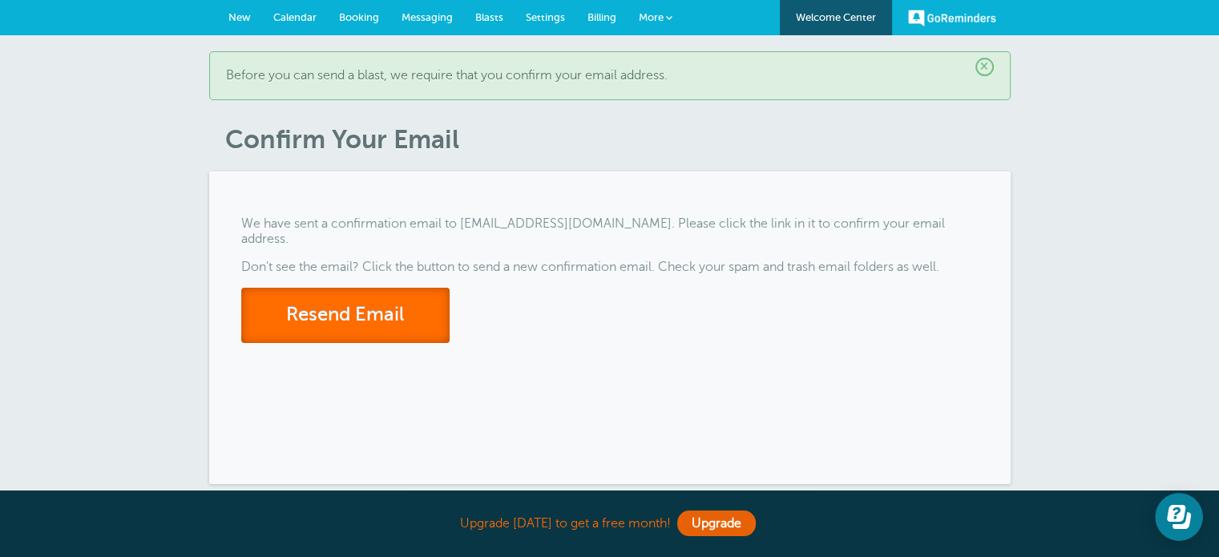
click at [388, 298] on button "Resend Email" at bounding box center [345, 315] width 208 height 55
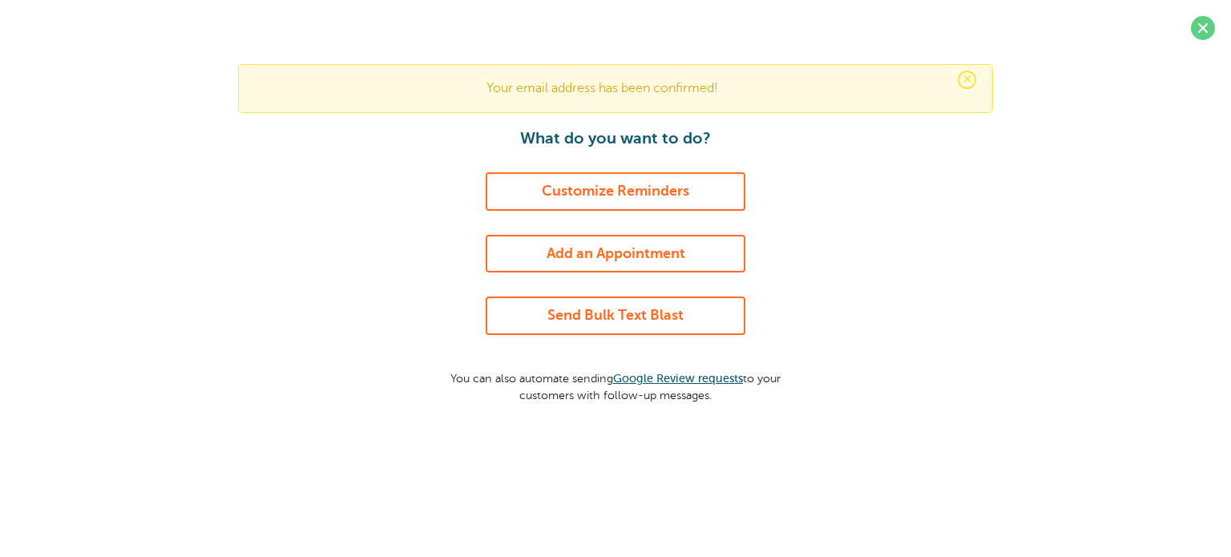
click at [574, 320] on link "Send Bulk Text Blast" at bounding box center [616, 316] width 260 height 38
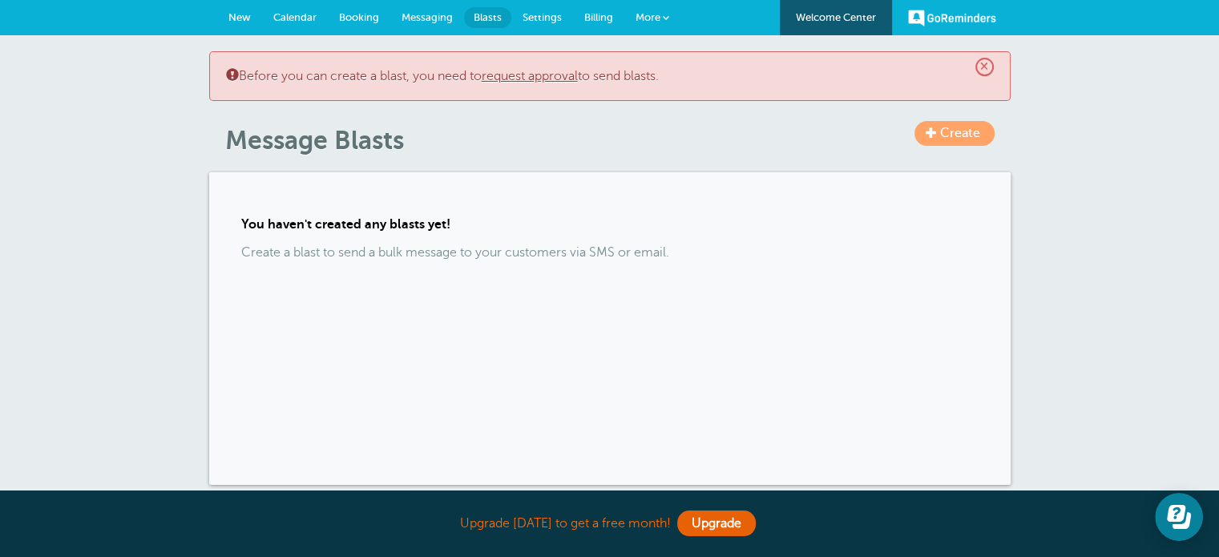
click at [550, 82] on link "request approval" at bounding box center [530, 76] width 96 height 14
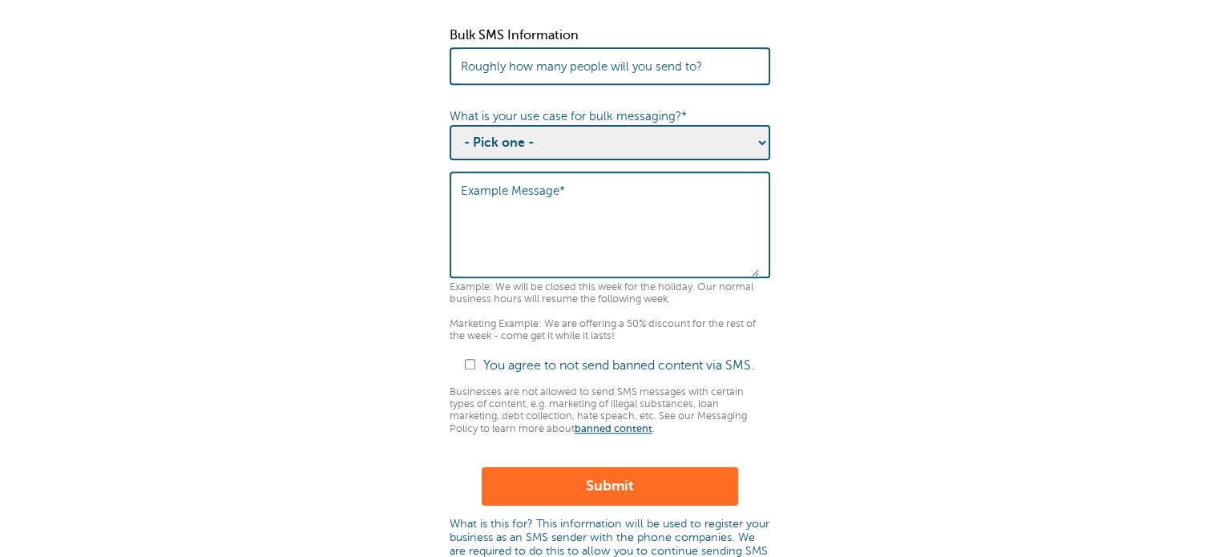
scroll to position [961, 0]
click at [601, 75] on label "Roughly how many people will you send to?" at bounding box center [581, 67] width 241 height 14
click at [601, 82] on input "Roughly how many people will you send to?" at bounding box center [610, 67] width 298 height 34
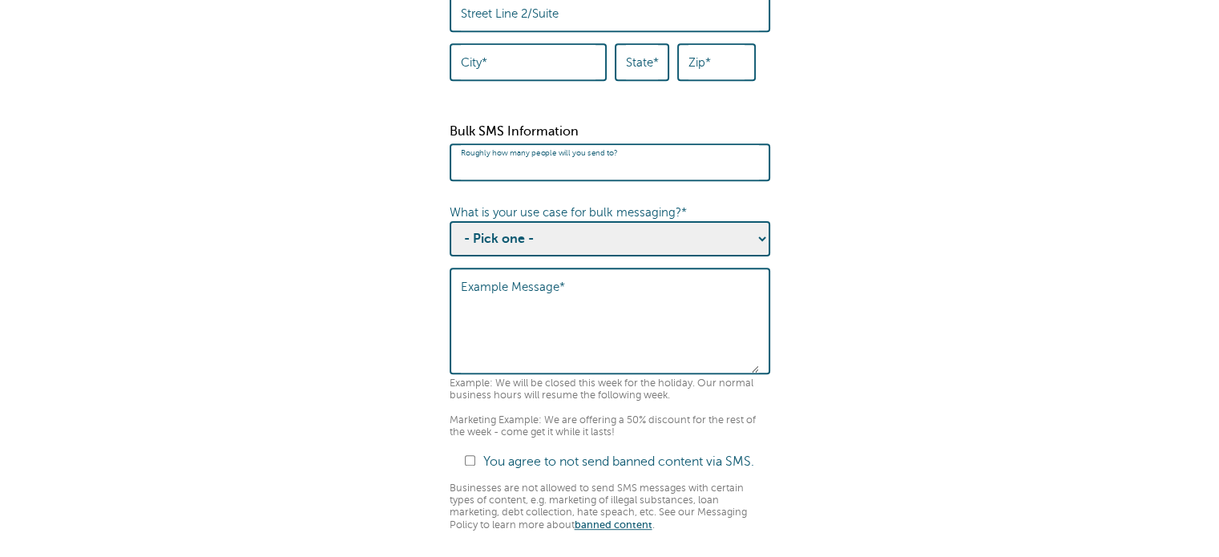
scroll to position [820, 0]
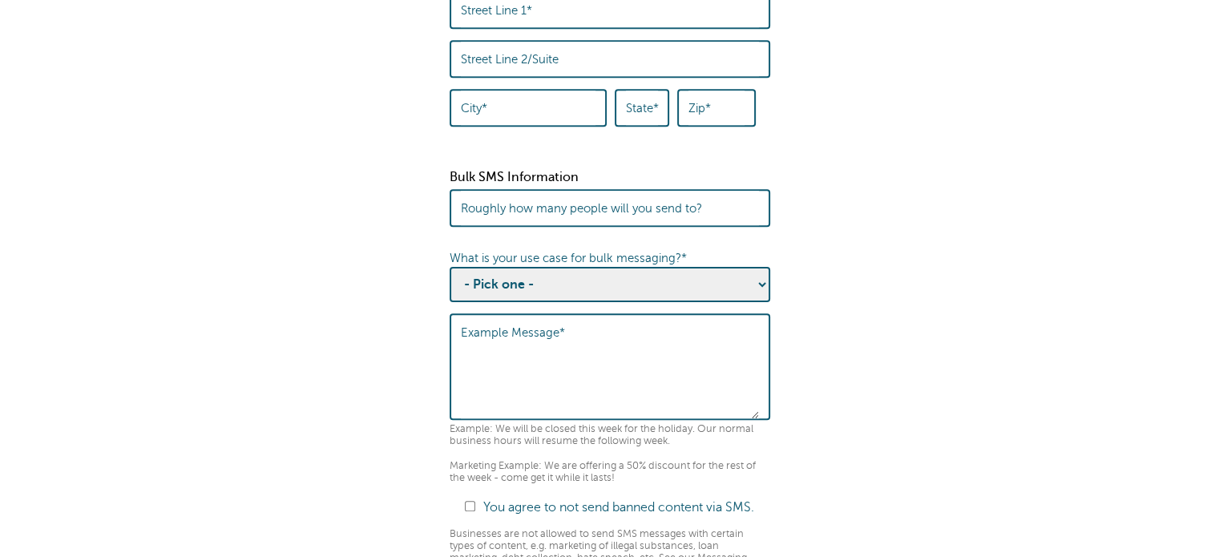
click at [570, 298] on select "- Pick one - Sending notifications of business updates Sending marketing offers…" at bounding box center [610, 284] width 321 height 35
click at [346, 346] on fieldset "Before you can send a Message Blast to multiple contacts, we need to collect th…" at bounding box center [609, 135] width 1187 height 1646
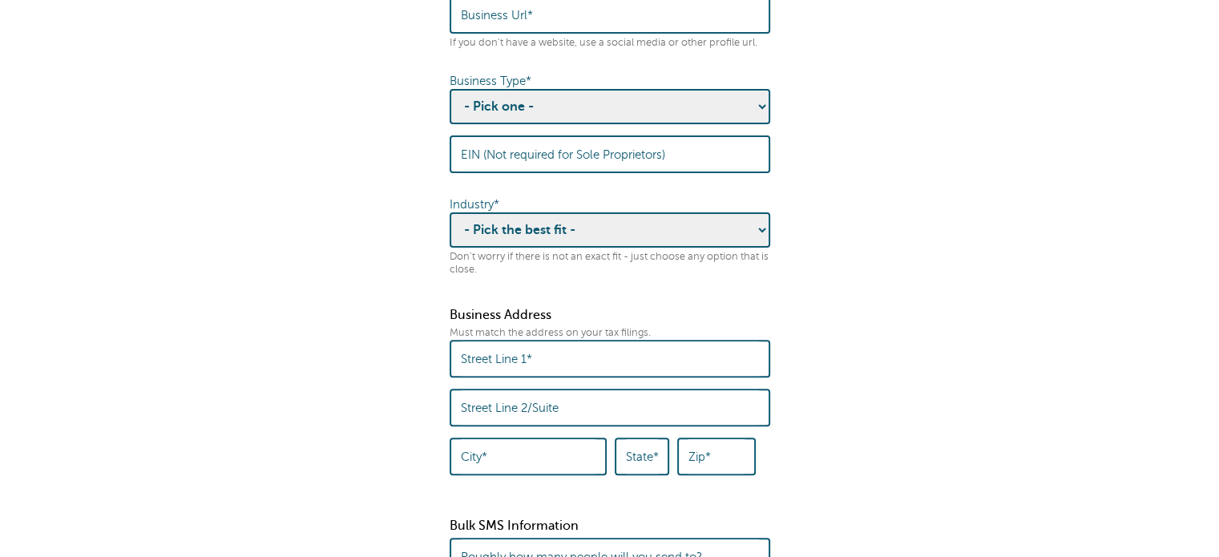
scroll to position [0, 0]
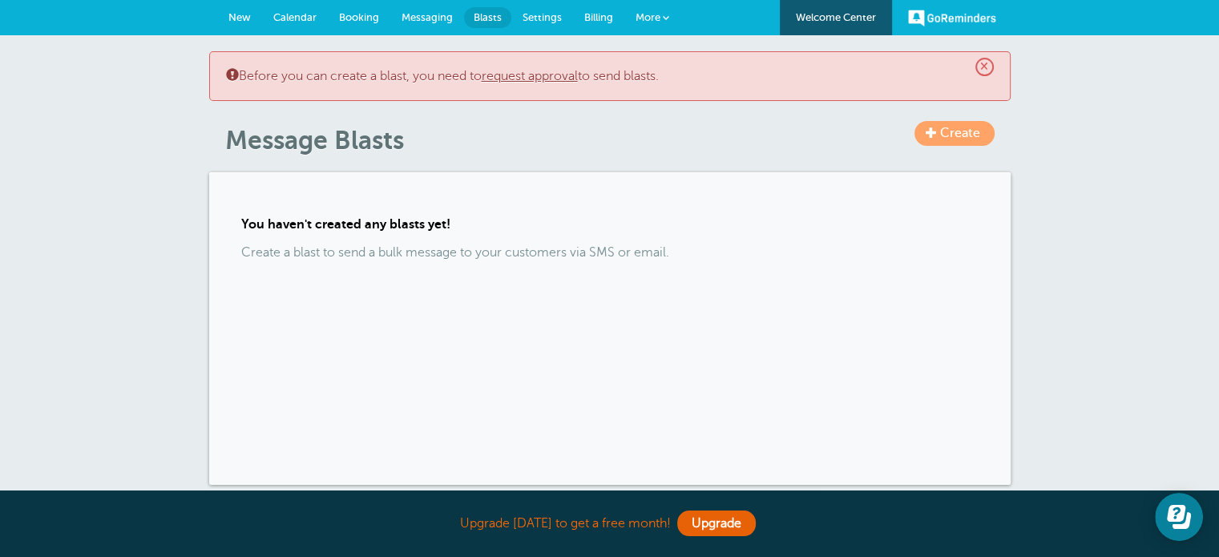
click at [423, 13] on span "Messaging" at bounding box center [427, 17] width 51 height 12
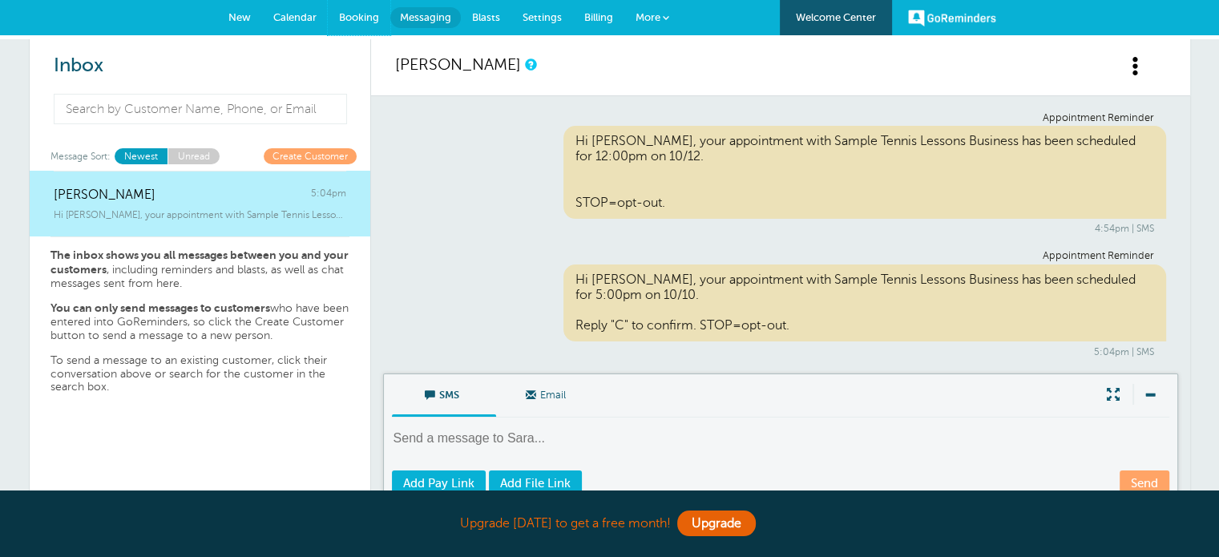
click at [359, 12] on span "Booking" at bounding box center [359, 17] width 40 height 12
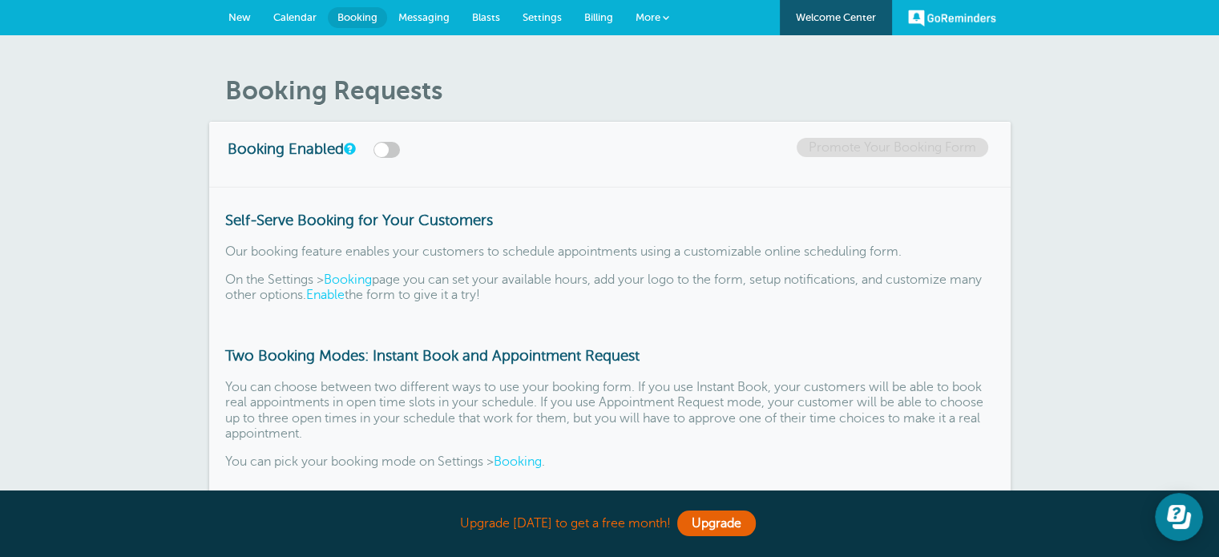
click at [430, 20] on span "Messaging" at bounding box center [423, 17] width 51 height 12
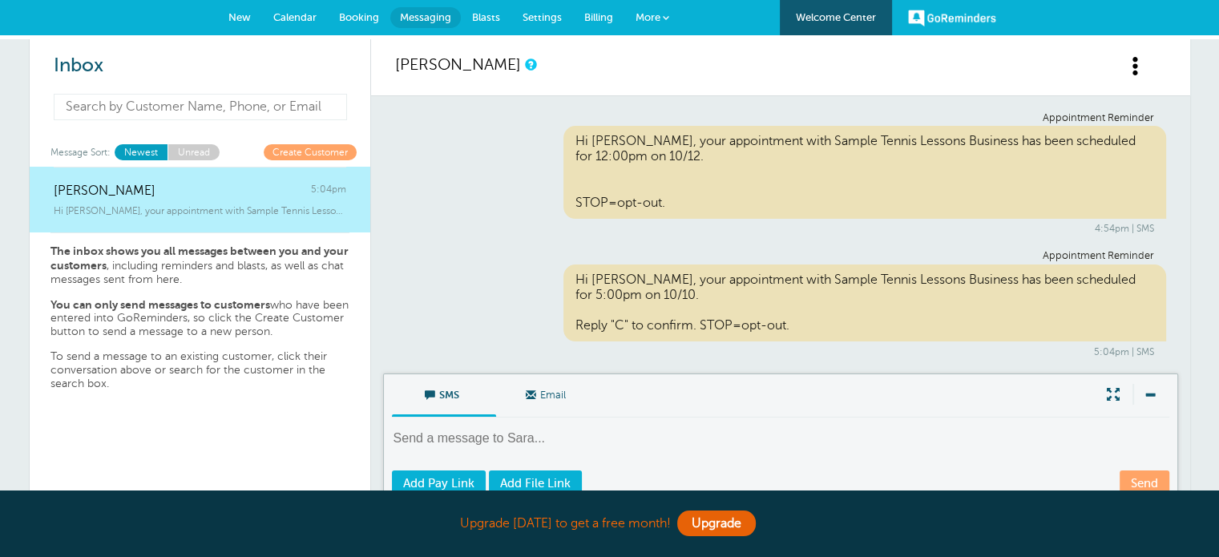
click at [219, 105] on input at bounding box center [201, 107] width 294 height 26
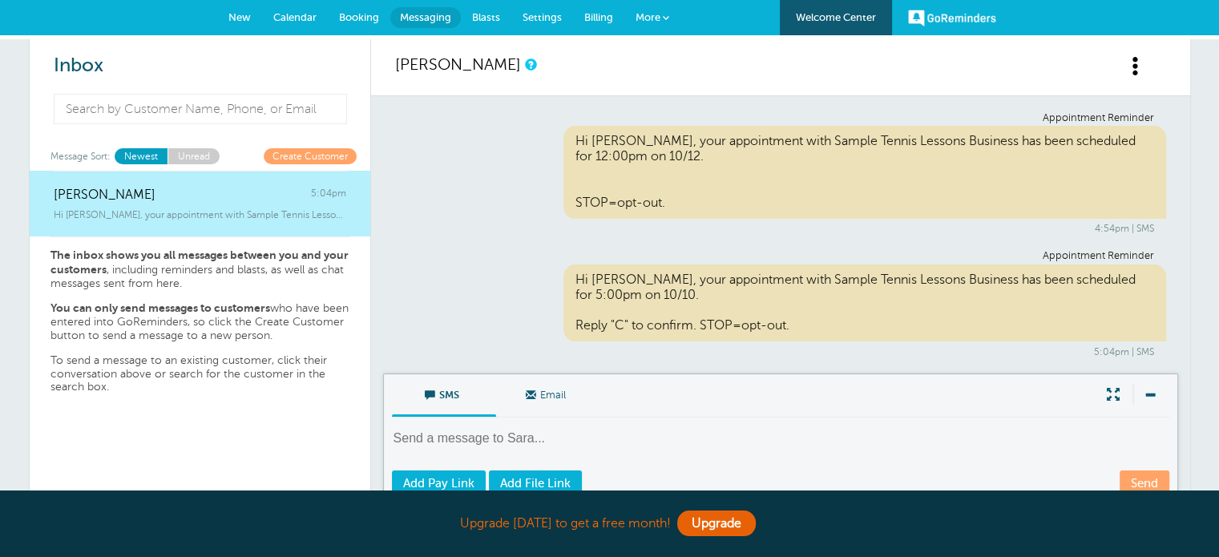
click at [199, 198] on link "Sara McNeil 5:04pm Hi Sara, your appointment with Sample Tennis Lessons Busines…" at bounding box center [200, 204] width 341 height 67
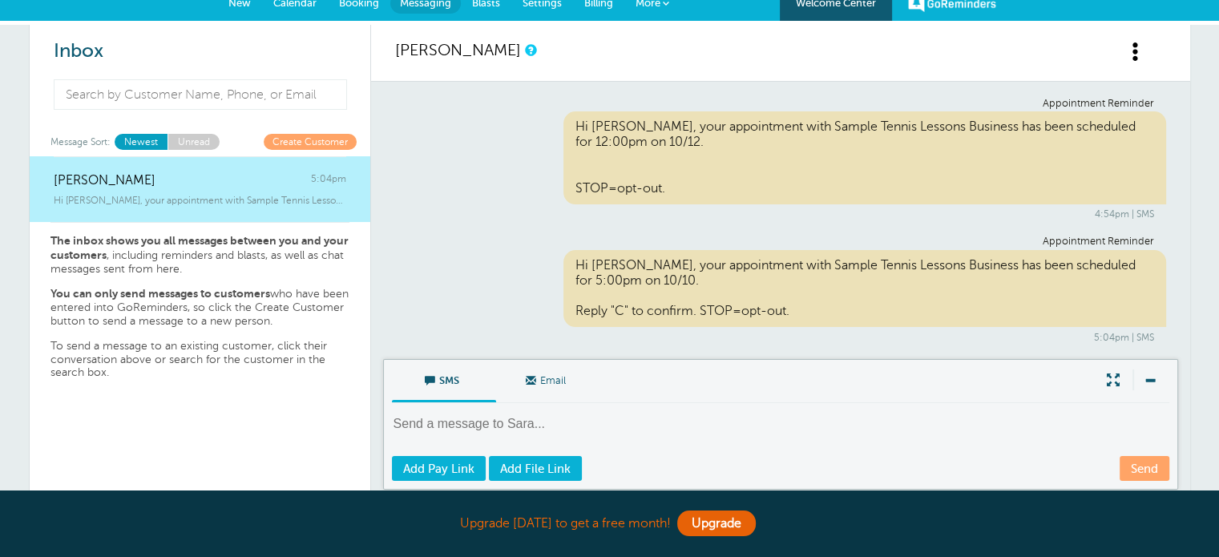
scroll to position [5, 0]
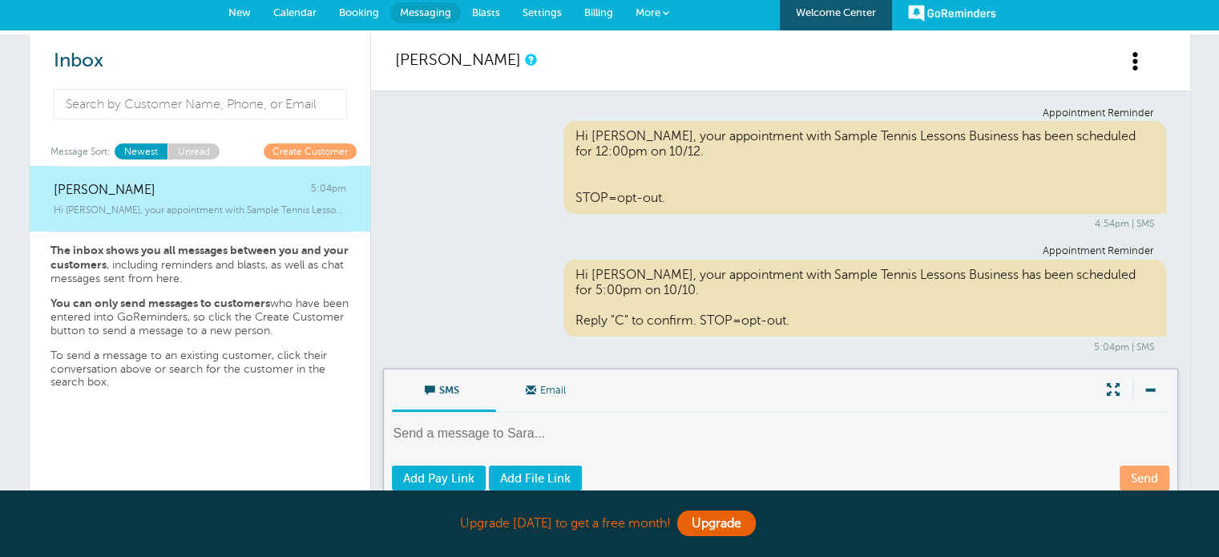
click at [545, 9] on span "Settings" at bounding box center [542, 12] width 39 height 12
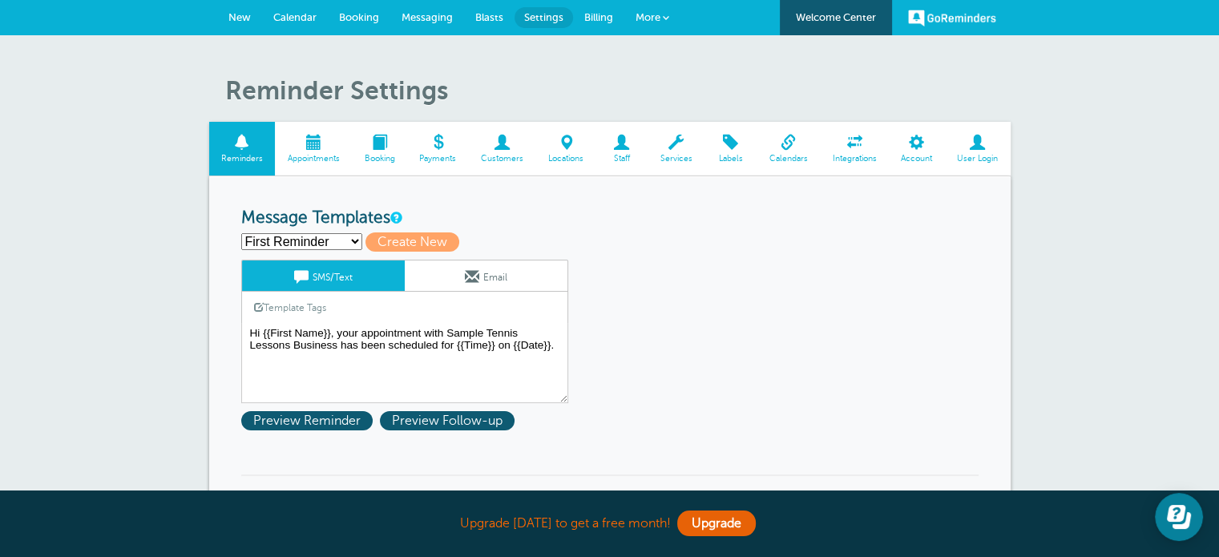
click at [602, 20] on span "Billing" at bounding box center [598, 17] width 29 height 12
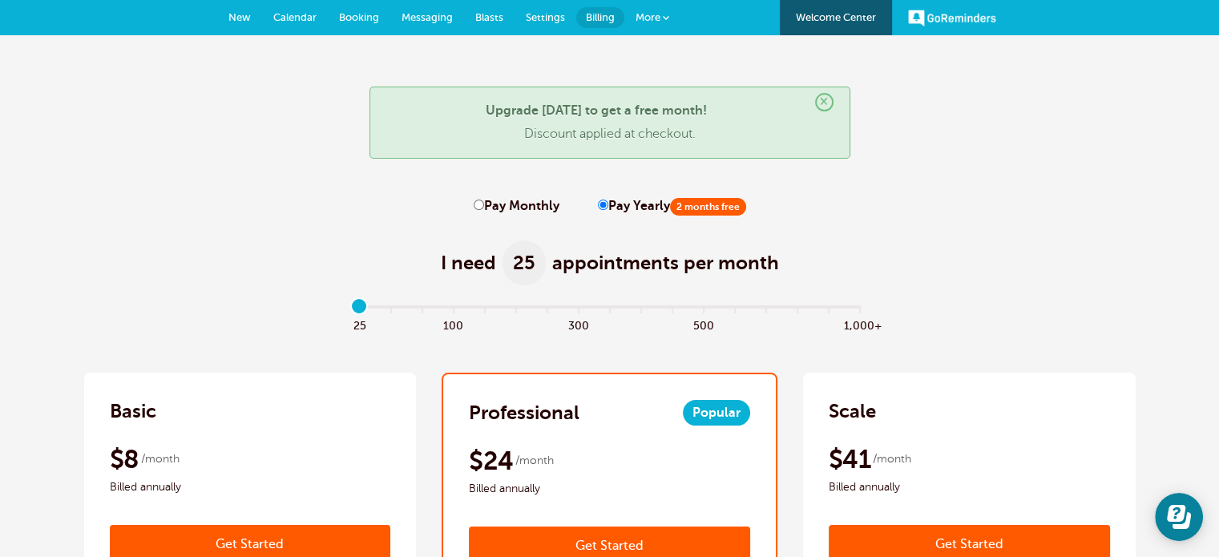
click at [422, 17] on span "Messaging" at bounding box center [427, 17] width 51 height 12
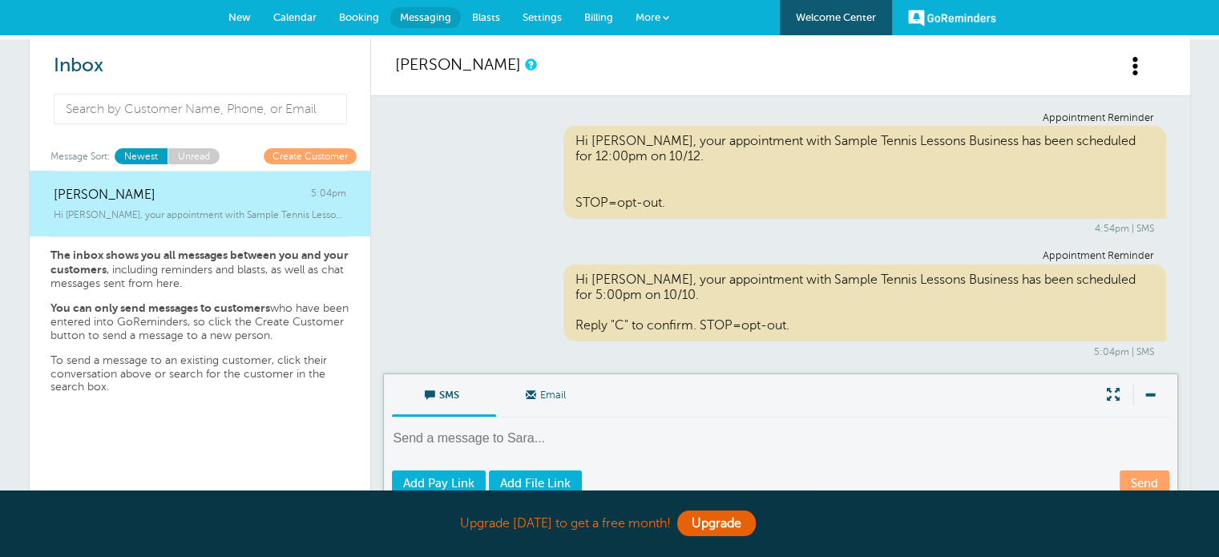
click at [359, 12] on span "Booking" at bounding box center [359, 17] width 40 height 12
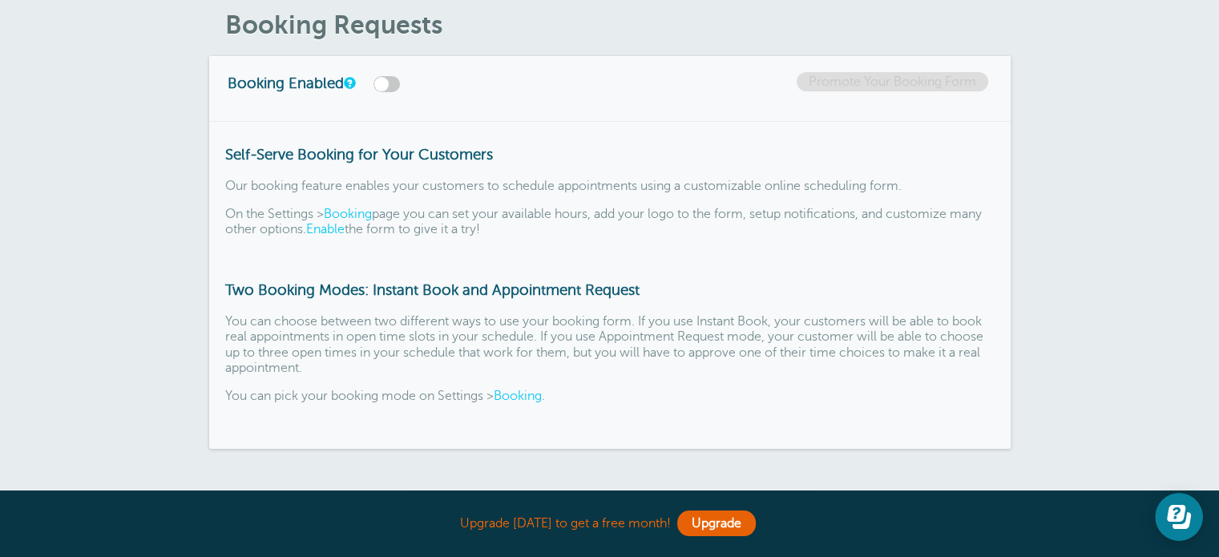
scroll to position [65, 0]
click at [400, 78] on h3 "Booking Enabled" at bounding box center [348, 83] width 241 height 20
click at [392, 84] on label at bounding box center [387, 85] width 26 height 16
click at [0, 0] on input "checkbox" at bounding box center [0, 0] width 0 height 0
click at [866, 83] on link "Promote Your Booking Form" at bounding box center [893, 82] width 192 height 19
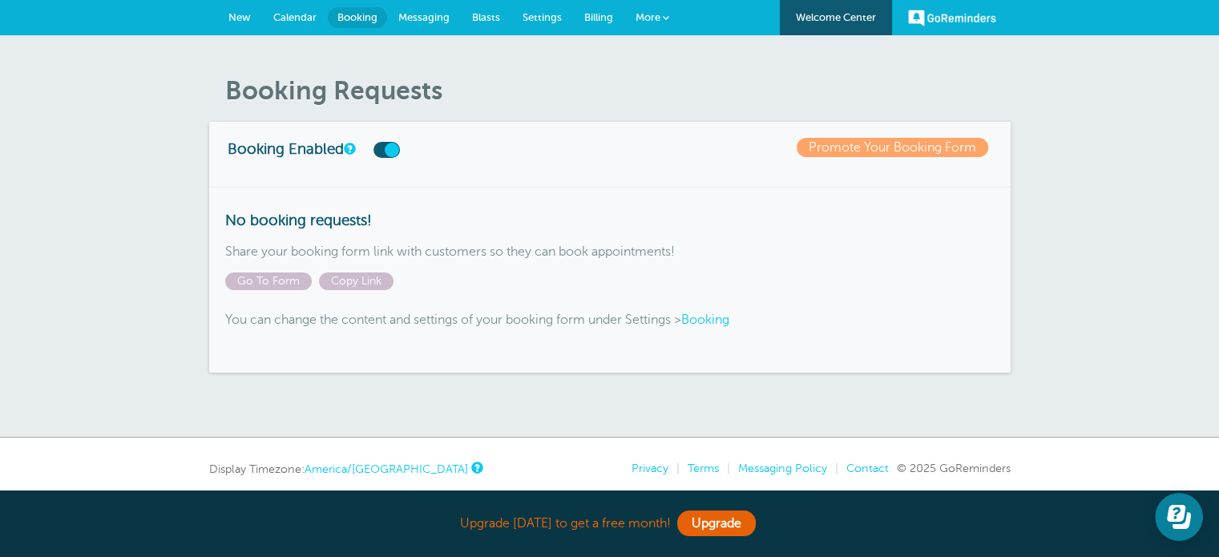
click at [354, 6] on div "GoReminders [GEOGRAPHIC_DATA] New Calendar Booking Messaging Blasts Settings Bi…" at bounding box center [609, 17] width 1219 height 35
click at [295, 19] on span "Calendar" at bounding box center [294, 17] width 43 height 12
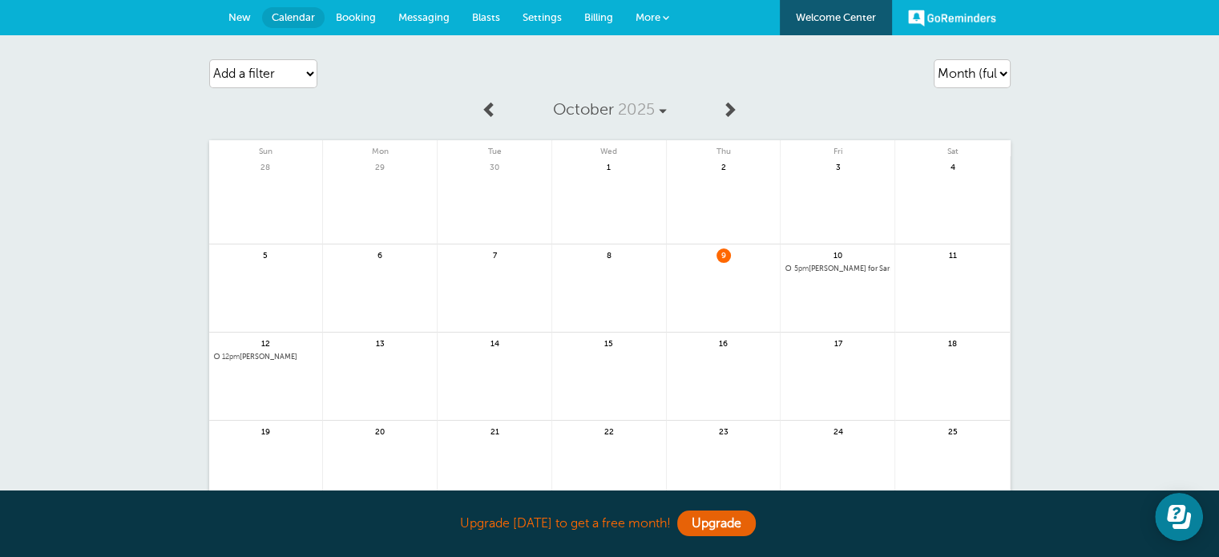
click at [388, 376] on link at bounding box center [380, 386] width 114 height 70
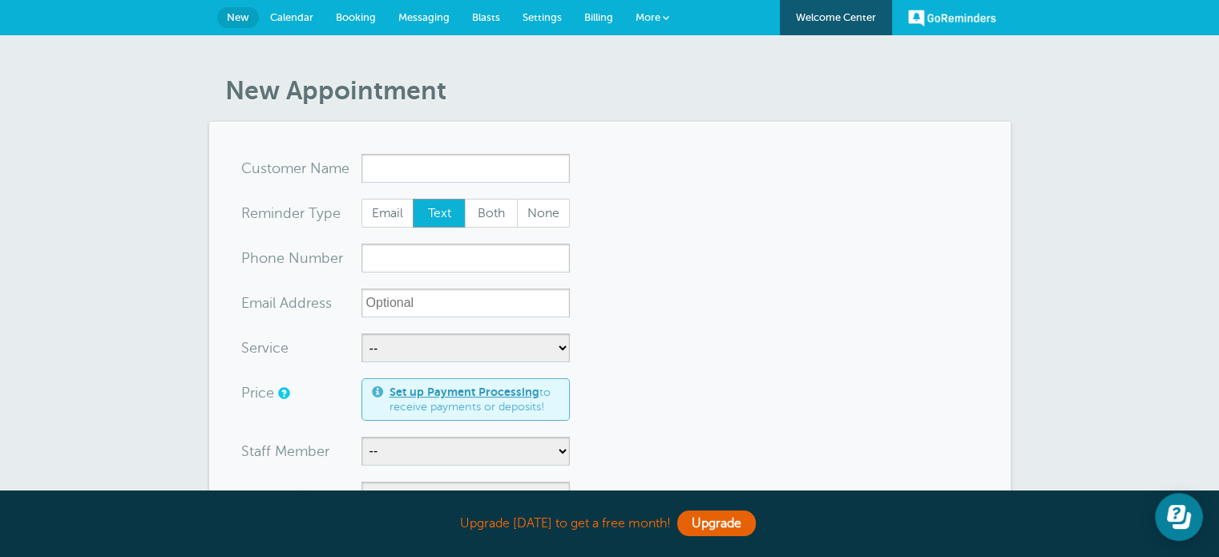
click at [491, 170] on input "x-no-autofill" at bounding box center [466, 168] width 208 height 29
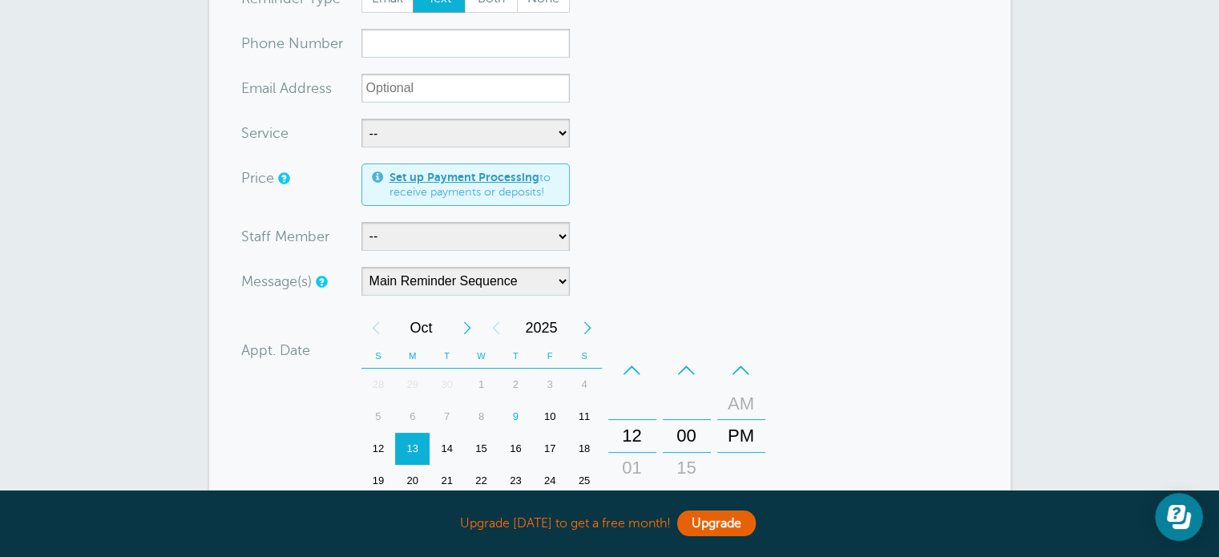
scroll to position [215, 0]
click at [433, 241] on select "-- [PERSON_NAME] [PERSON_NAME]" at bounding box center [466, 236] width 208 height 29
click at [362, 222] on select "-- [PERSON_NAME] [PERSON_NAME]" at bounding box center [466, 236] width 208 height 29
click at [473, 236] on select "-- [PERSON_NAME] [PERSON_NAME]" at bounding box center [466, 236] width 208 height 29
select select "21757"
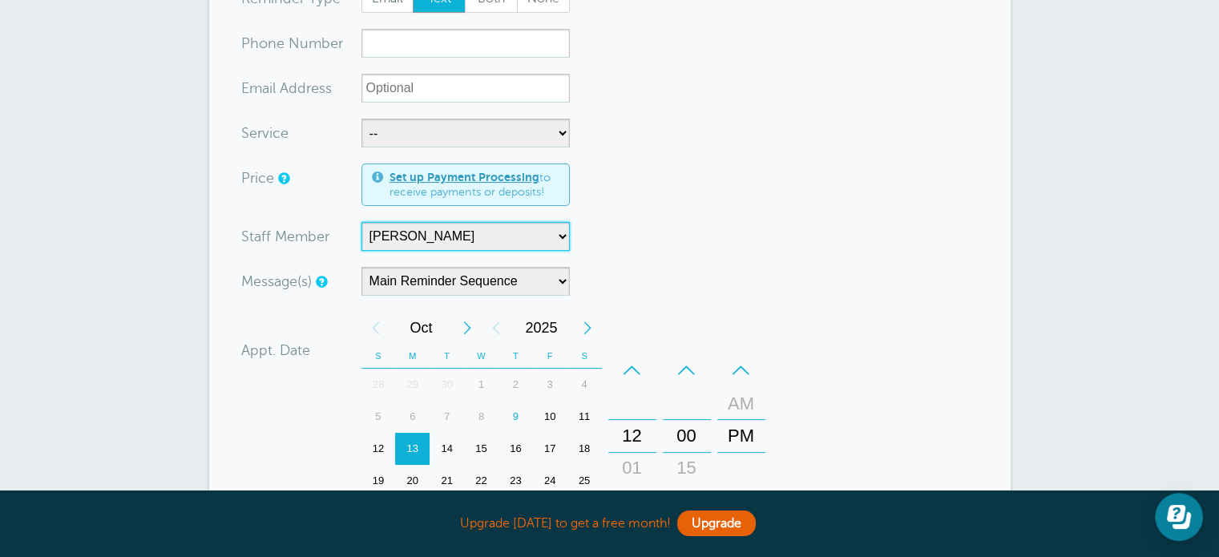
click at [362, 222] on select "-- Daniel Pino Sara McNeil" at bounding box center [466, 236] width 208 height 29
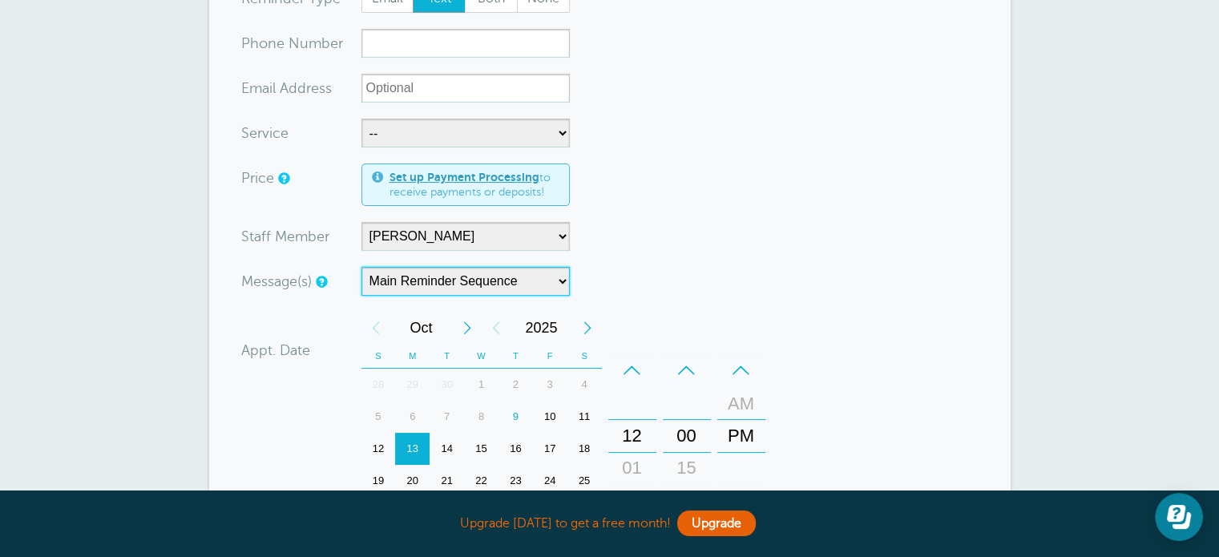
click at [437, 286] on select "Main Reminder Sequence" at bounding box center [466, 281] width 208 height 29
click at [689, 272] on div "Message(s) Main Reminder Sequence Custom Message Start with First Reminder Seco…" at bounding box center [501, 281] width 521 height 29
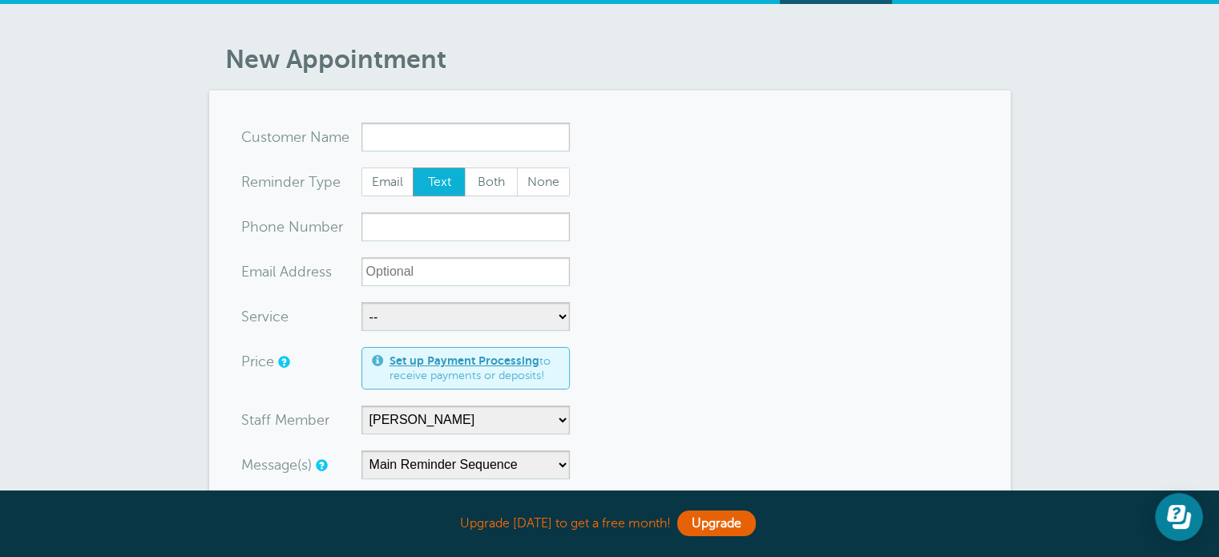
scroll to position [0, 0]
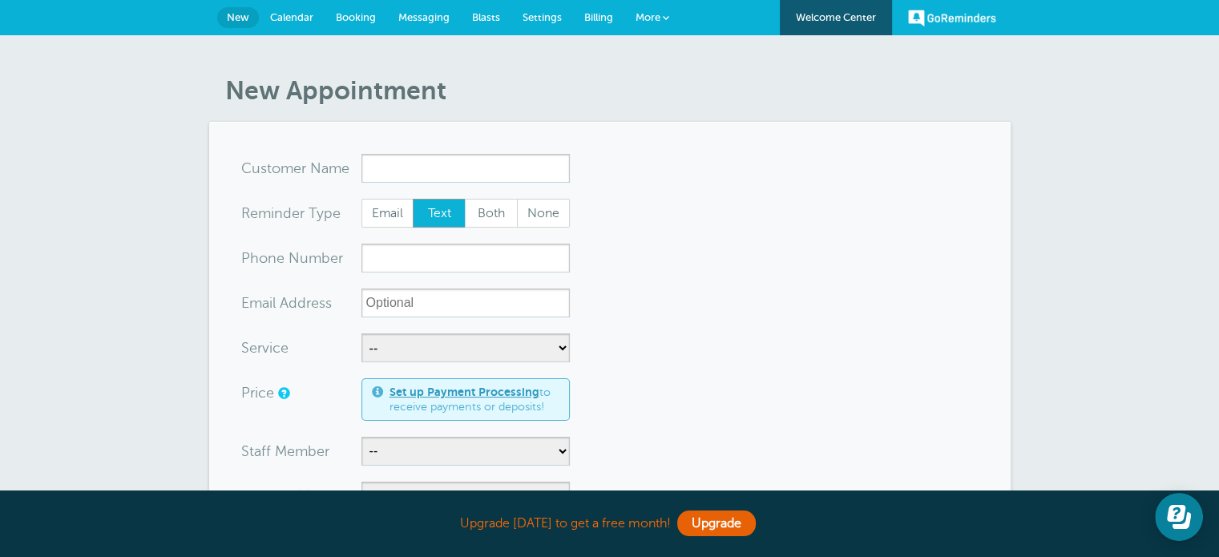
click at [377, 13] on link "Booking" at bounding box center [356, 17] width 63 height 35
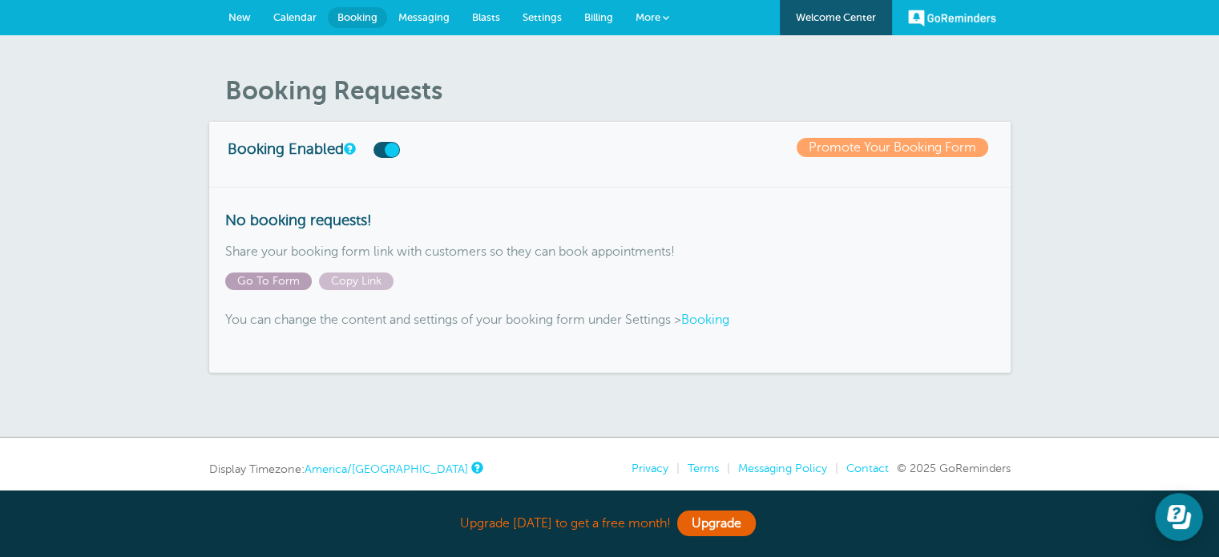
click at [277, 278] on span "Go To Form" at bounding box center [268, 282] width 87 height 18
click at [444, 21] on span "Messaging" at bounding box center [423, 17] width 51 height 12
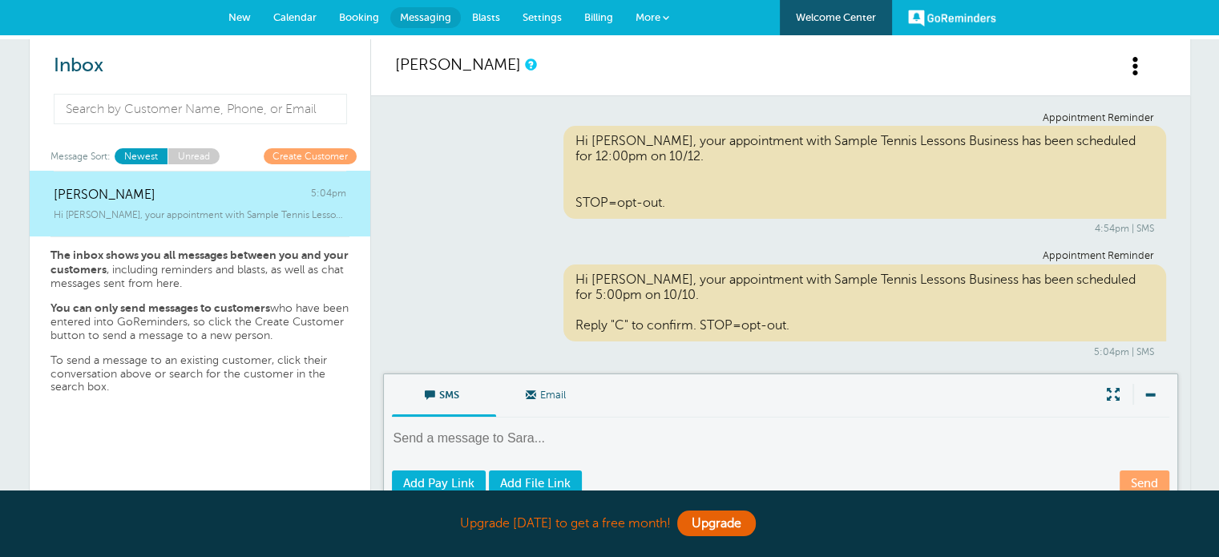
scroll to position [122, 0]
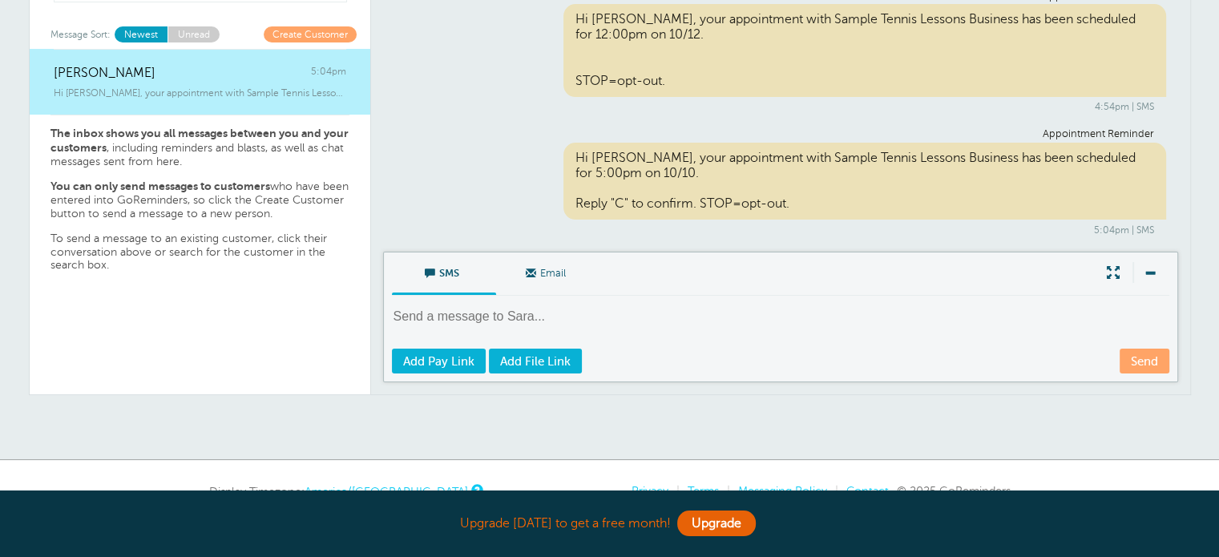
click at [524, 318] on textarea at bounding box center [782, 327] width 781 height 39
type textarea "s"
click at [563, 362] on span "Add File Link" at bounding box center [535, 361] width 71 height 13
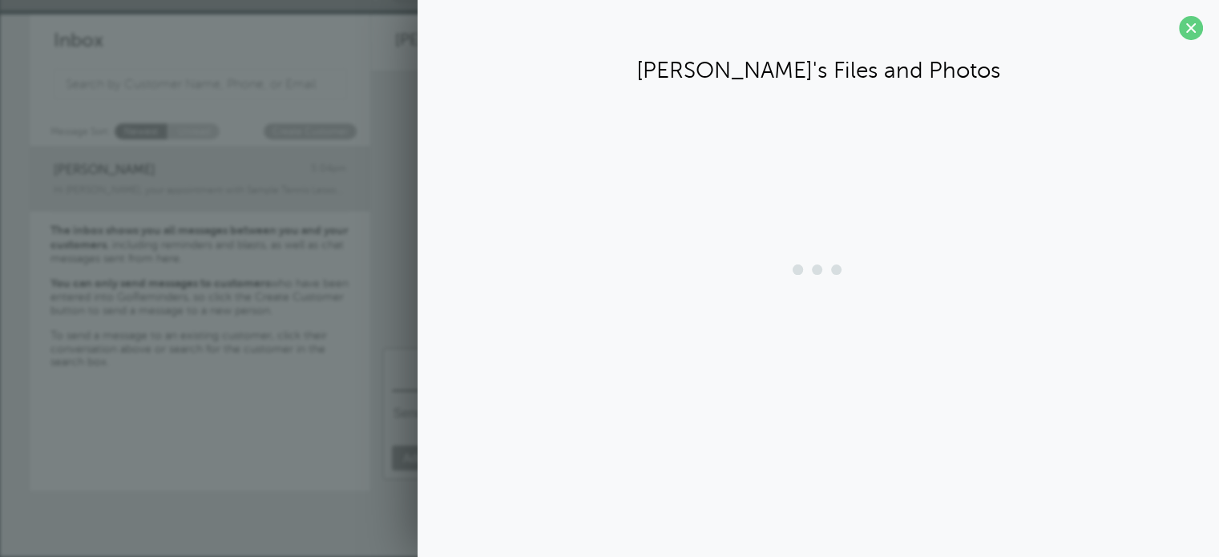
scroll to position [22, 0]
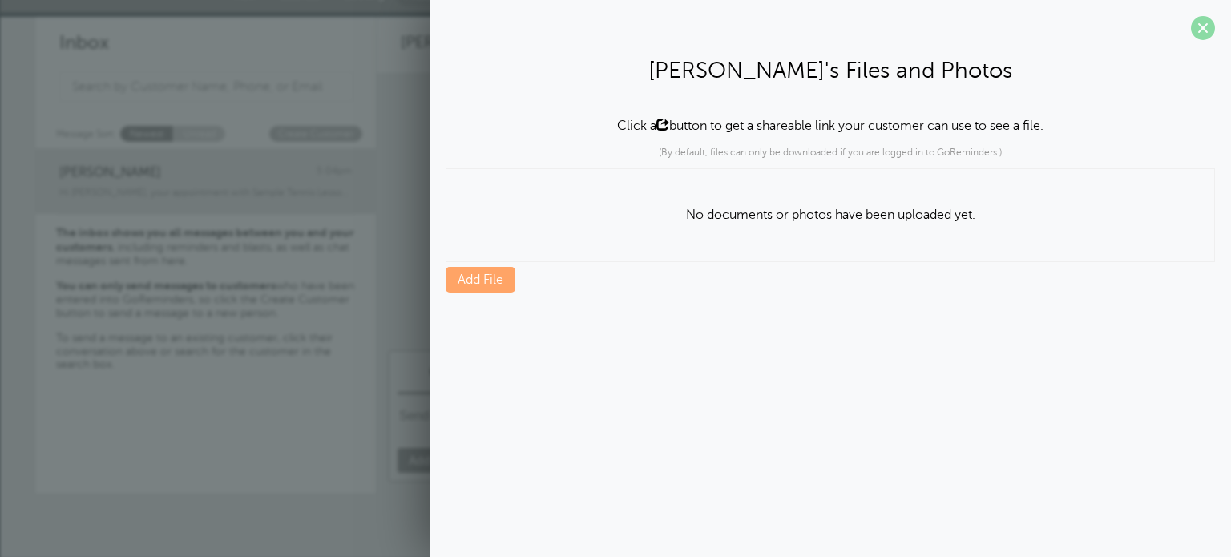
click at [1203, 20] on span at bounding box center [1203, 28] width 24 height 24
